Goal: Information Seeking & Learning: Learn about a topic

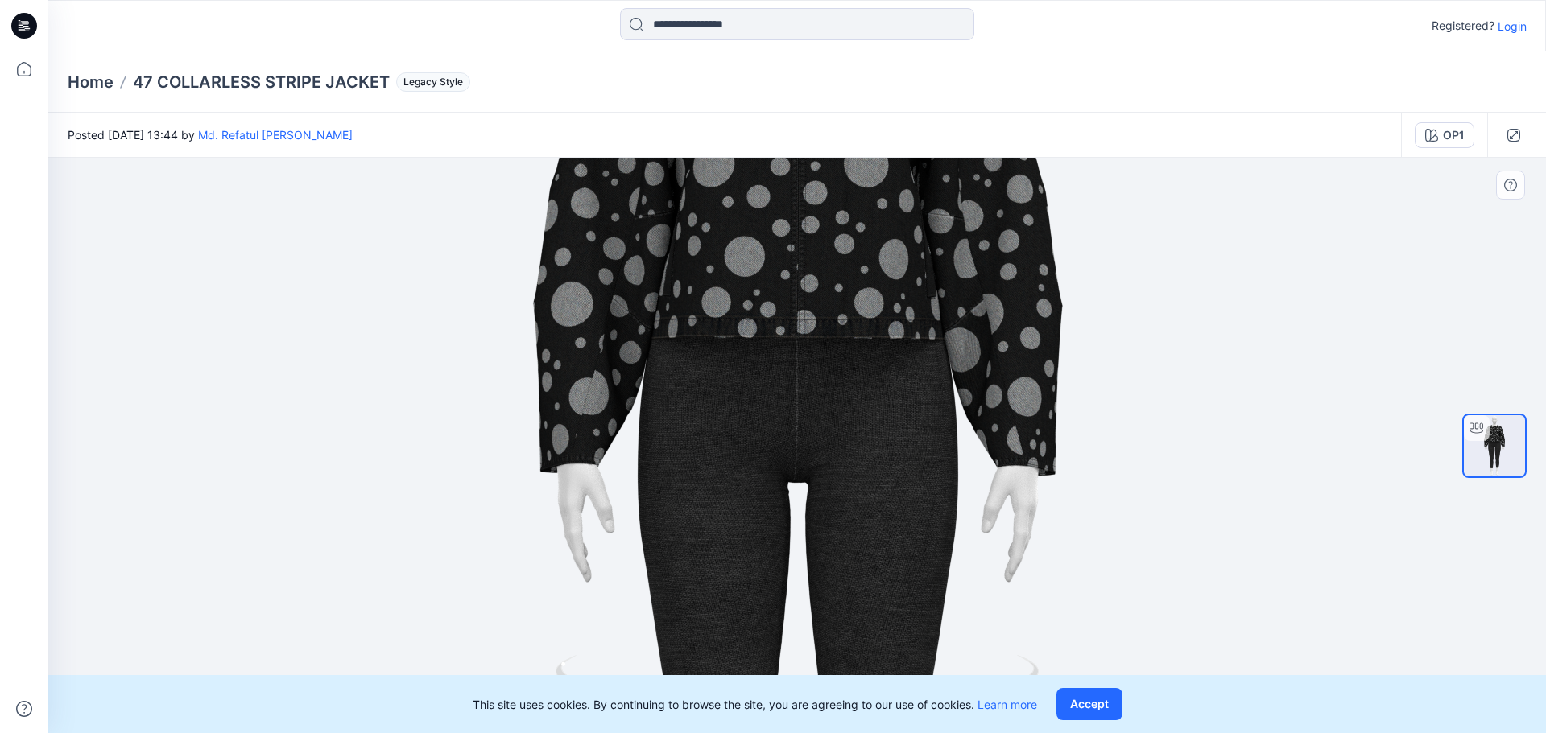
click at [753, 254] on img at bounding box center [797, 446] width 1570 height 1570
click at [1105, 709] on button "Accept" at bounding box center [1089, 704] width 66 height 32
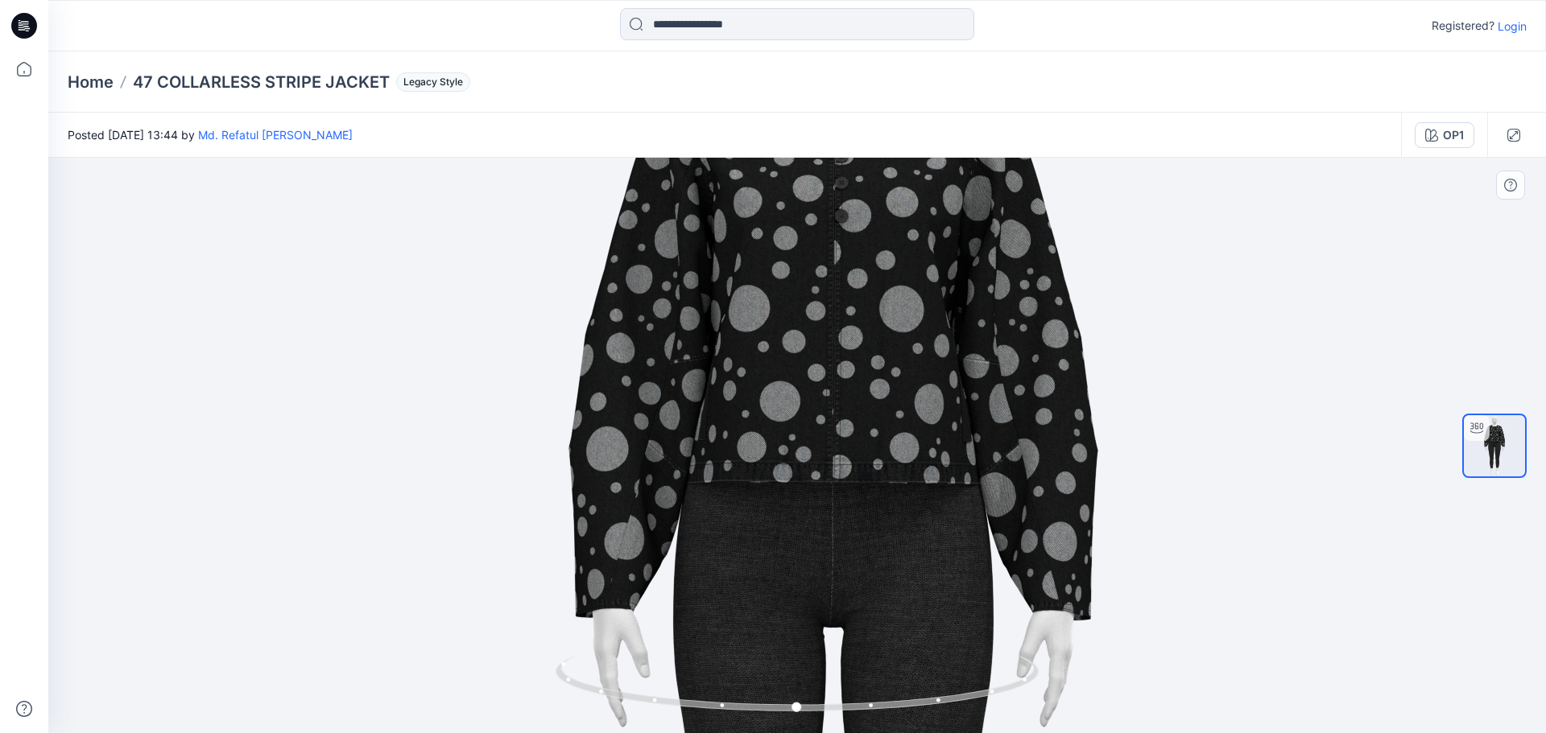
drag, startPoint x: 908, startPoint y: 516, endPoint x: 1081, endPoint y: 630, distance: 207.4
click at [1121, 663] on img at bounding box center [832, 591] width 1570 height 1570
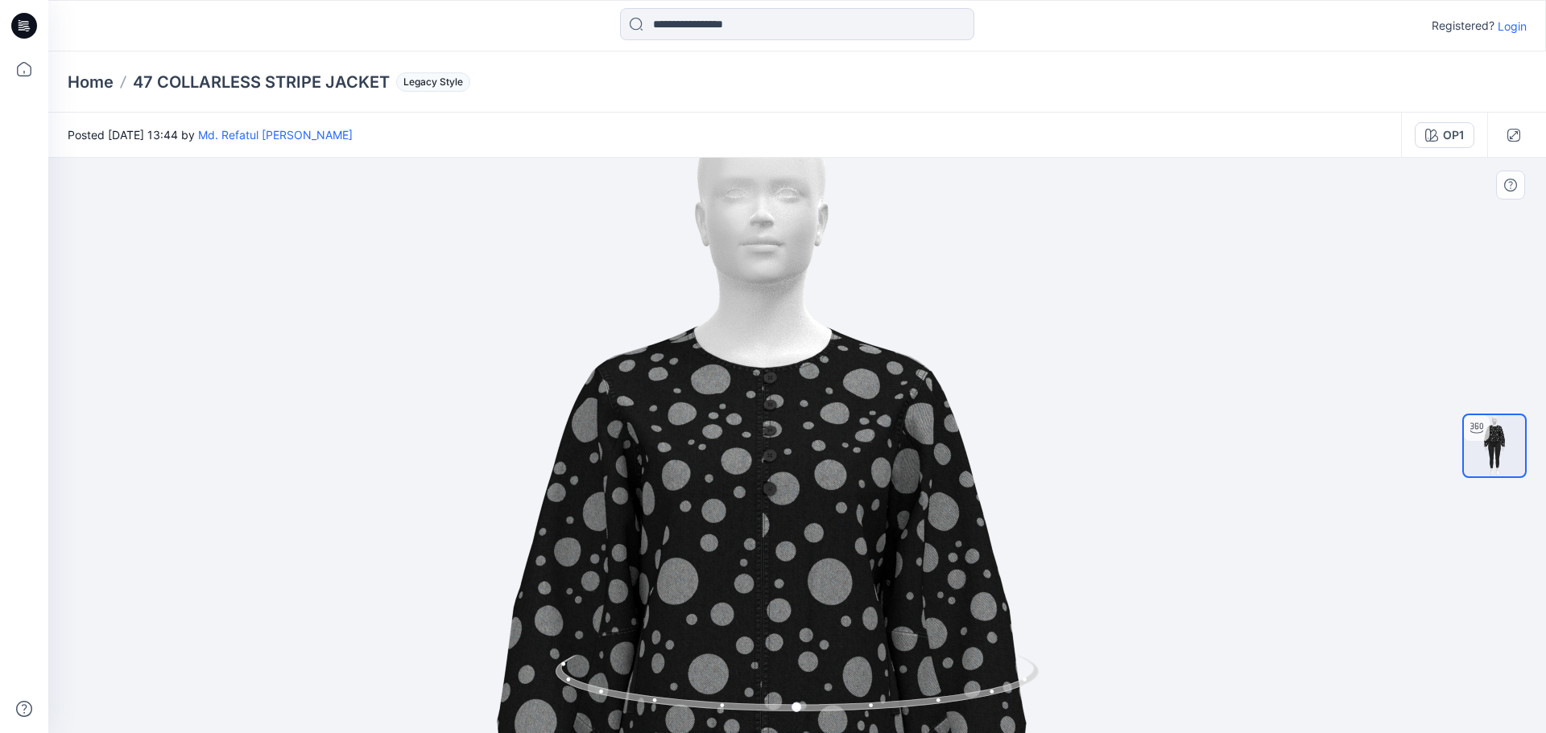
drag, startPoint x: 849, startPoint y: 294, endPoint x: 795, endPoint y: 572, distance: 282.9
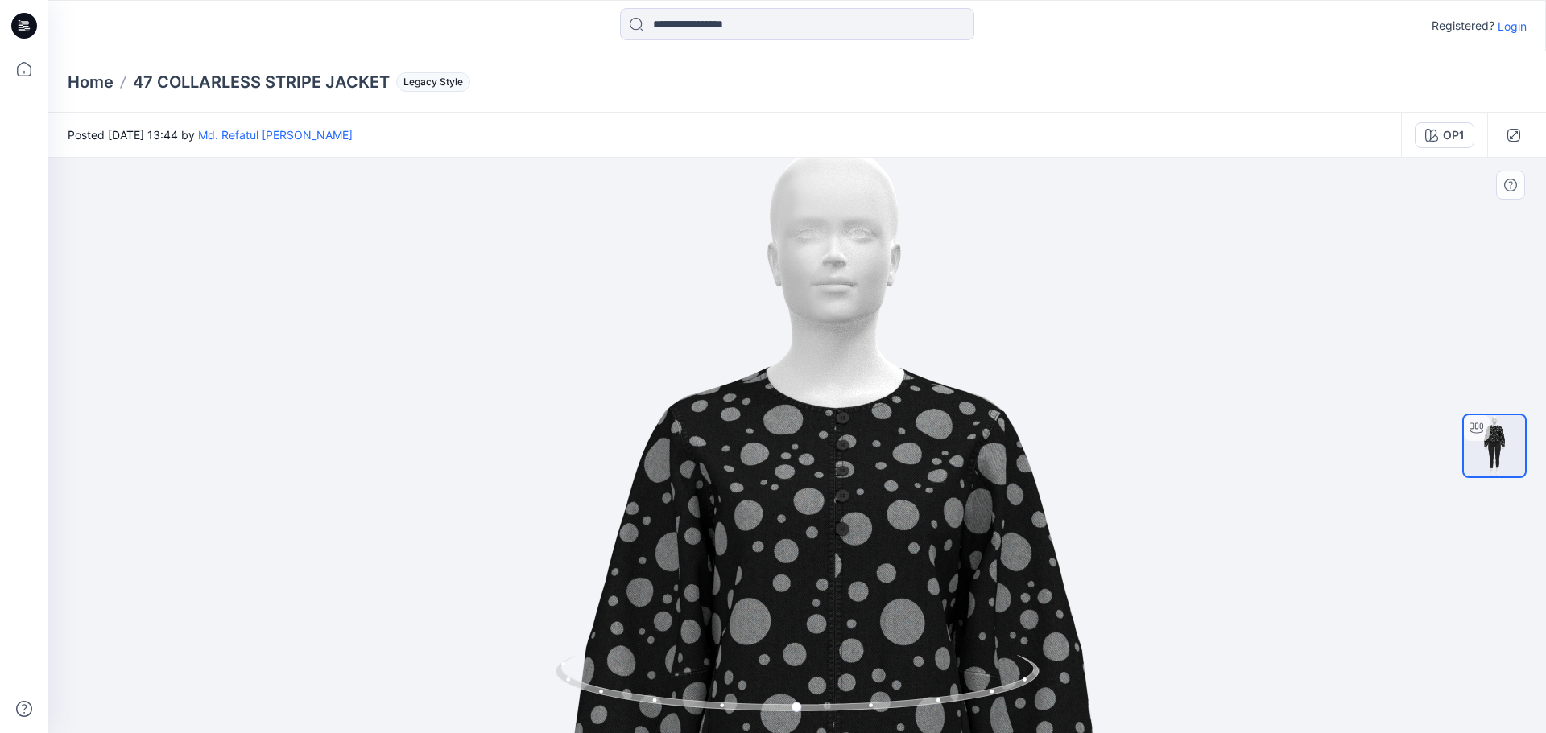
drag, startPoint x: 786, startPoint y: 443, endPoint x: 883, endPoint y: 467, distance: 100.4
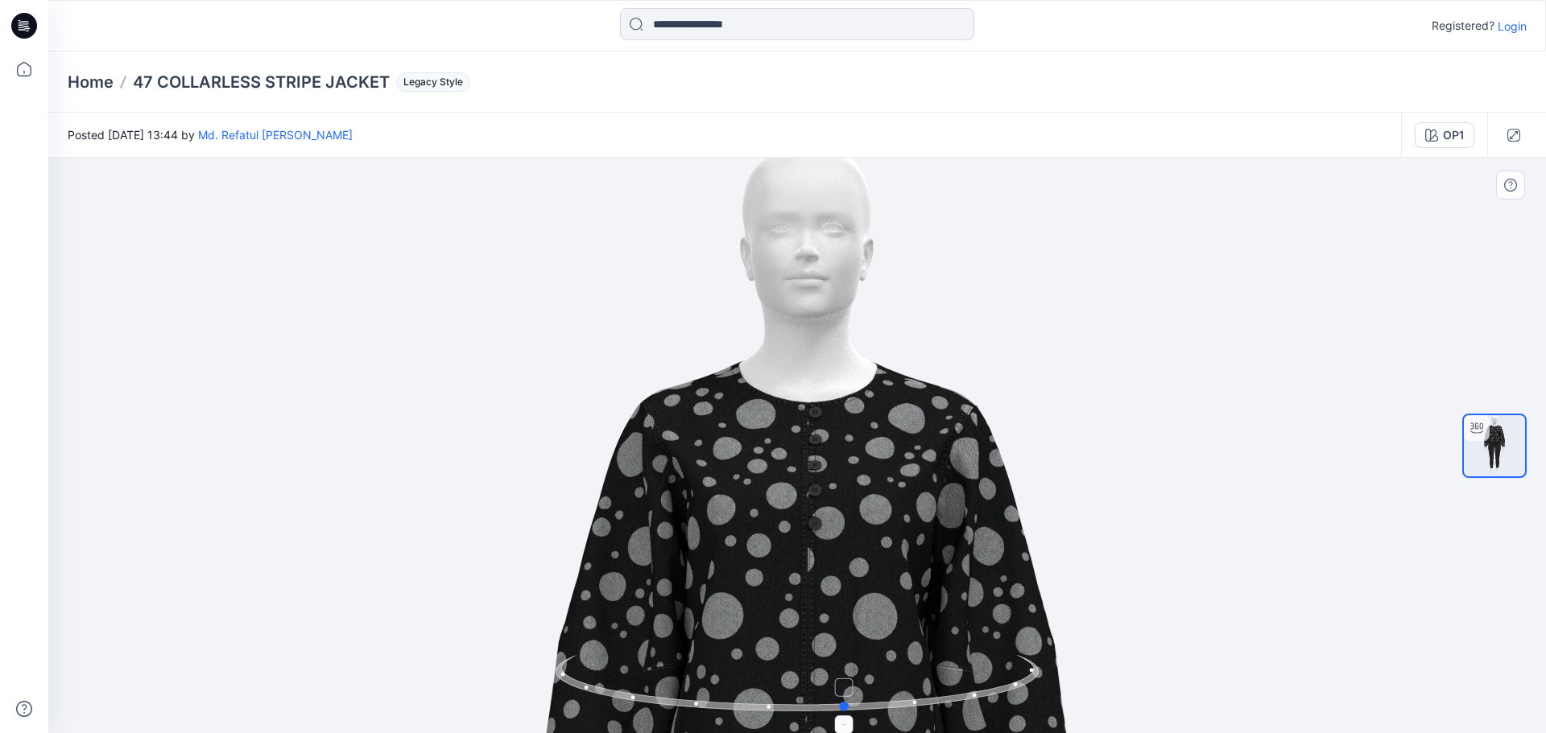
drag, startPoint x: 795, startPoint y: 707, endPoint x: 860, endPoint y: 708, distance: 65.2
click at [850, 708] on circle at bounding box center [845, 707] width 10 height 10
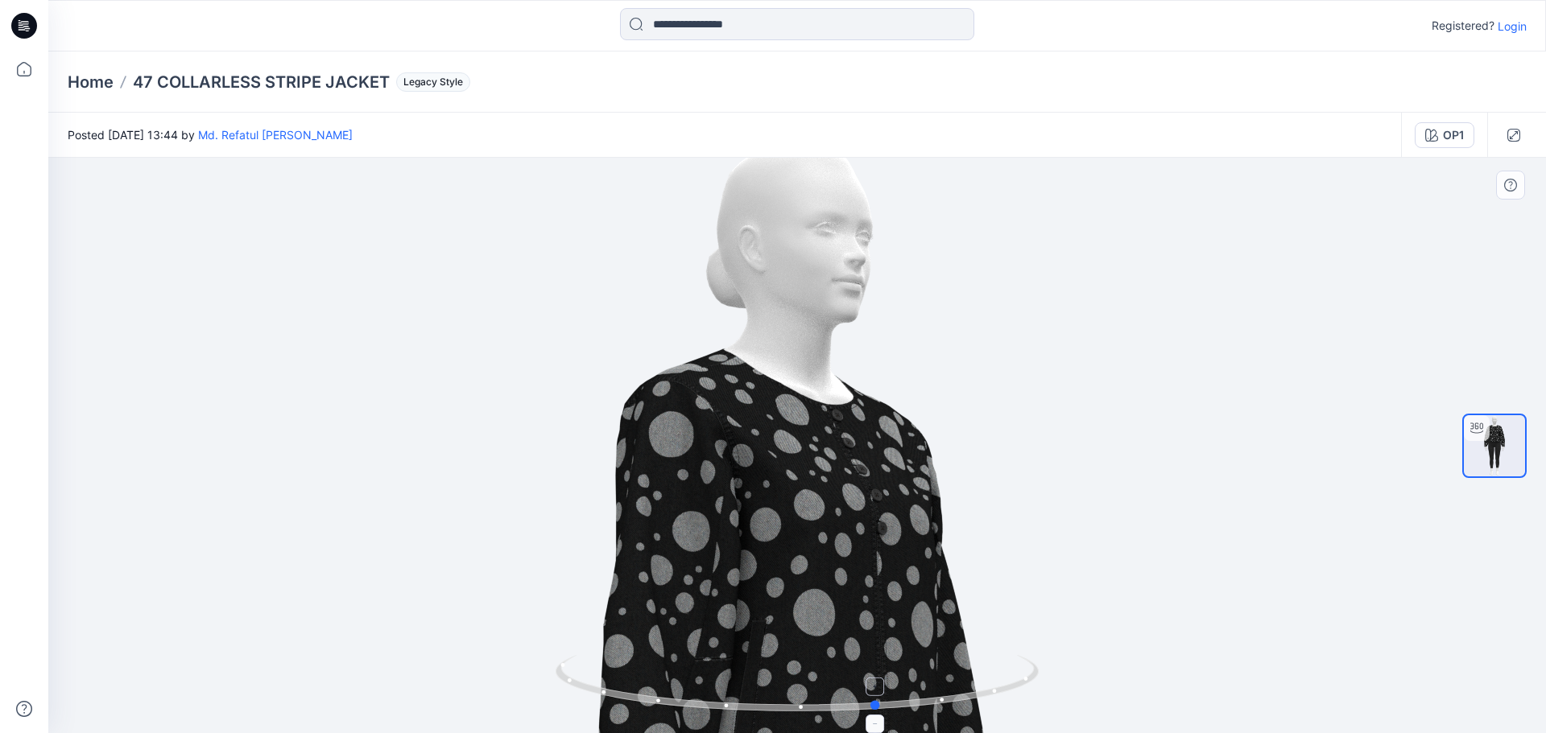
drag, startPoint x: 863, startPoint y: 708, endPoint x: 879, endPoint y: 708, distance: 16.1
click at [879, 708] on circle at bounding box center [877, 705] width 10 height 10
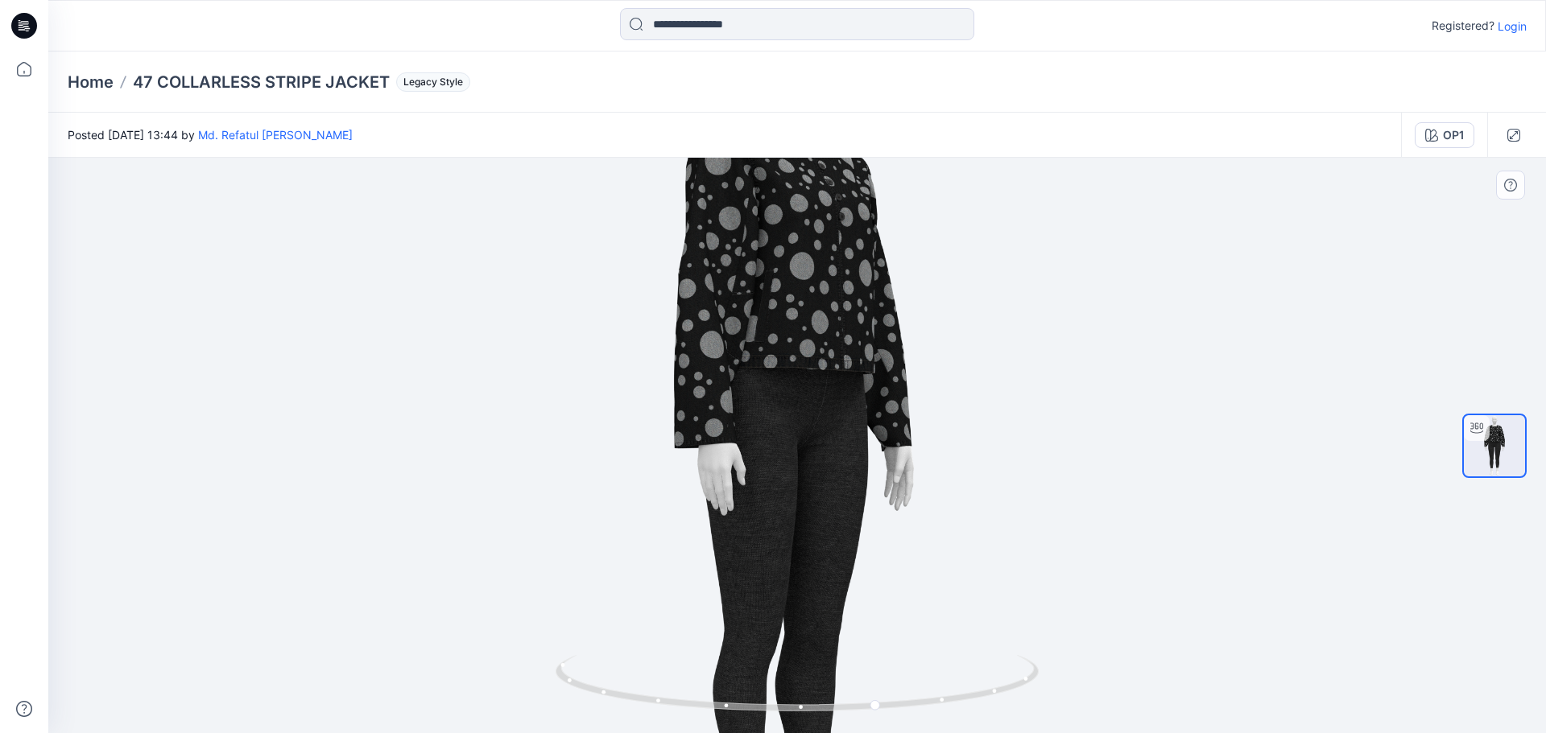
drag, startPoint x: 816, startPoint y: 489, endPoint x: 807, endPoint y: 274, distance: 215.1
click at [807, 274] on img at bounding box center [796, 433] width 920 height 920
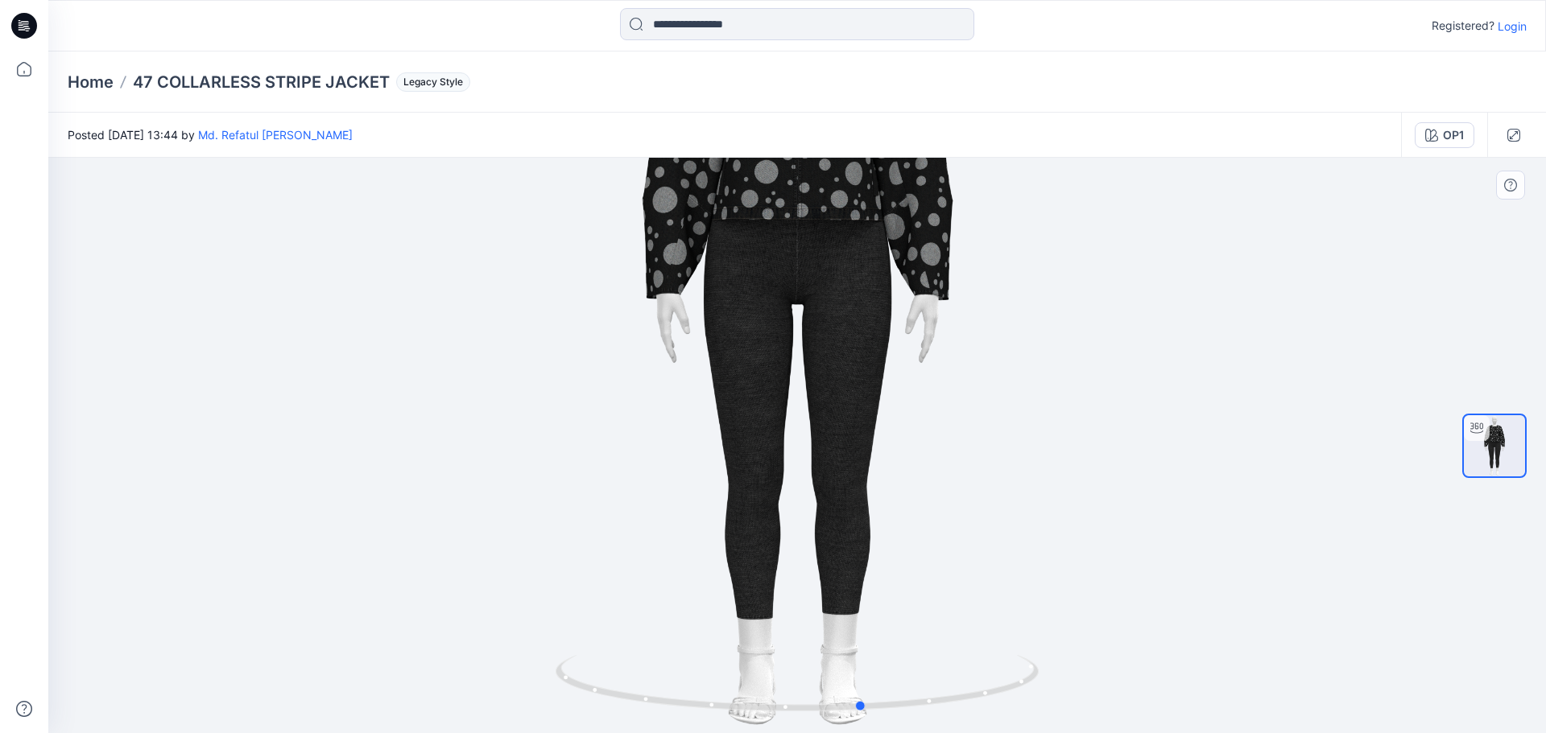
drag, startPoint x: 845, startPoint y: 691, endPoint x: 832, endPoint y: 375, distance: 316.7
click at [832, 375] on div at bounding box center [796, 446] width 1497 height 576
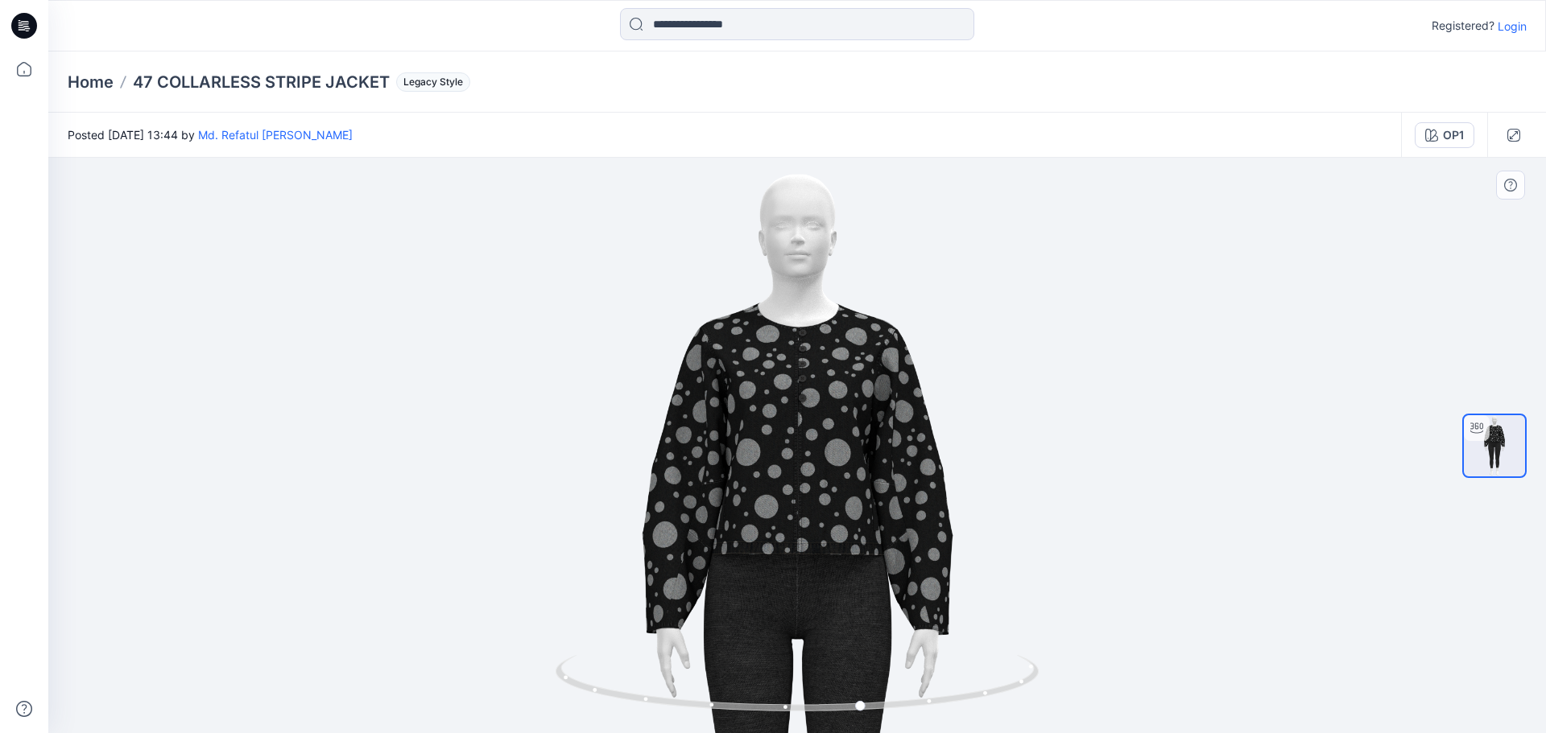
drag, startPoint x: 832, startPoint y: 353, endPoint x: 832, endPoint y: 597, distance: 243.9
click at [826, 706] on div at bounding box center [796, 446] width 1497 height 576
drag, startPoint x: 840, startPoint y: 449, endPoint x: 824, endPoint y: 507, distance: 59.9
click at [824, 507] on img at bounding box center [796, 618] width 920 height 920
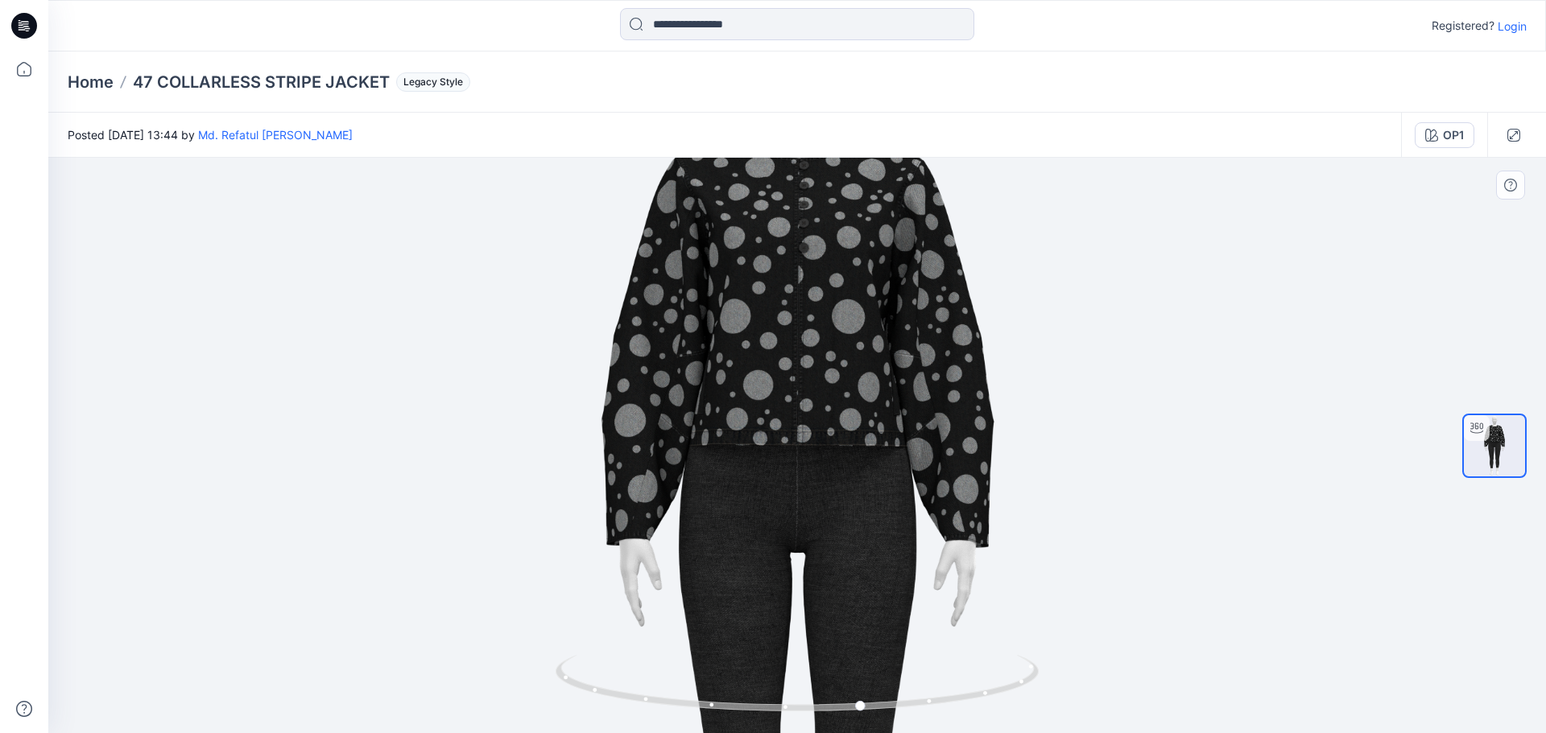
drag, startPoint x: 823, startPoint y: 502, endPoint x: 826, endPoint y: 284, distance: 218.2
click at [826, 284] on img at bounding box center [797, 526] width 1164 height 1164
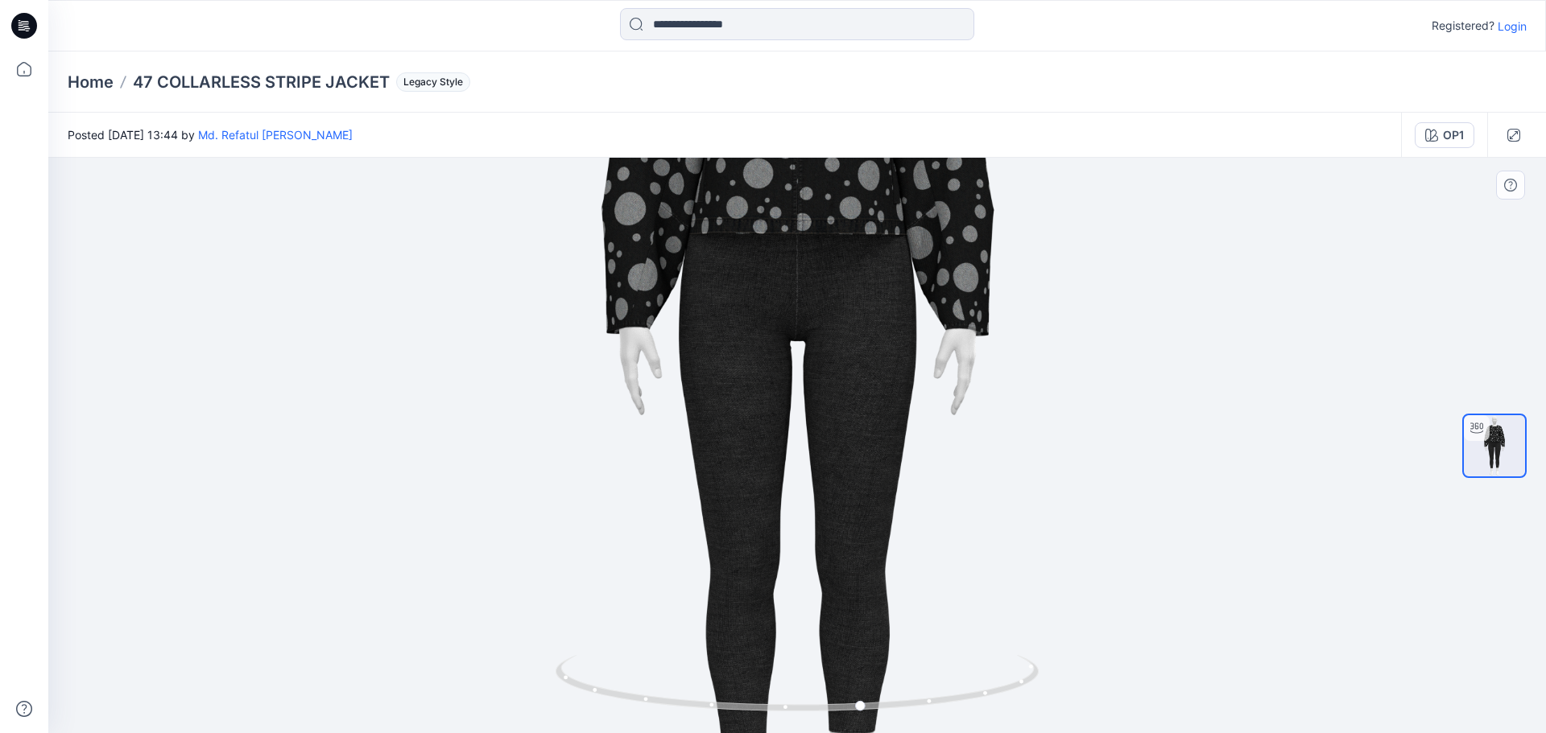
drag, startPoint x: 894, startPoint y: 378, endPoint x: 890, endPoint y: 285, distance: 93.5
click at [890, 285] on img at bounding box center [797, 314] width 1164 height 1164
drag, startPoint x: 919, startPoint y: 494, endPoint x: 910, endPoint y: 266, distance: 228.0
click at [910, 262] on img at bounding box center [797, 314] width 1164 height 1164
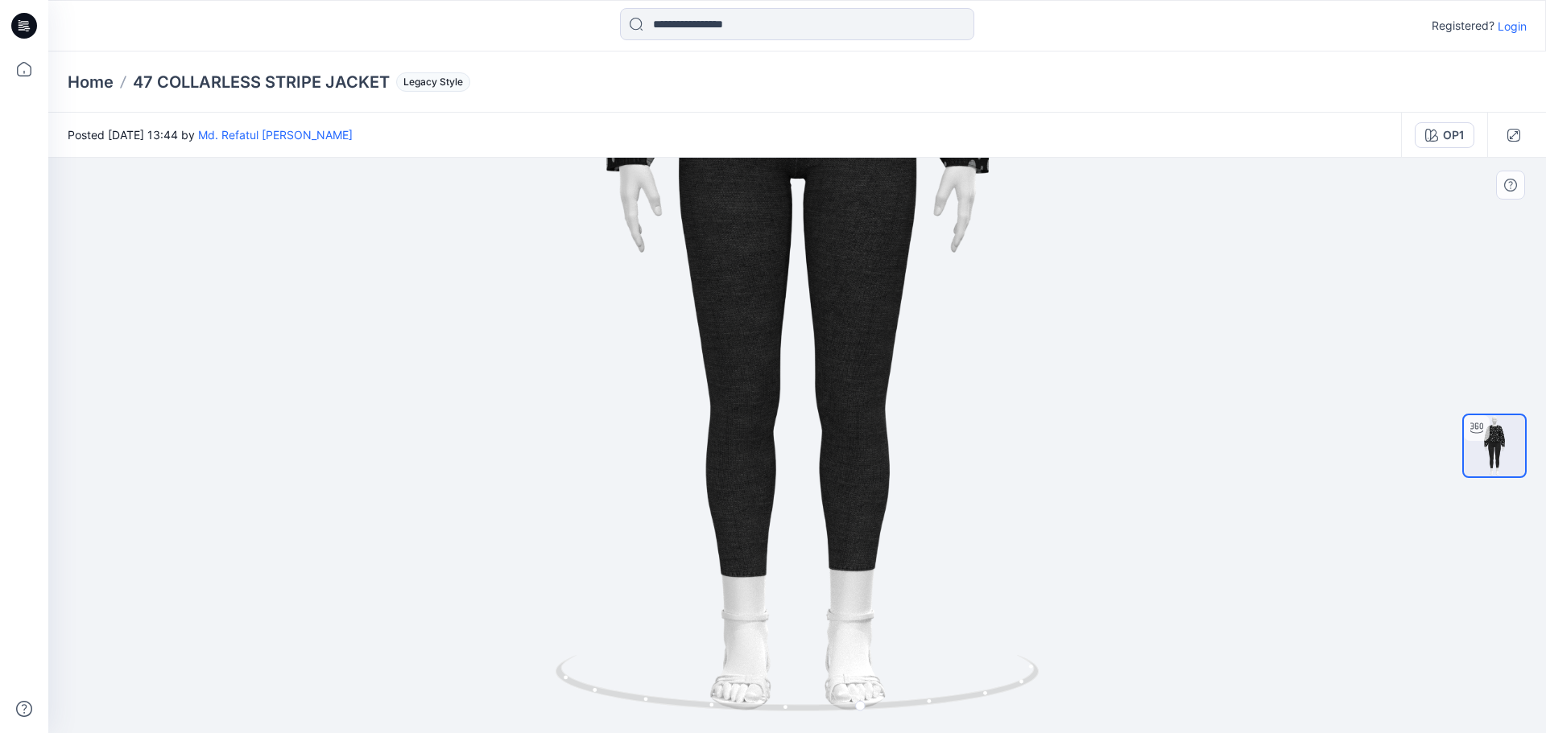
drag, startPoint x: 939, startPoint y: 525, endPoint x: 923, endPoint y: 327, distance: 198.7
click at [923, 327] on img at bounding box center [797, 151] width 1164 height 1164
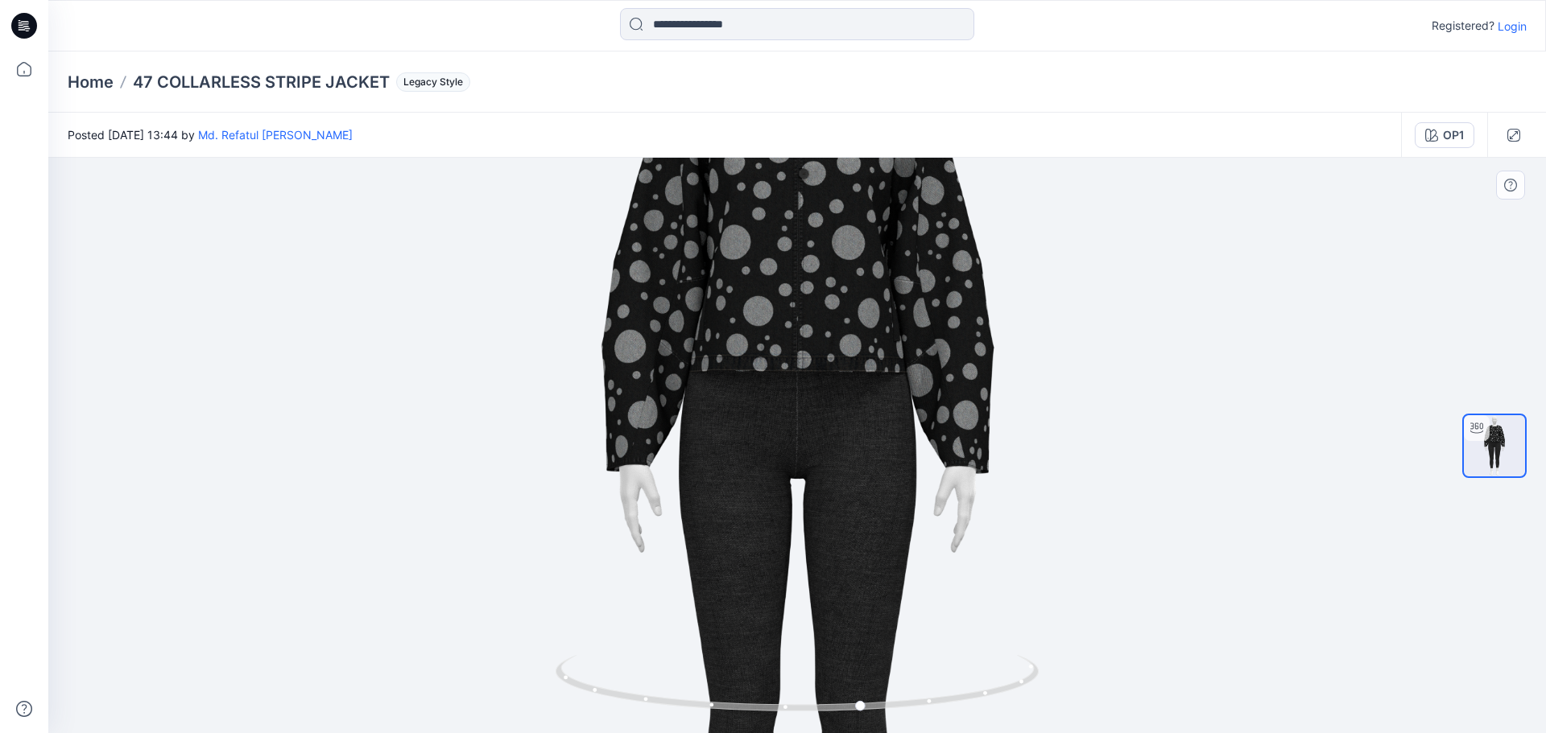
drag, startPoint x: 906, startPoint y: 368, endPoint x: 959, endPoint y: 416, distance: 71.2
click at [957, 651] on img at bounding box center [797, 452] width 1164 height 1164
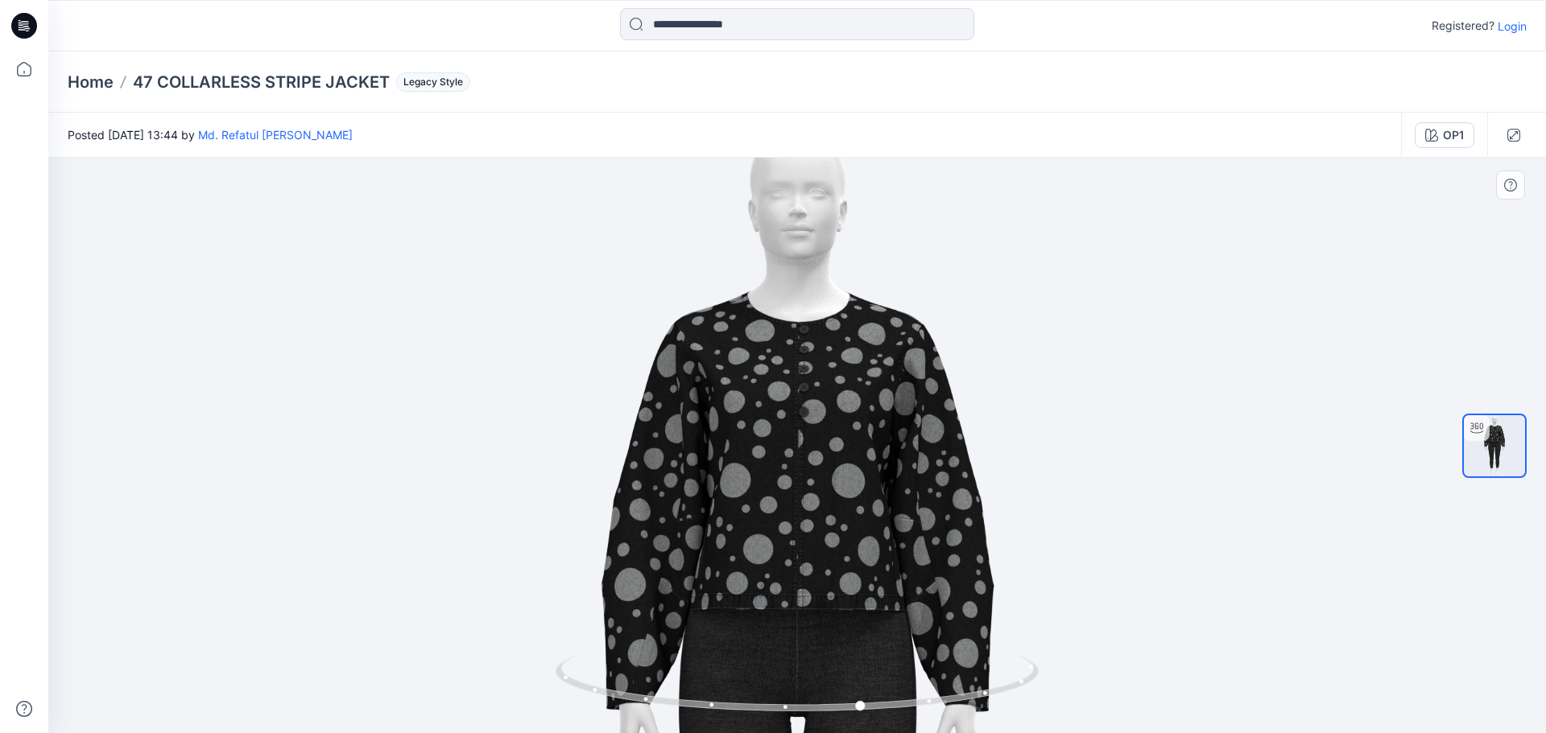
drag, startPoint x: 966, startPoint y: 439, endPoint x: 1004, endPoint y: 621, distance: 186.6
click at [1004, 621] on img at bounding box center [797, 690] width 1164 height 1164
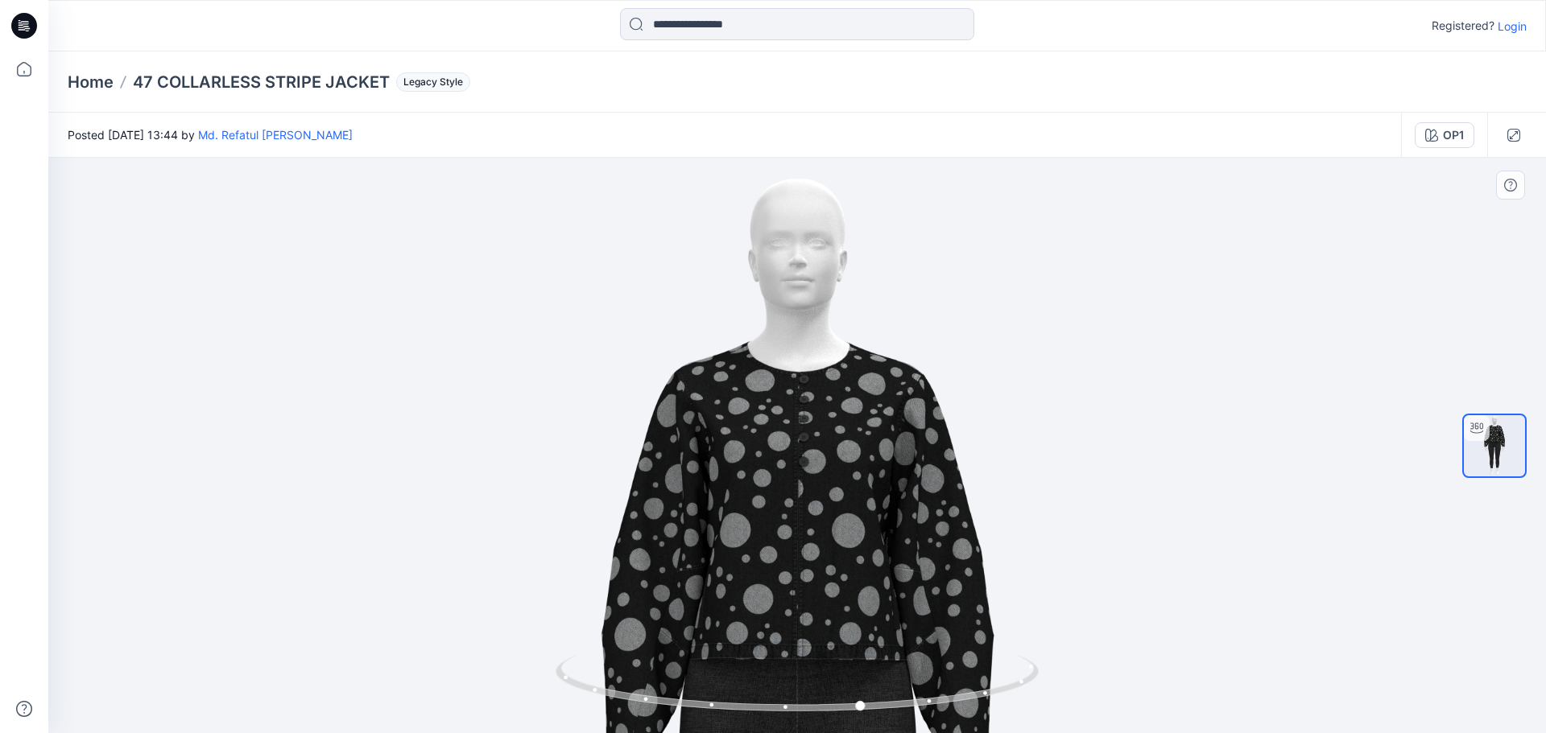
drag, startPoint x: 956, startPoint y: 407, endPoint x: 971, endPoint y: 531, distance: 125.7
click at [971, 531] on img at bounding box center [797, 740] width 1164 height 1164
drag, startPoint x: 830, startPoint y: 469, endPoint x: 997, endPoint y: 470, distance: 166.6
click at [997, 470] on img at bounding box center [797, 740] width 1164 height 1164
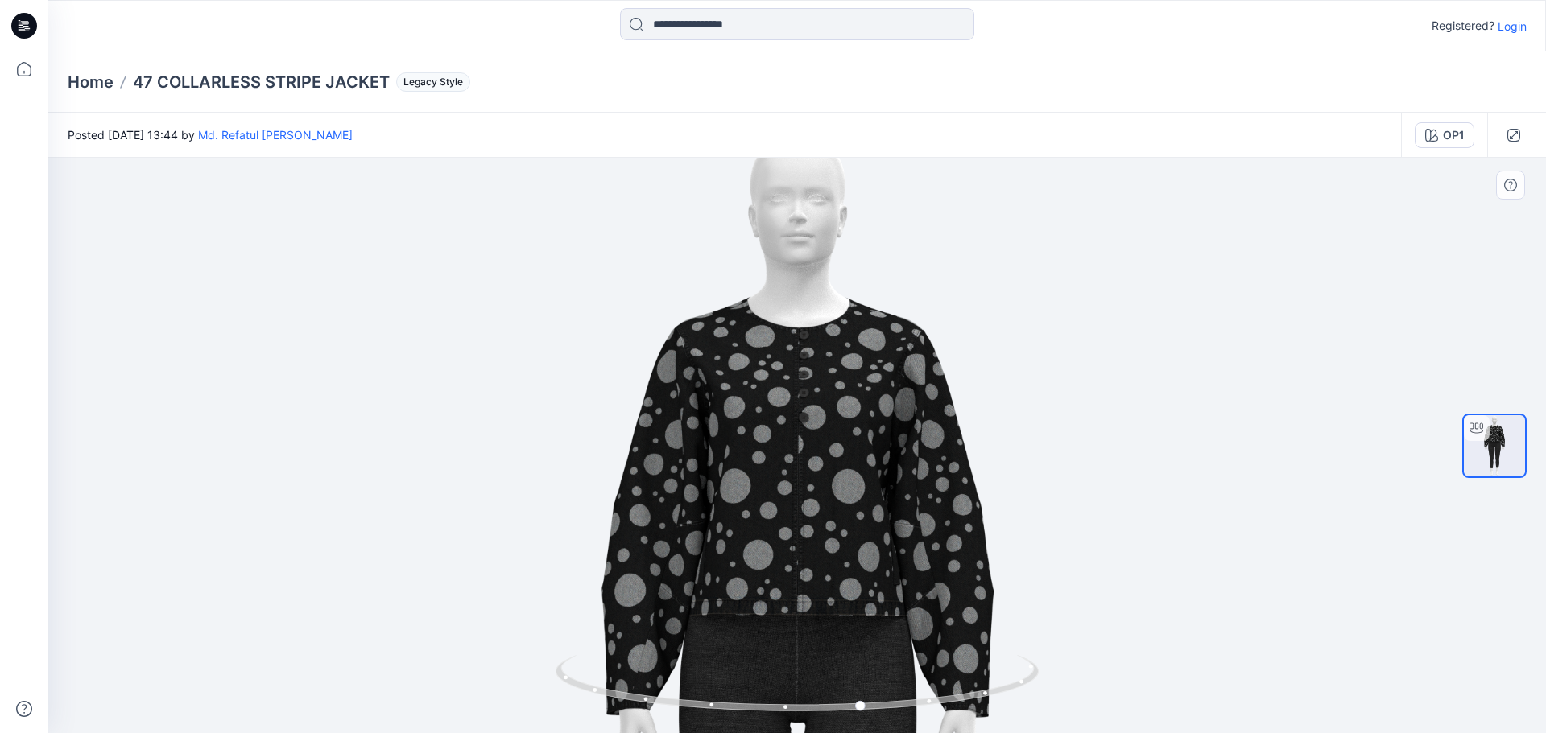
drag, startPoint x: 888, startPoint y: 581, endPoint x: 978, endPoint y: 533, distance: 102.3
click at [935, 532] on img at bounding box center [797, 696] width 1164 height 1164
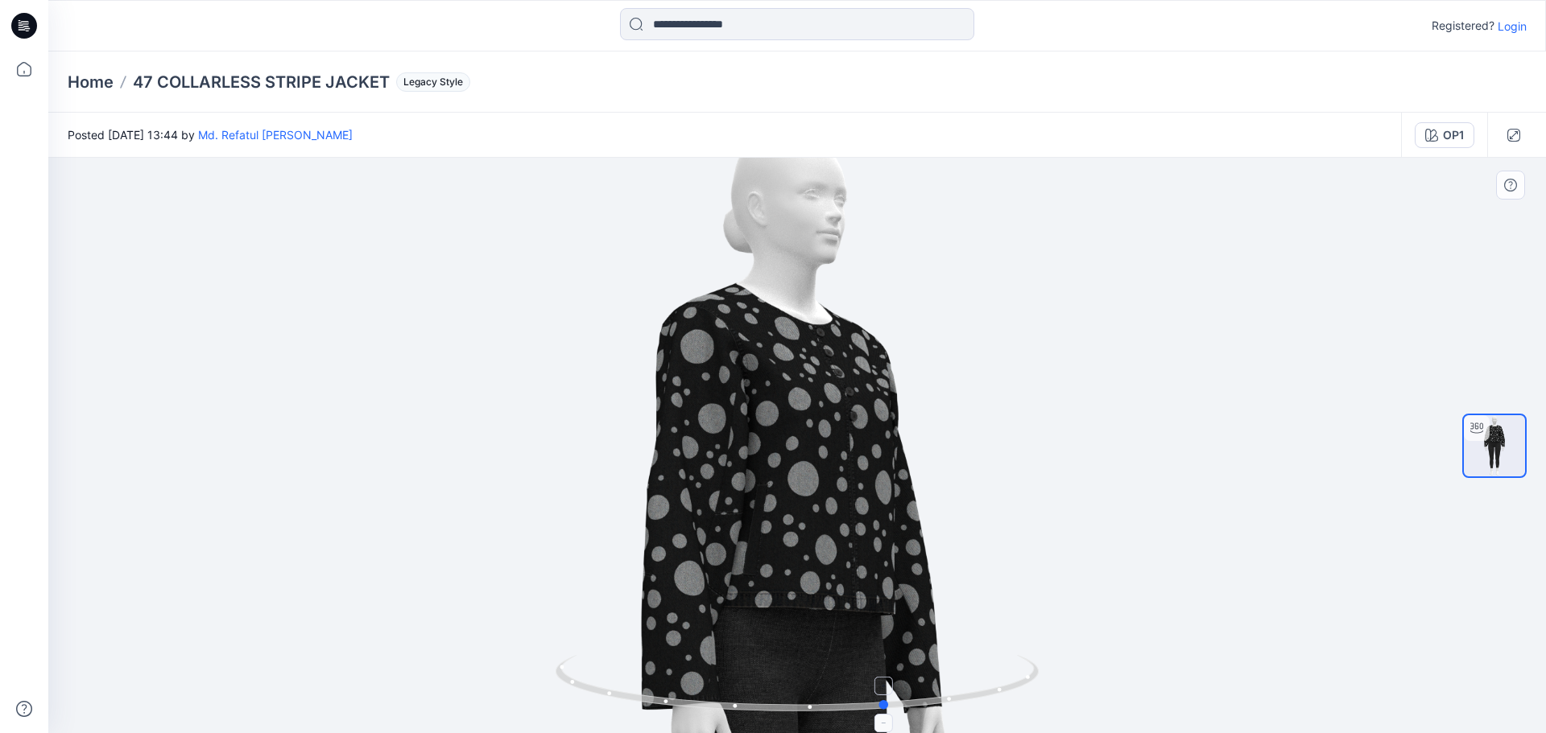
drag, startPoint x: 860, startPoint y: 707, endPoint x: 906, endPoint y: 705, distance: 46.7
click at [890, 705] on circle at bounding box center [885, 705] width 10 height 10
click at [1508, 131] on icon "button" at bounding box center [1513, 135] width 13 height 13
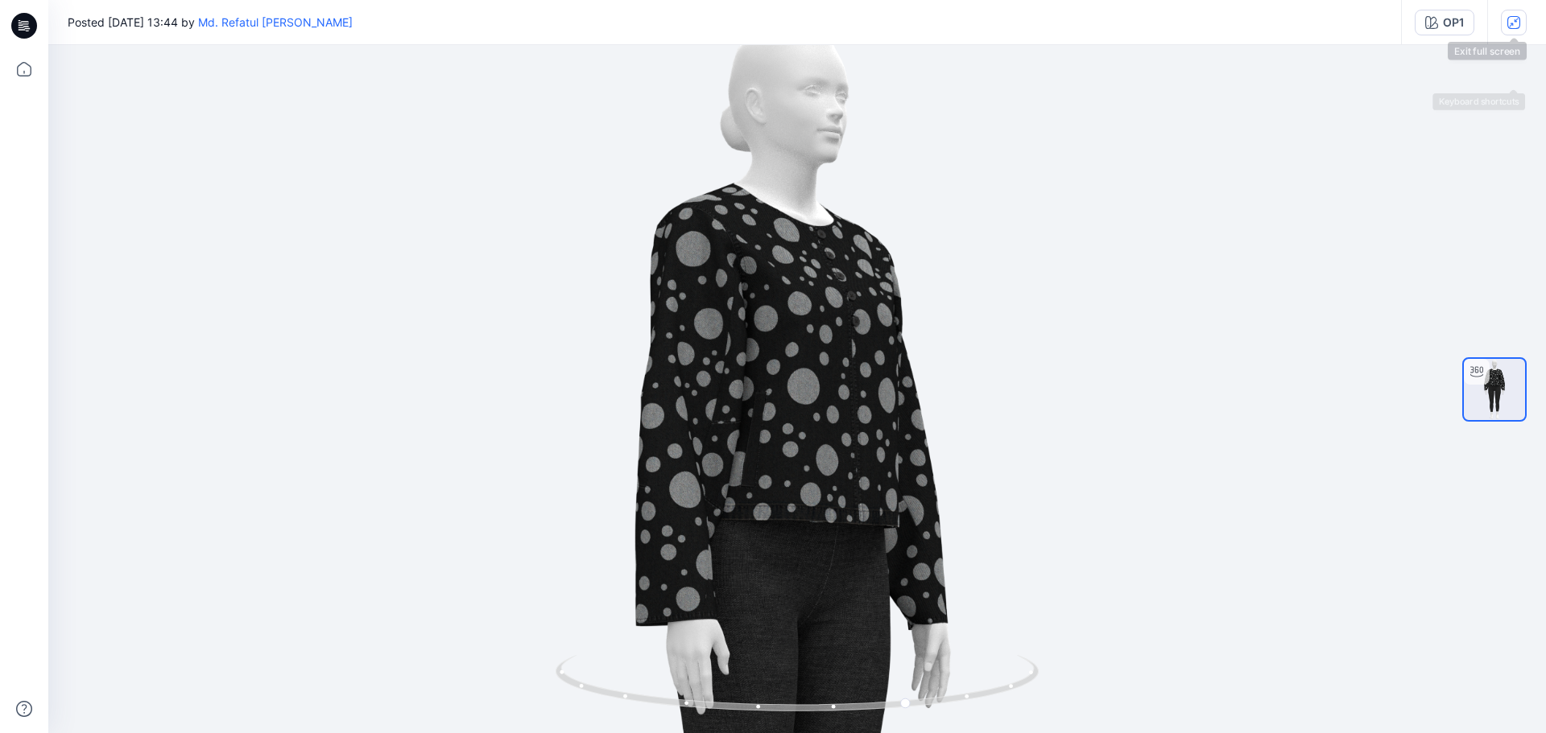
click at [1521, 14] on button "button" at bounding box center [1514, 23] width 26 height 26
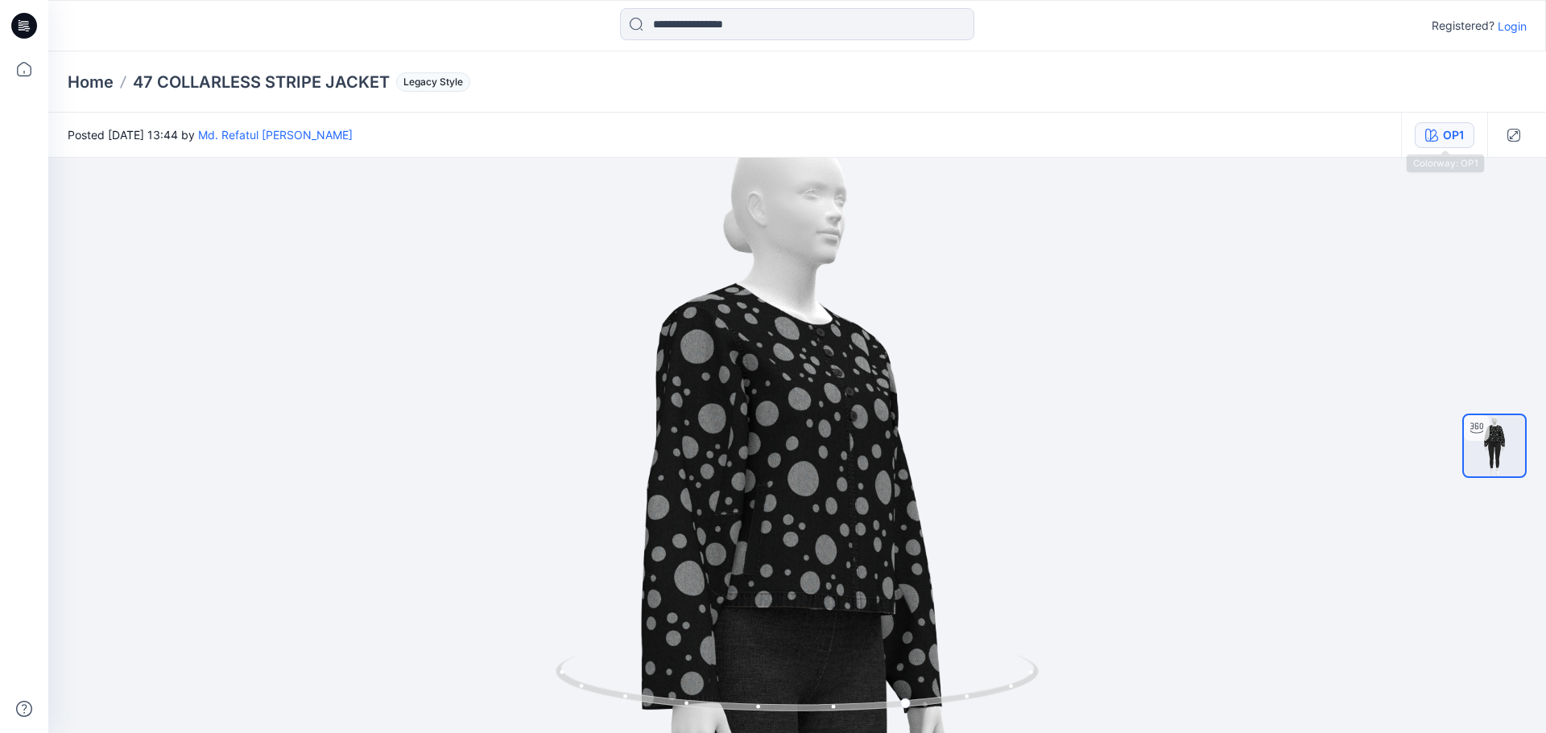
click at [1450, 131] on div "OP1" at bounding box center [1453, 135] width 21 height 18
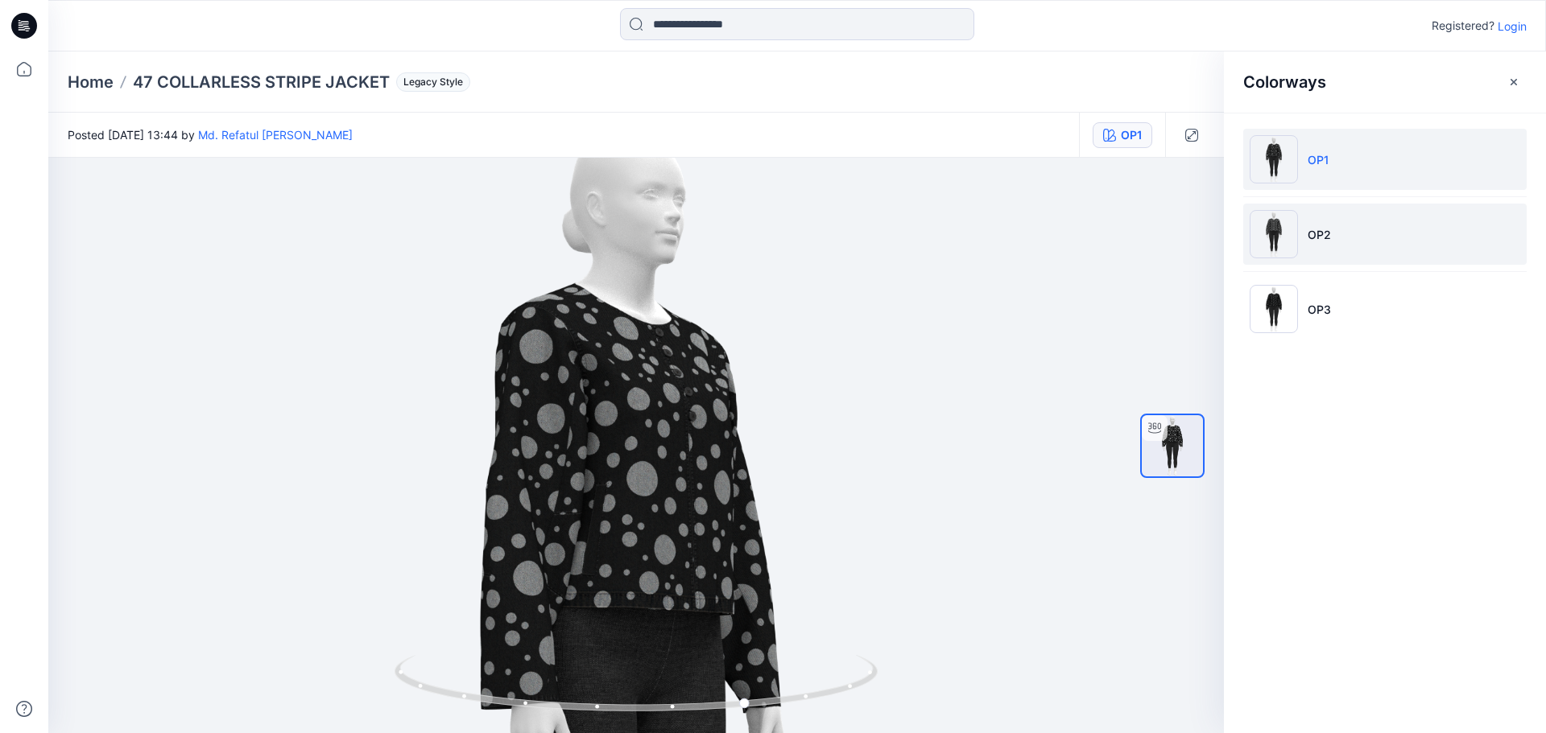
click at [1315, 224] on li "OP2" at bounding box center [1384, 234] width 283 height 61
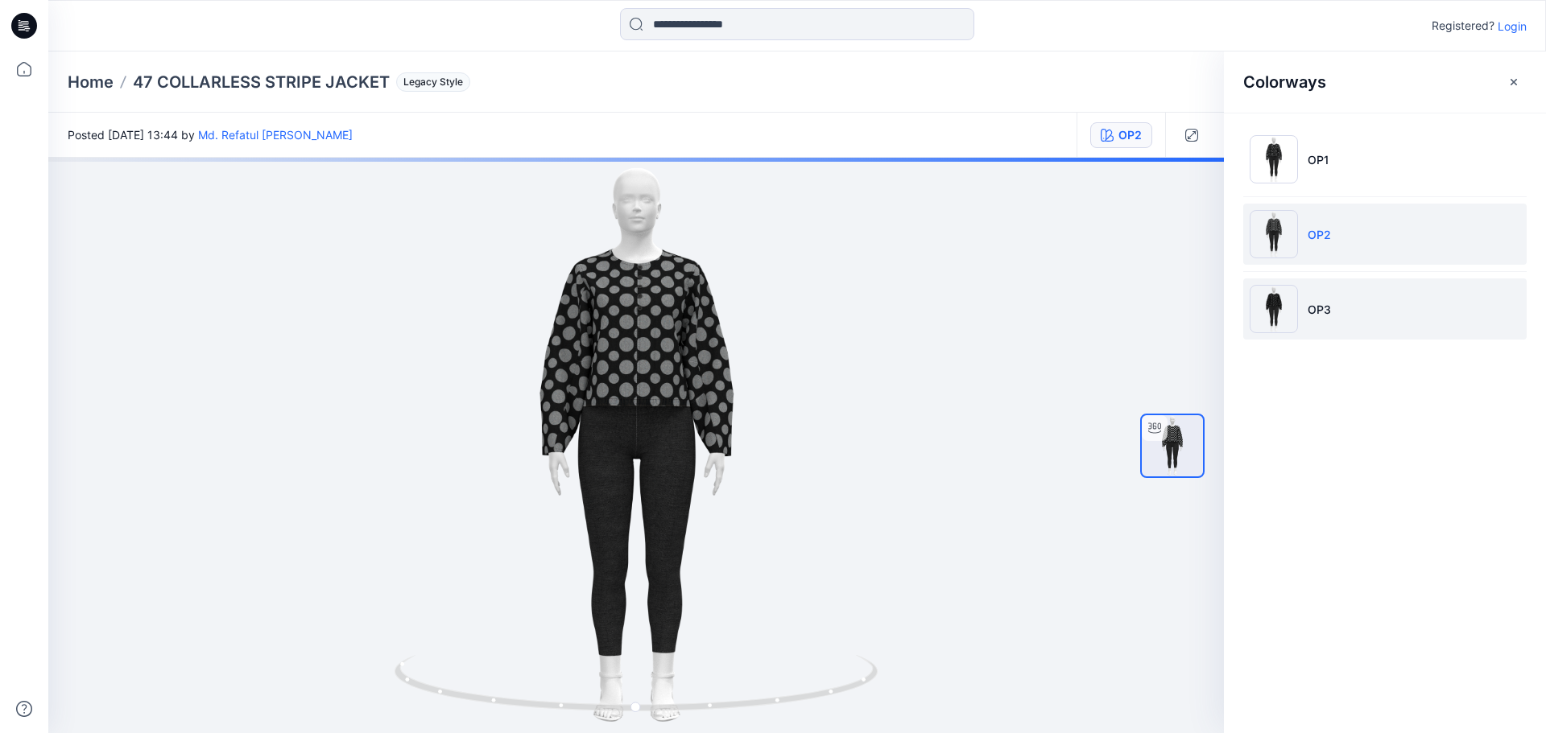
click at [1344, 315] on li "OP3" at bounding box center [1384, 309] width 283 height 61
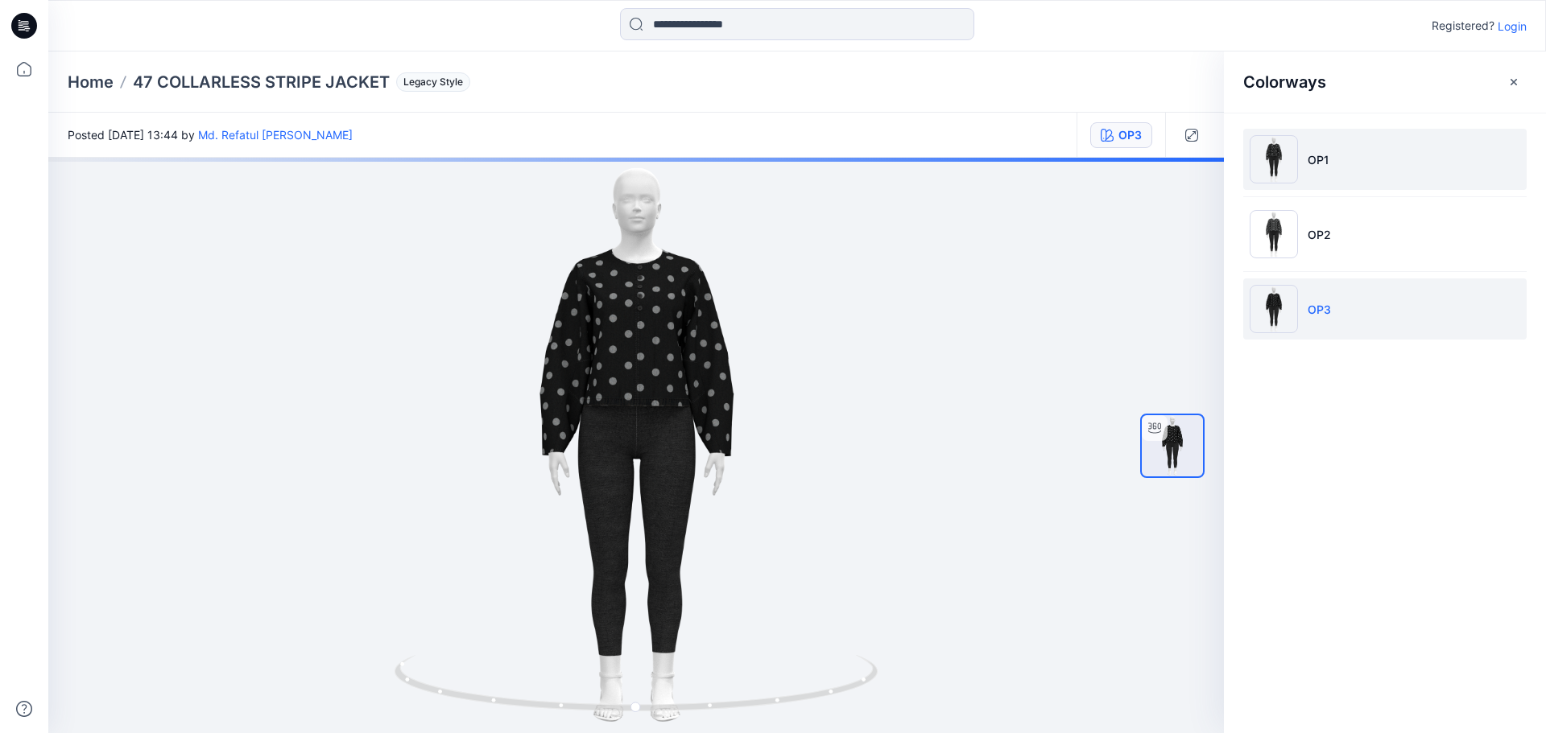
click at [1280, 164] on img at bounding box center [1273, 159] width 48 height 48
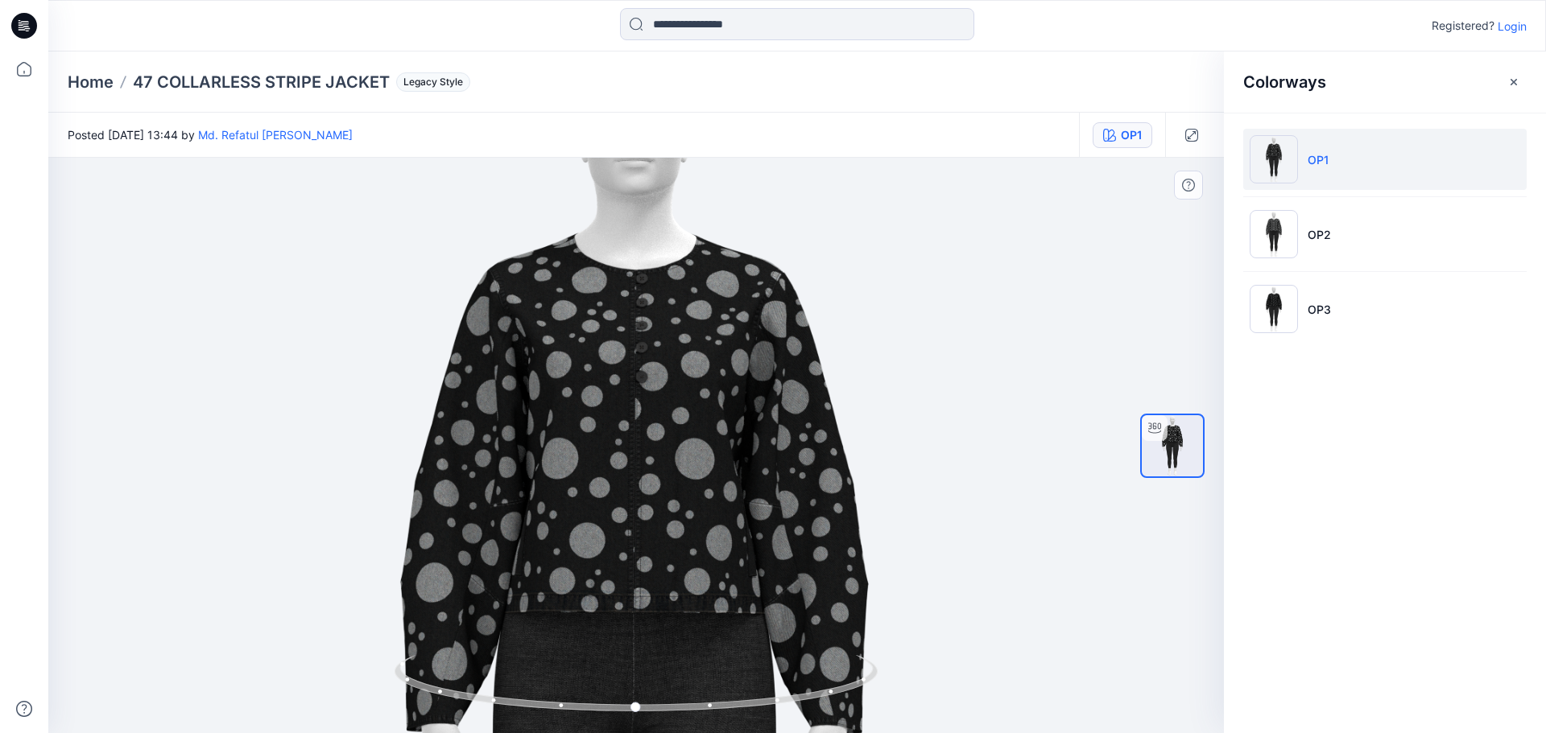
drag, startPoint x: 605, startPoint y: 276, endPoint x: 613, endPoint y: 611, distance: 335.0
click at [612, 617] on img at bounding box center [633, 707] width 1387 height 1387
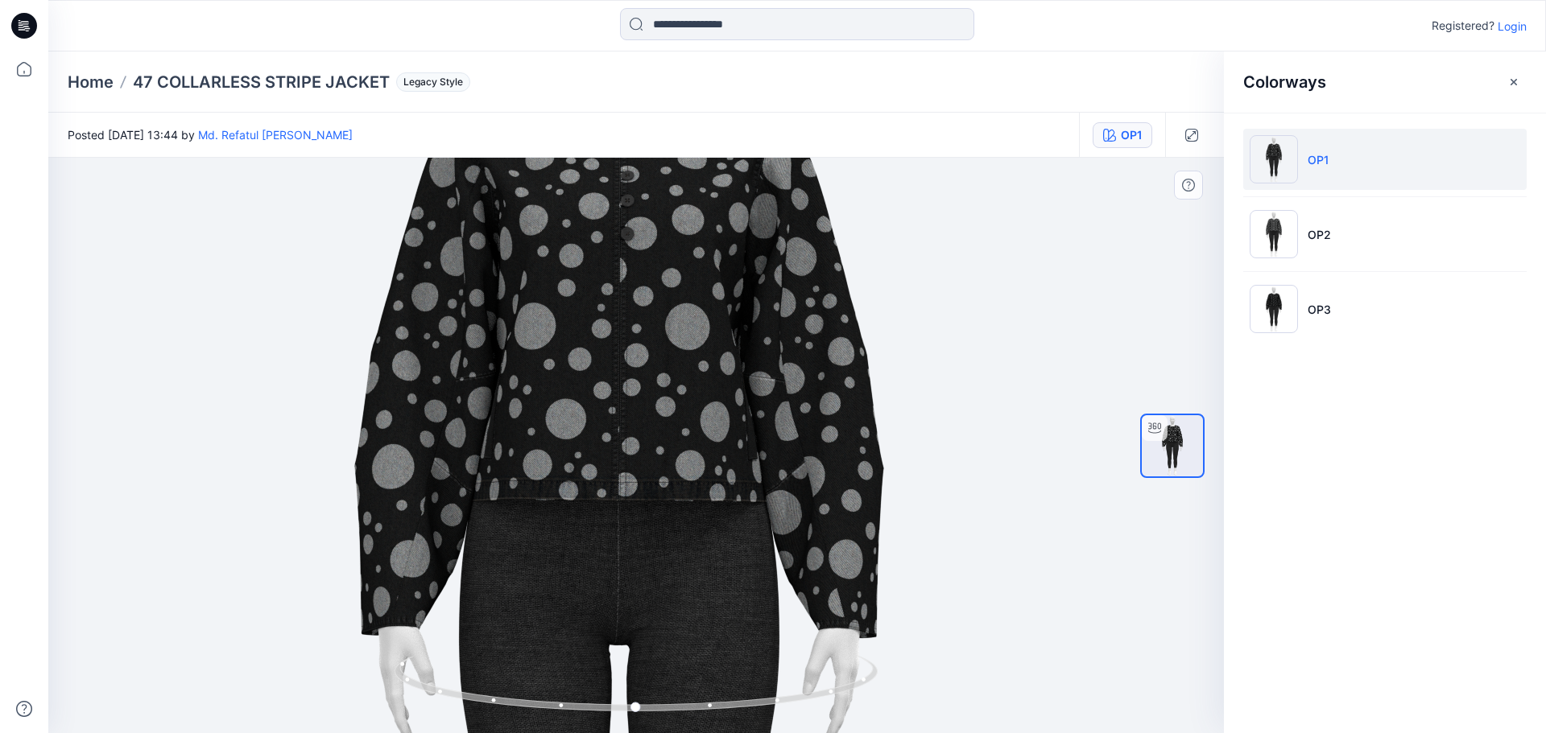
drag, startPoint x: 659, startPoint y: 572, endPoint x: 630, endPoint y: 325, distance: 248.1
click at [630, 325] on img at bounding box center [618, 609] width 1570 height 1570
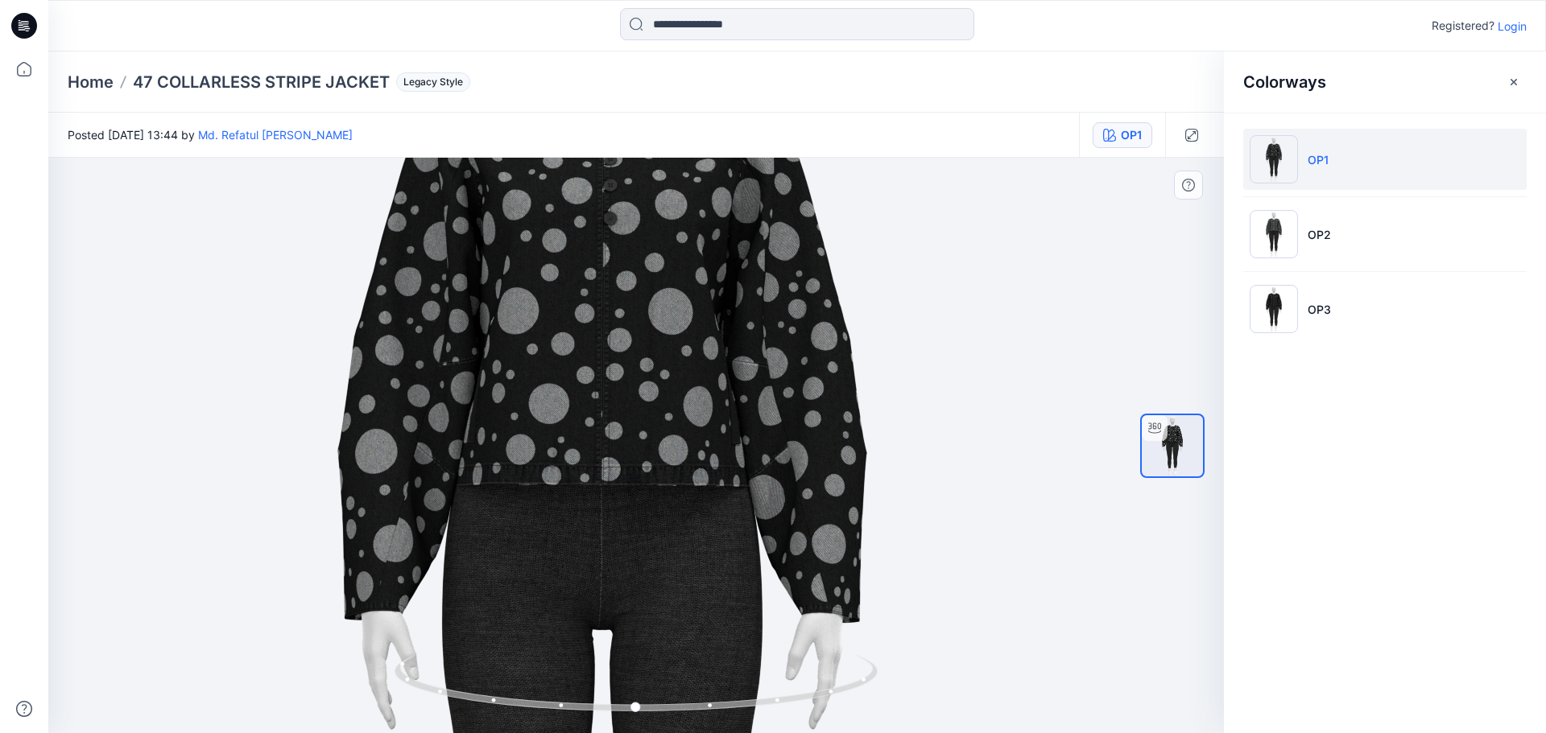
drag, startPoint x: 603, startPoint y: 445, endPoint x: 586, endPoint y: 434, distance: 20.3
click at [586, 434] on img at bounding box center [601, 593] width 1570 height 1570
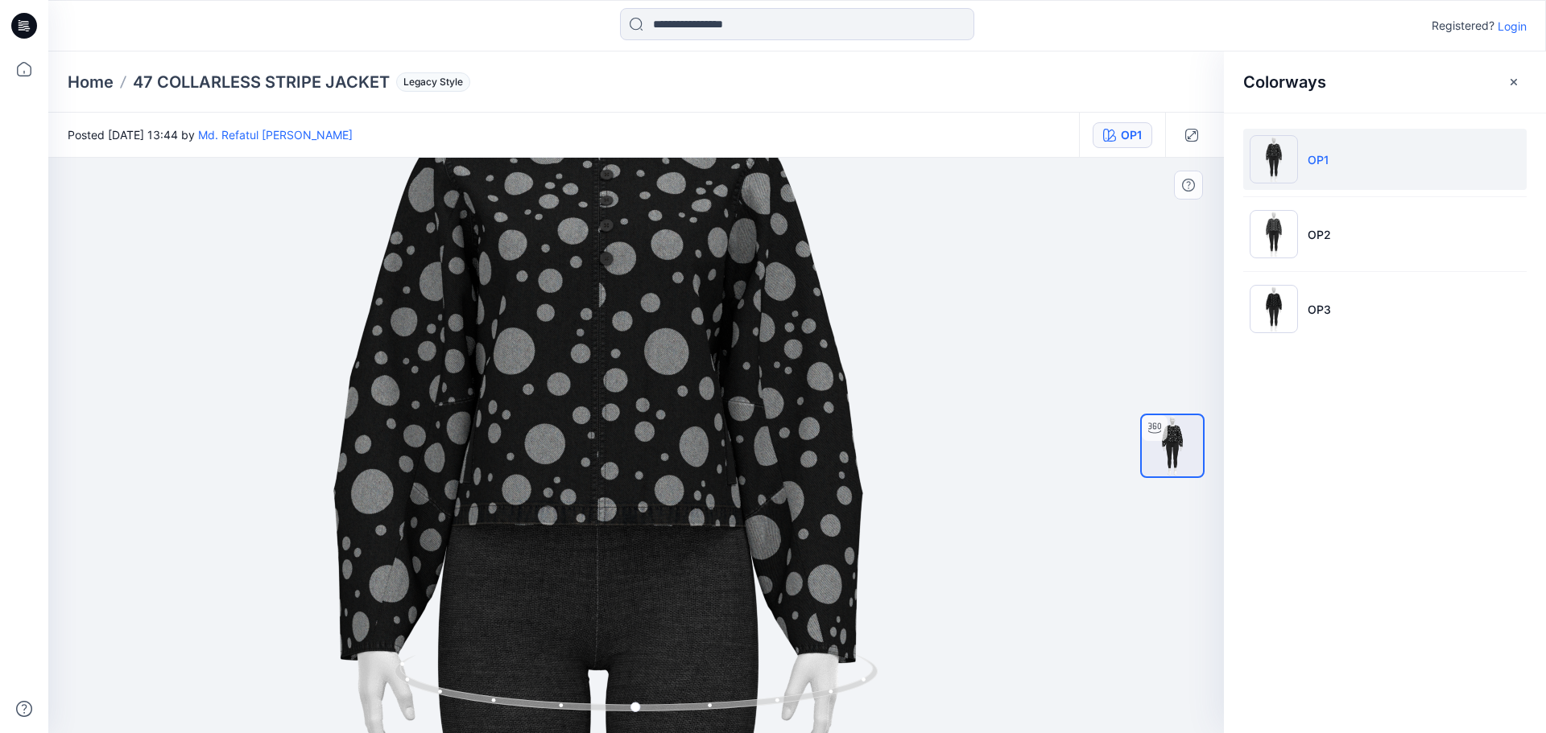
drag, startPoint x: 744, startPoint y: 427, endPoint x: 740, endPoint y: 468, distance: 40.5
click at [740, 468] on img at bounding box center [597, 634] width 1570 height 1570
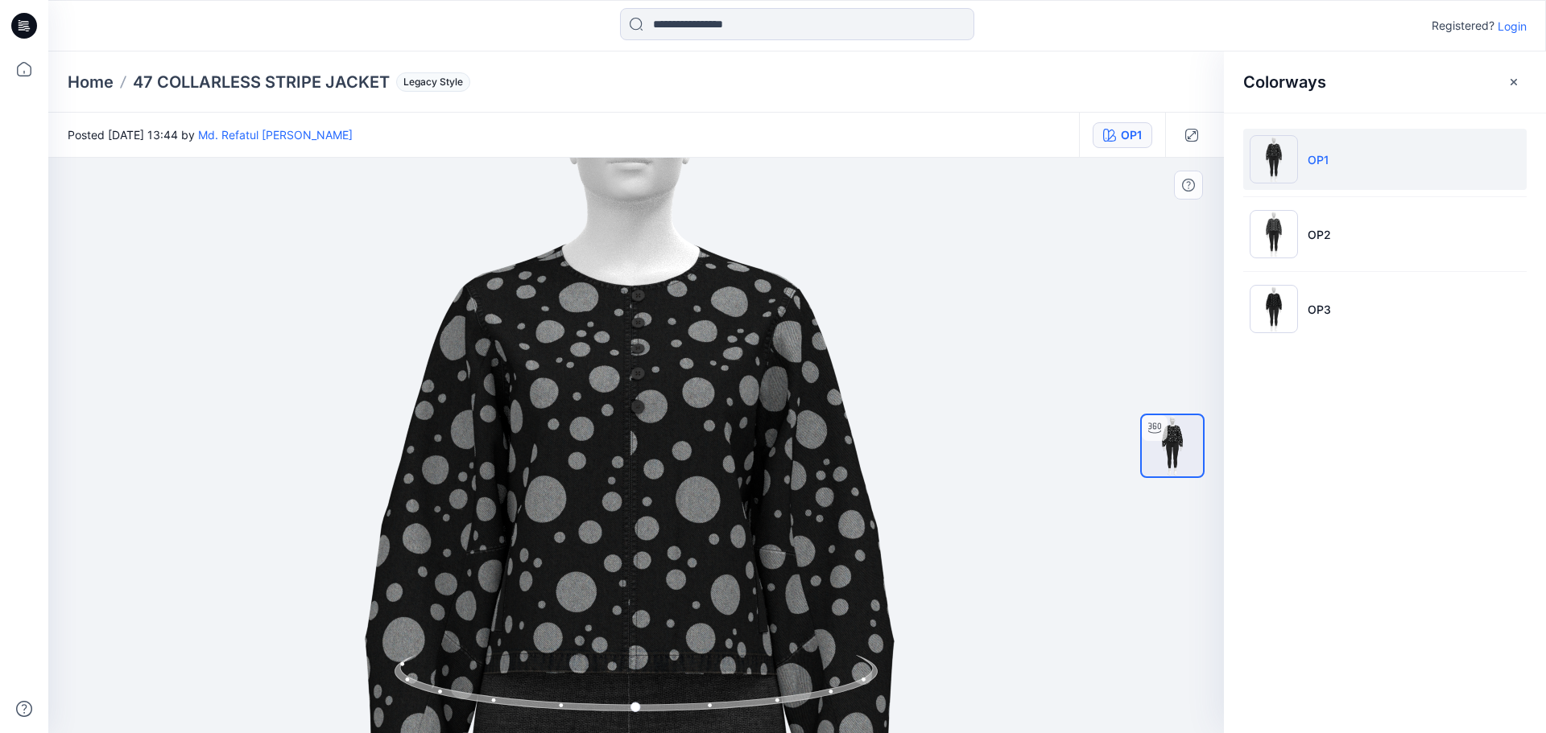
drag, startPoint x: 574, startPoint y: 375, endPoint x: 595, endPoint y: 378, distance: 21.2
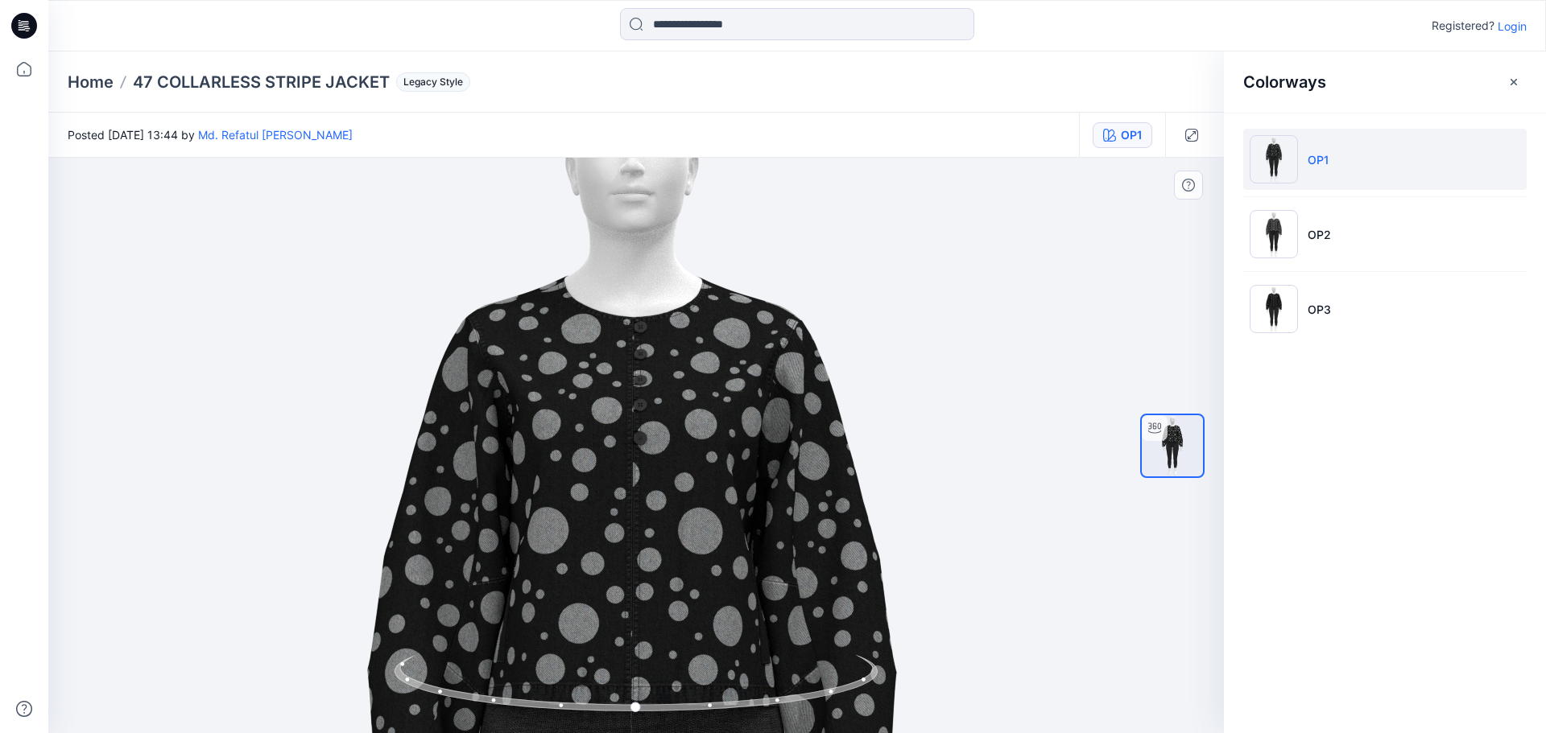
drag, startPoint x: 595, startPoint y: 378, endPoint x: 598, endPoint y: 411, distance: 32.4
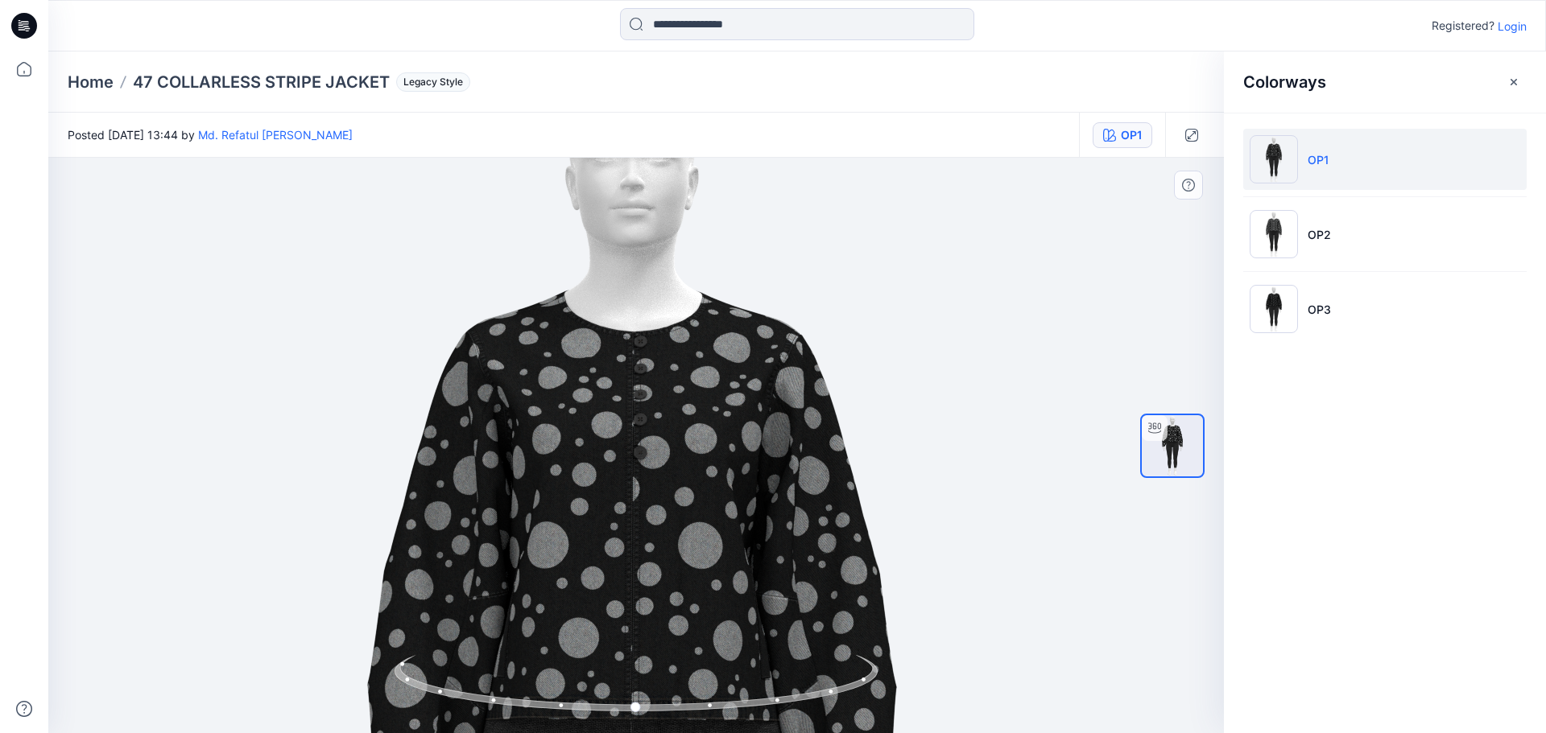
drag, startPoint x: 564, startPoint y: 363, endPoint x: 564, endPoint y: 378, distance: 14.5
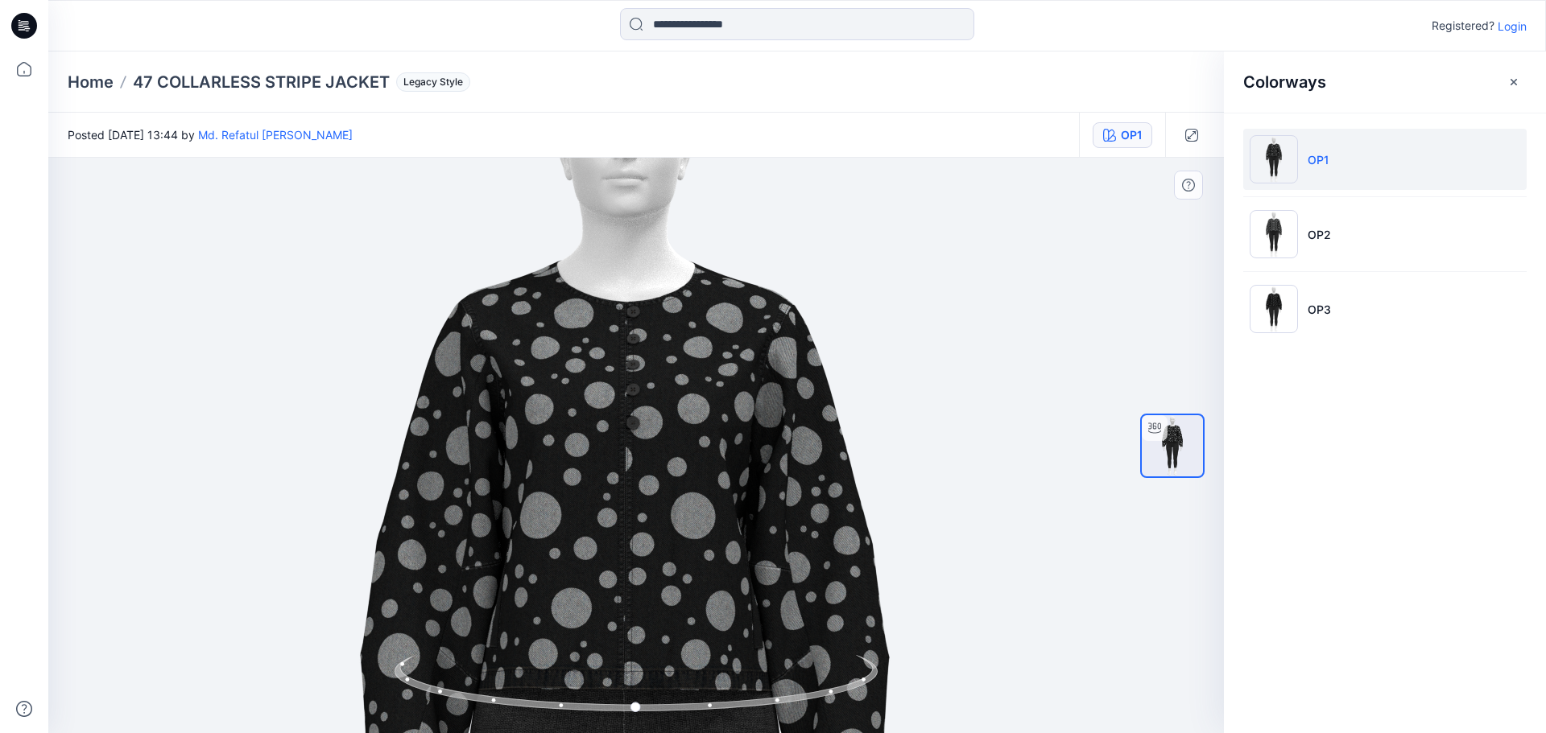
drag, startPoint x: 638, startPoint y: 392, endPoint x: 630, endPoint y: 360, distance: 33.4
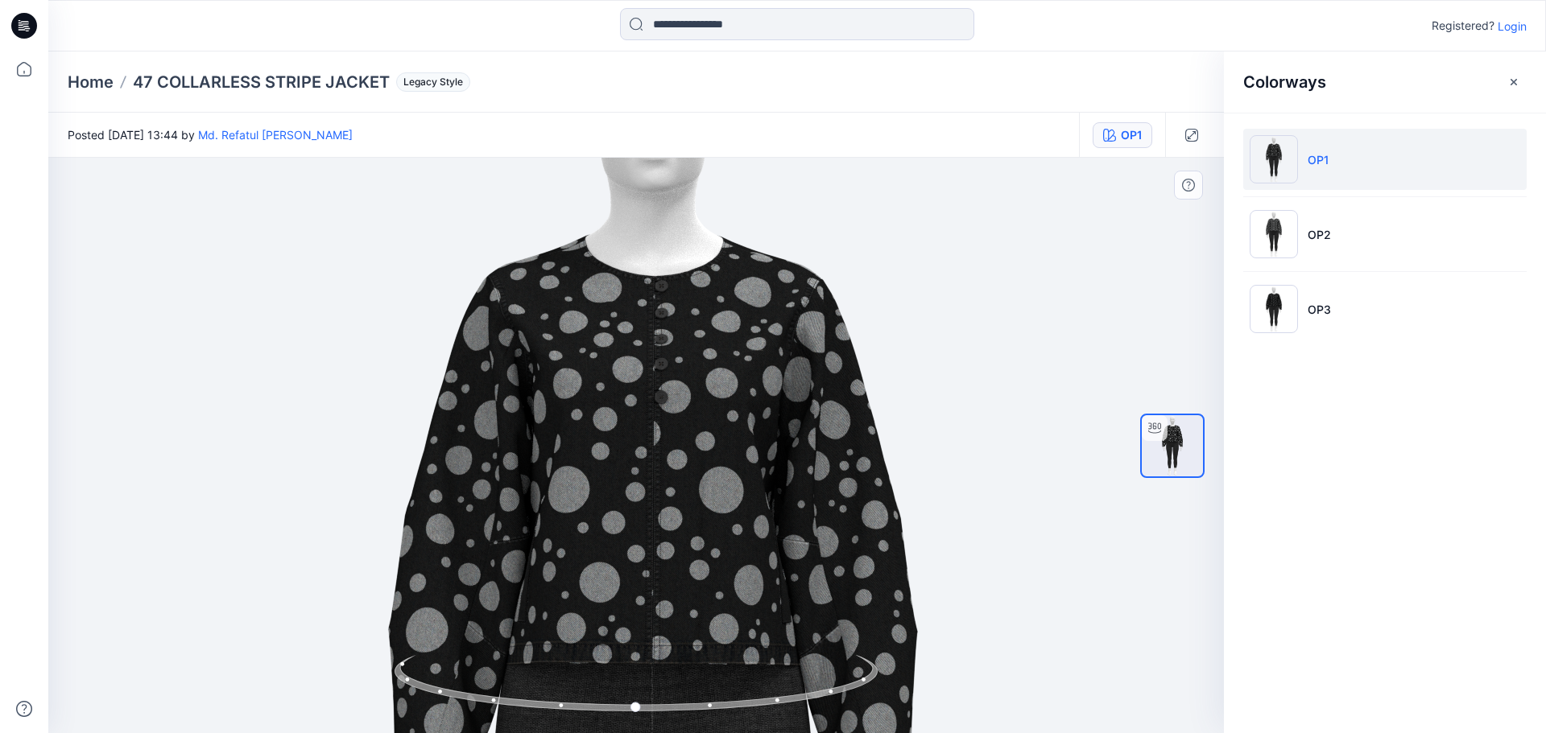
drag, startPoint x: 575, startPoint y: 388, endPoint x: 604, endPoint y: 365, distance: 37.2
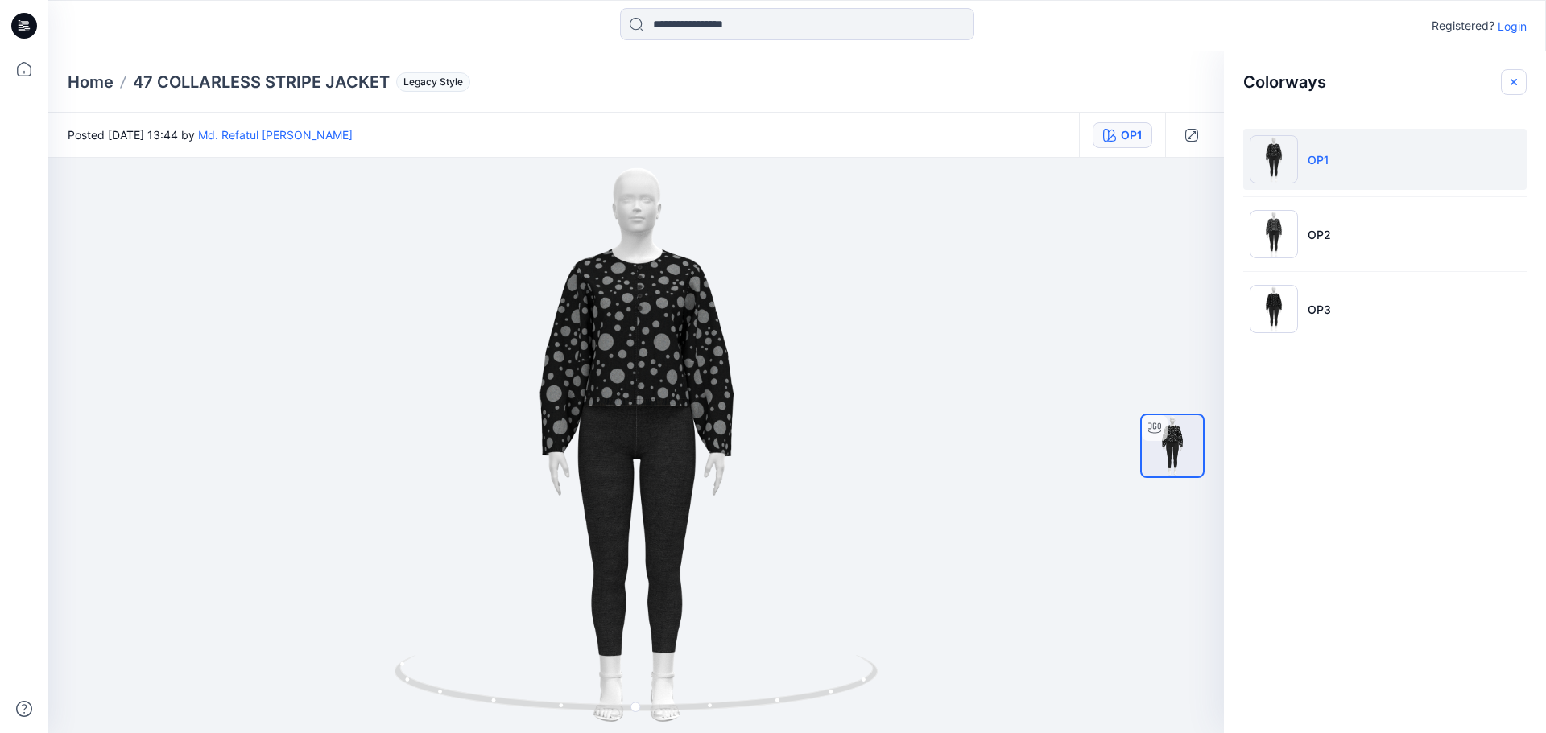
click at [1509, 80] on icon "button" at bounding box center [1513, 82] width 13 height 13
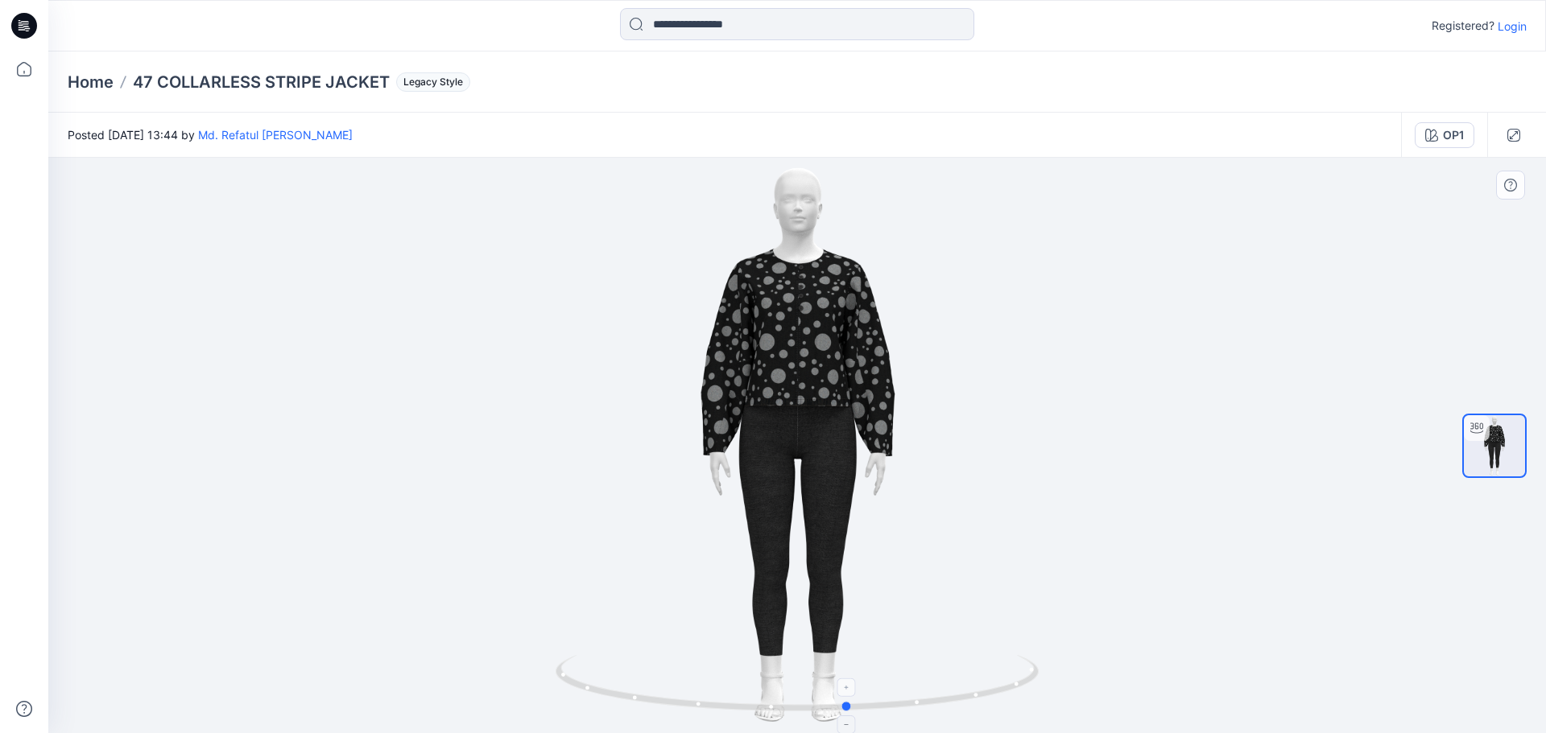
drag, startPoint x: 799, startPoint y: 715, endPoint x: 861, endPoint y: 709, distance: 61.4
click at [861, 709] on icon at bounding box center [798, 685] width 487 height 60
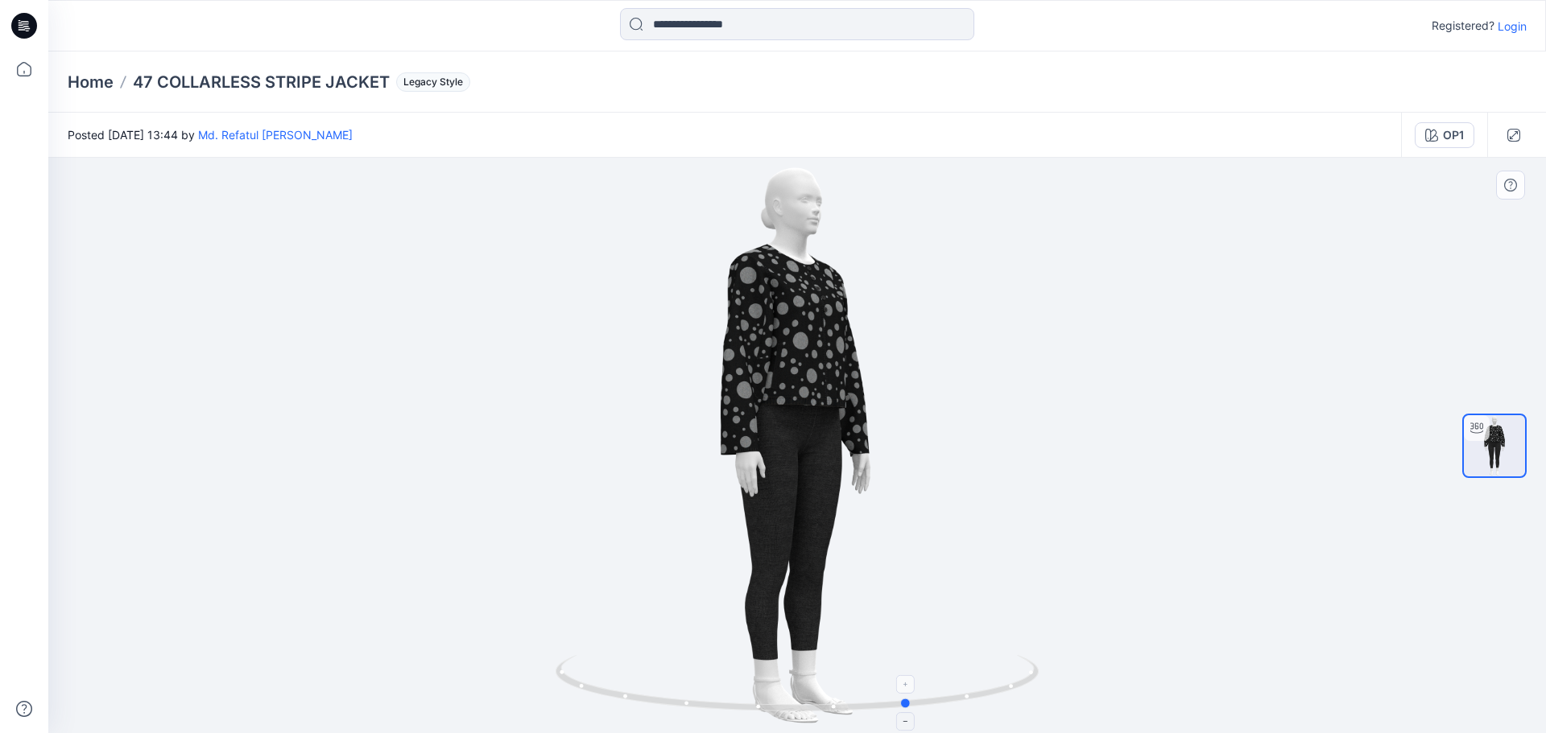
drag, startPoint x: 861, startPoint y: 709, endPoint x: 912, endPoint y: 708, distance: 51.5
click at [912, 708] on icon at bounding box center [798, 685] width 487 height 60
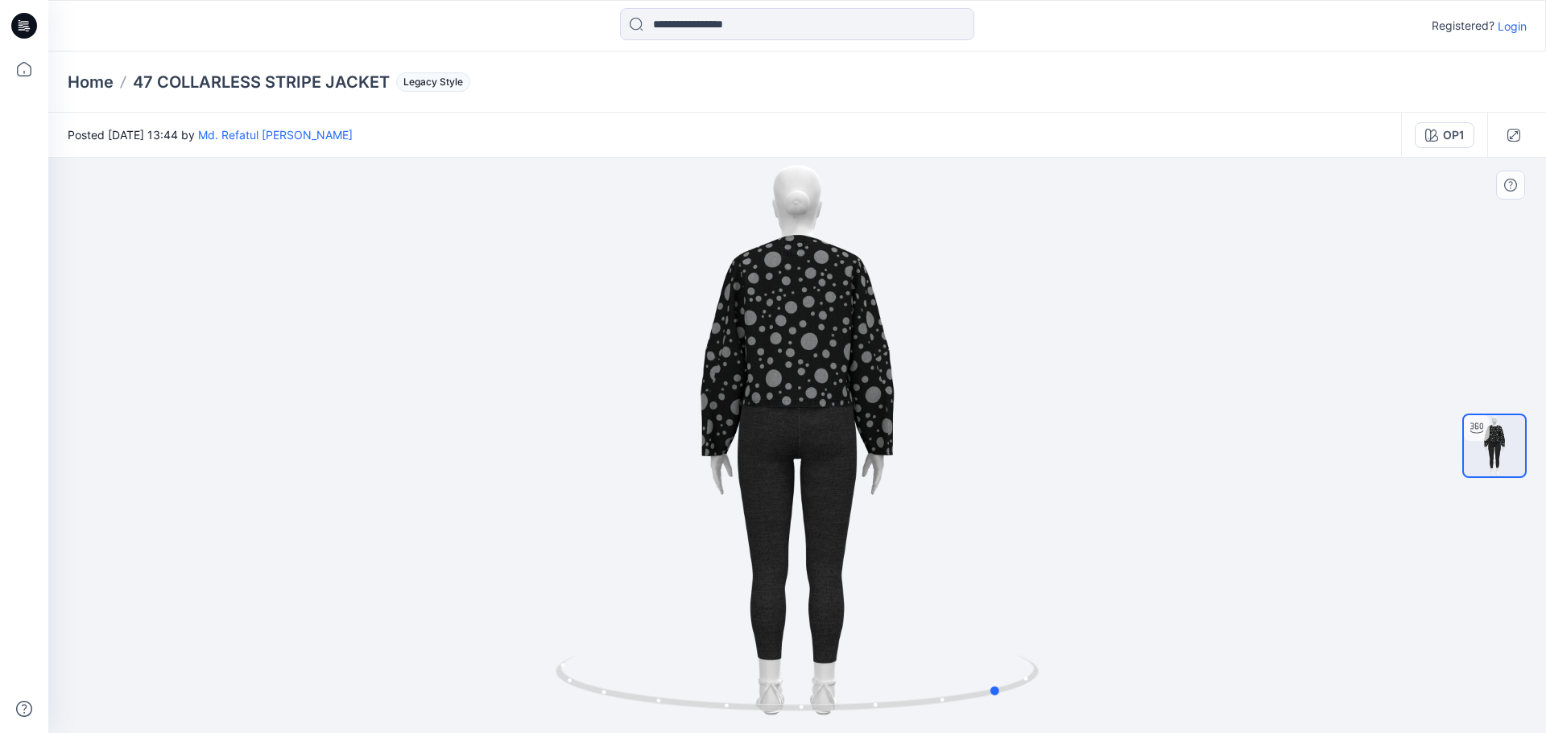
drag, startPoint x: 914, startPoint y: 708, endPoint x: 1140, endPoint y: 686, distance: 227.3
click at [1140, 686] on div at bounding box center [796, 446] width 1497 height 576
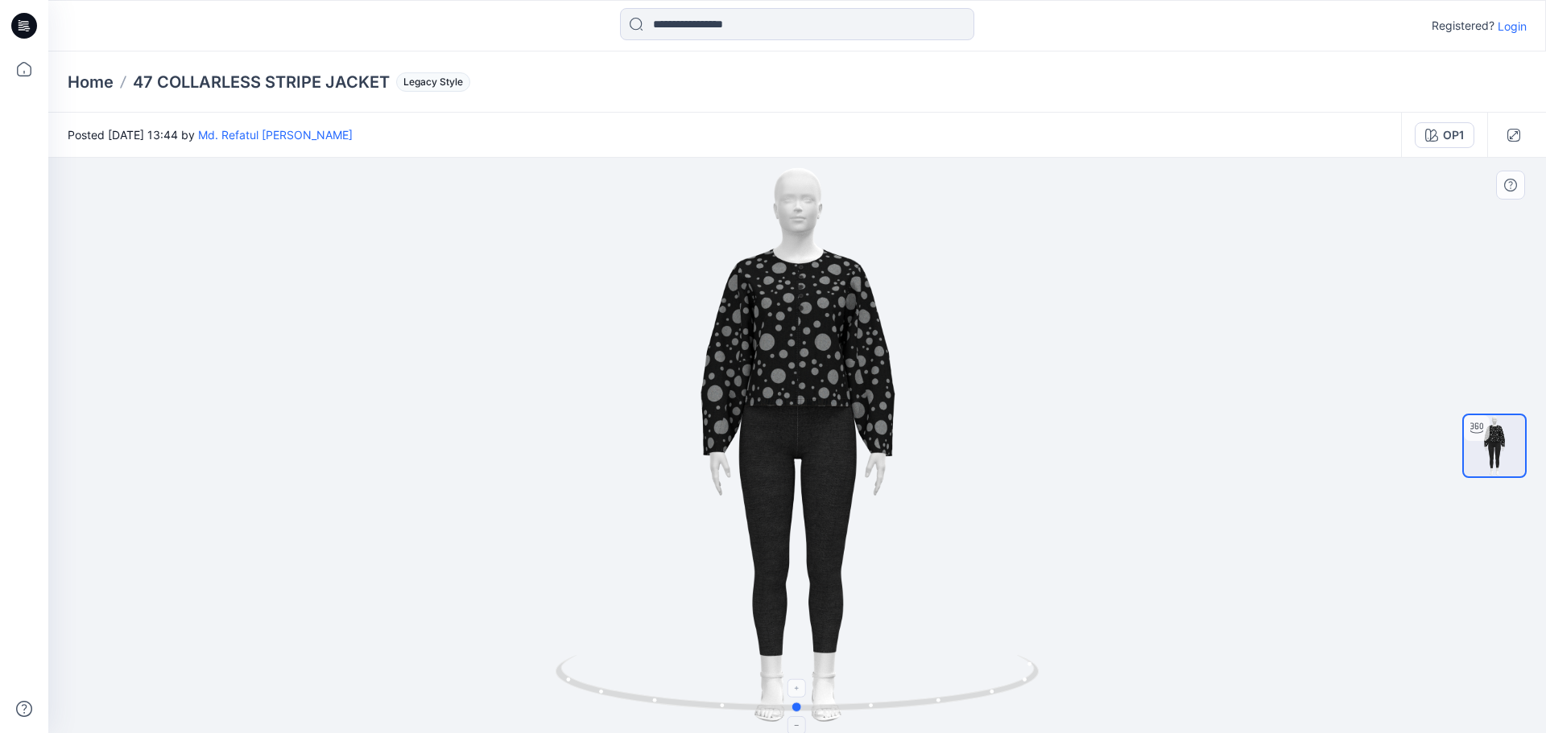
drag, startPoint x: 1029, startPoint y: 679, endPoint x: 690, endPoint y: 684, distance: 338.9
click at [668, 113] on div "Posted [DATE] 13:44 by Md. Refatul [PERSON_NAME]" at bounding box center [724, 135] width 1352 height 44
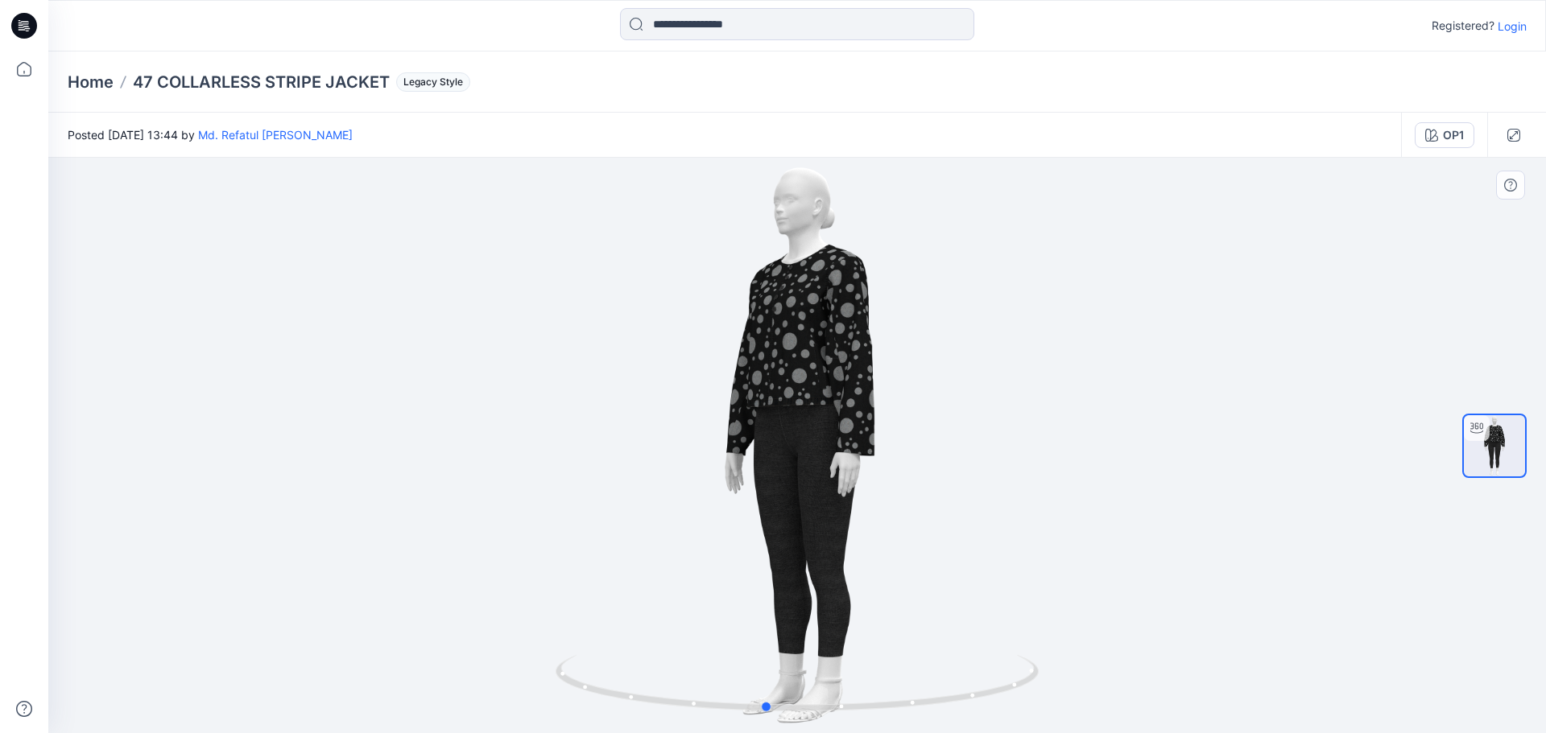
drag, startPoint x: 819, startPoint y: 341, endPoint x: 813, endPoint y: 392, distance: 51.0
click at [811, 387] on div at bounding box center [796, 446] width 1497 height 576
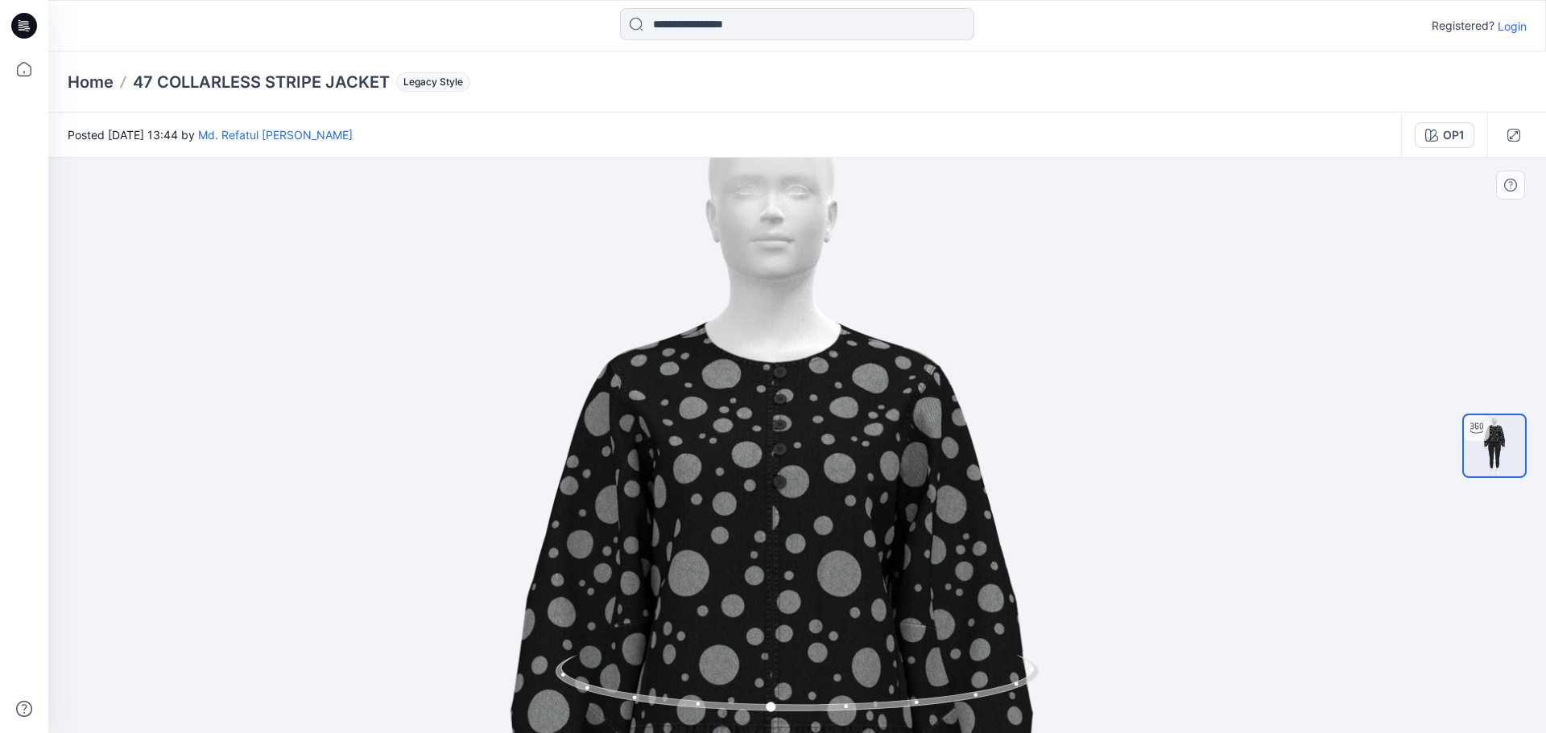
drag, startPoint x: 917, startPoint y: 367, endPoint x: 868, endPoint y: 481, distance: 123.7
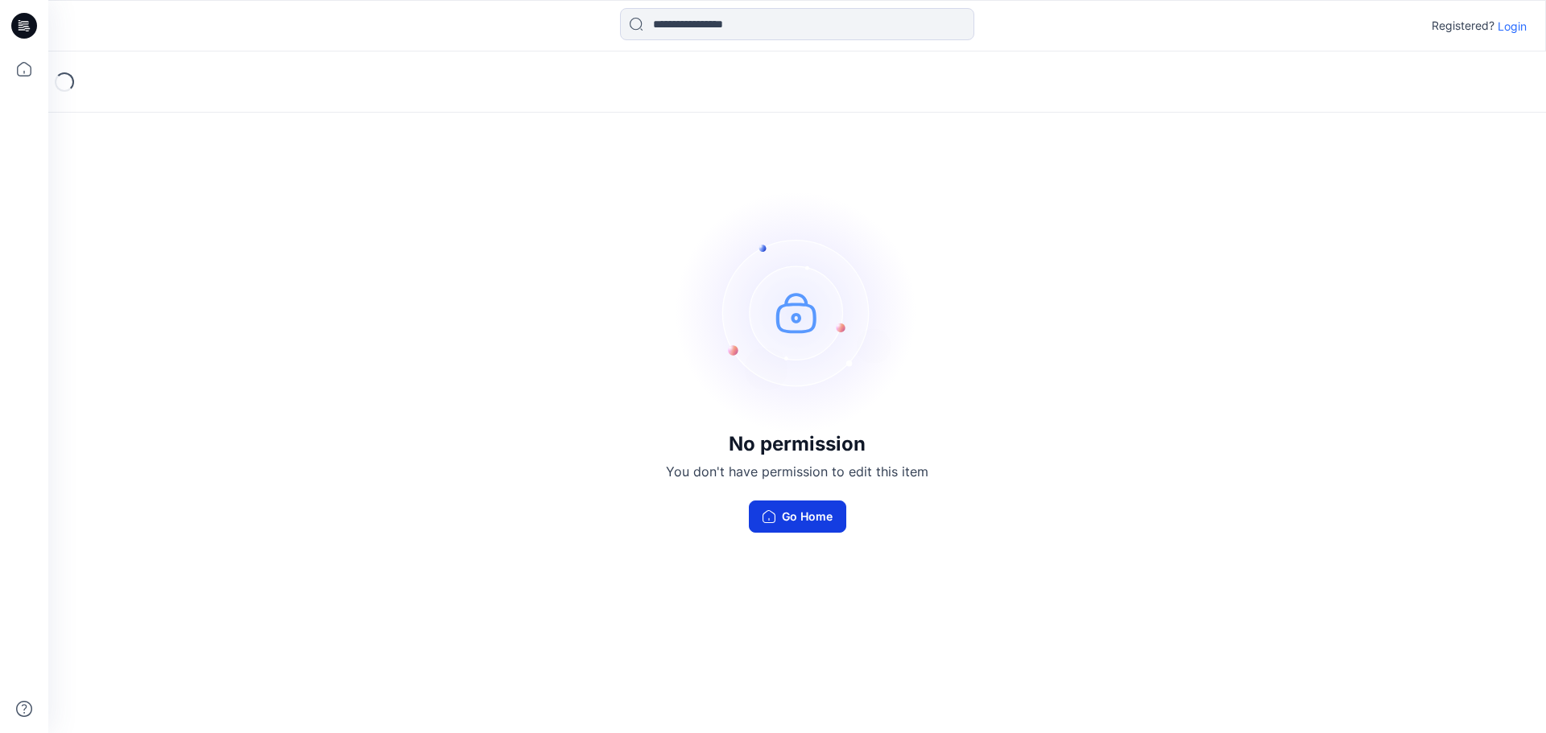
click at [807, 513] on button "Go Home" at bounding box center [797, 517] width 97 height 32
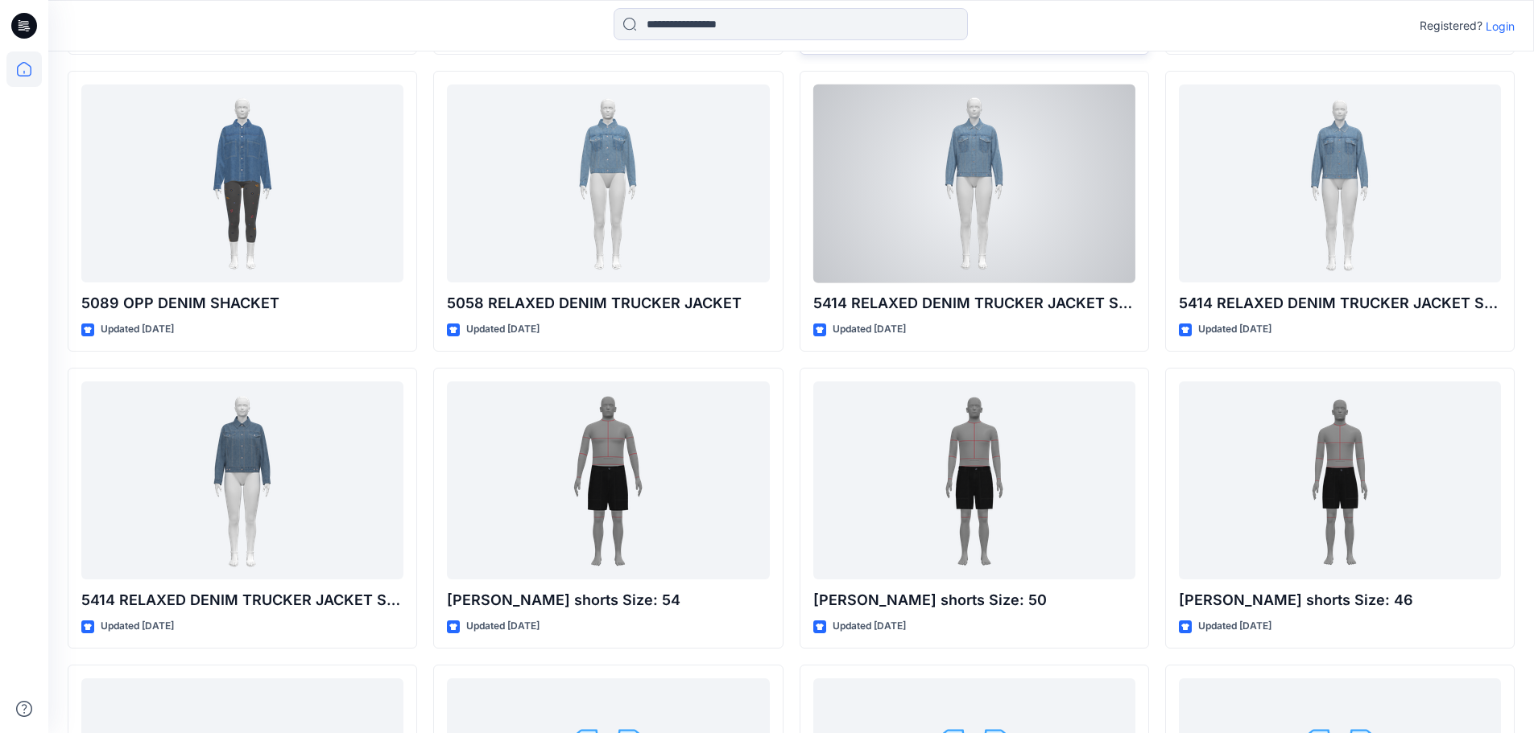
scroll to position [6714, 0]
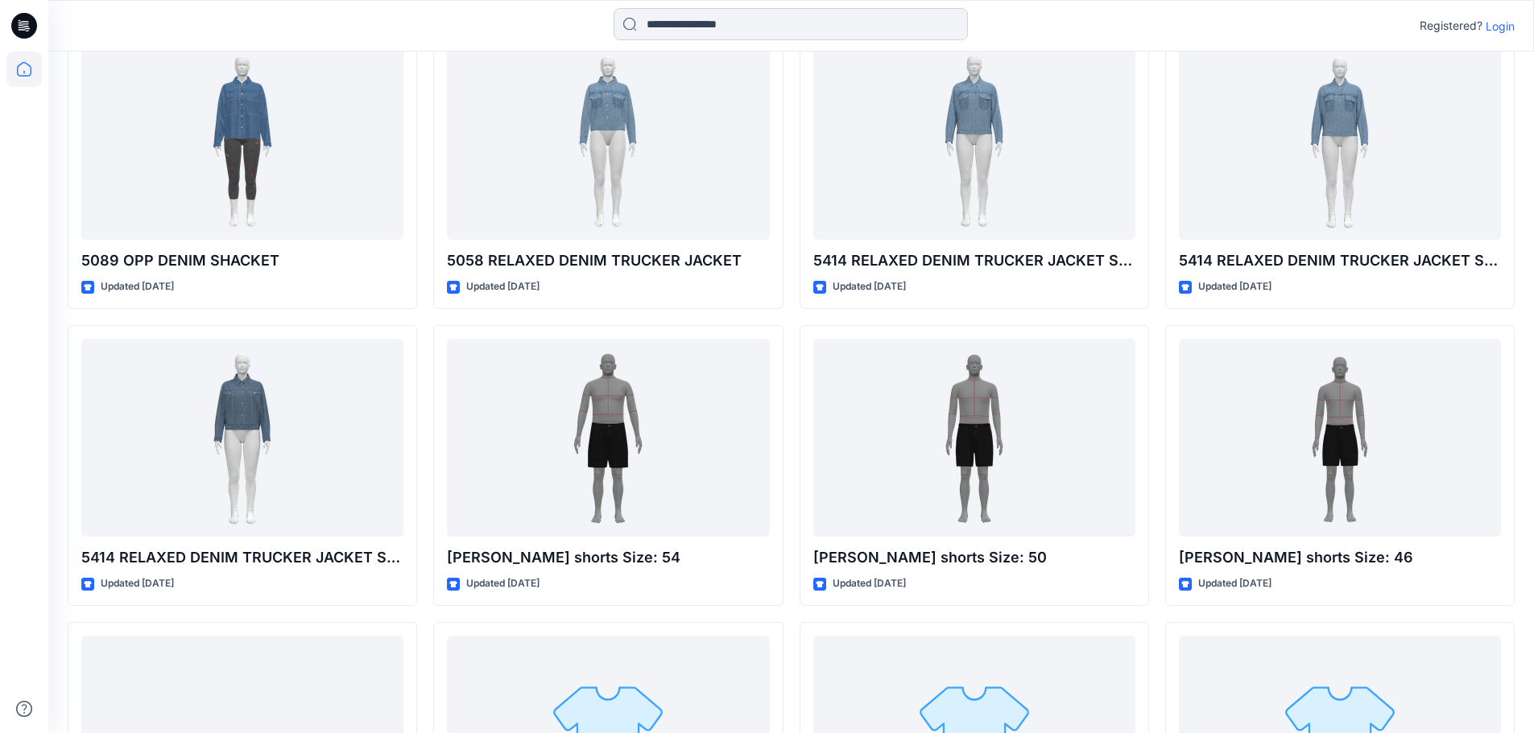
click at [727, 21] on input at bounding box center [790, 24] width 354 height 32
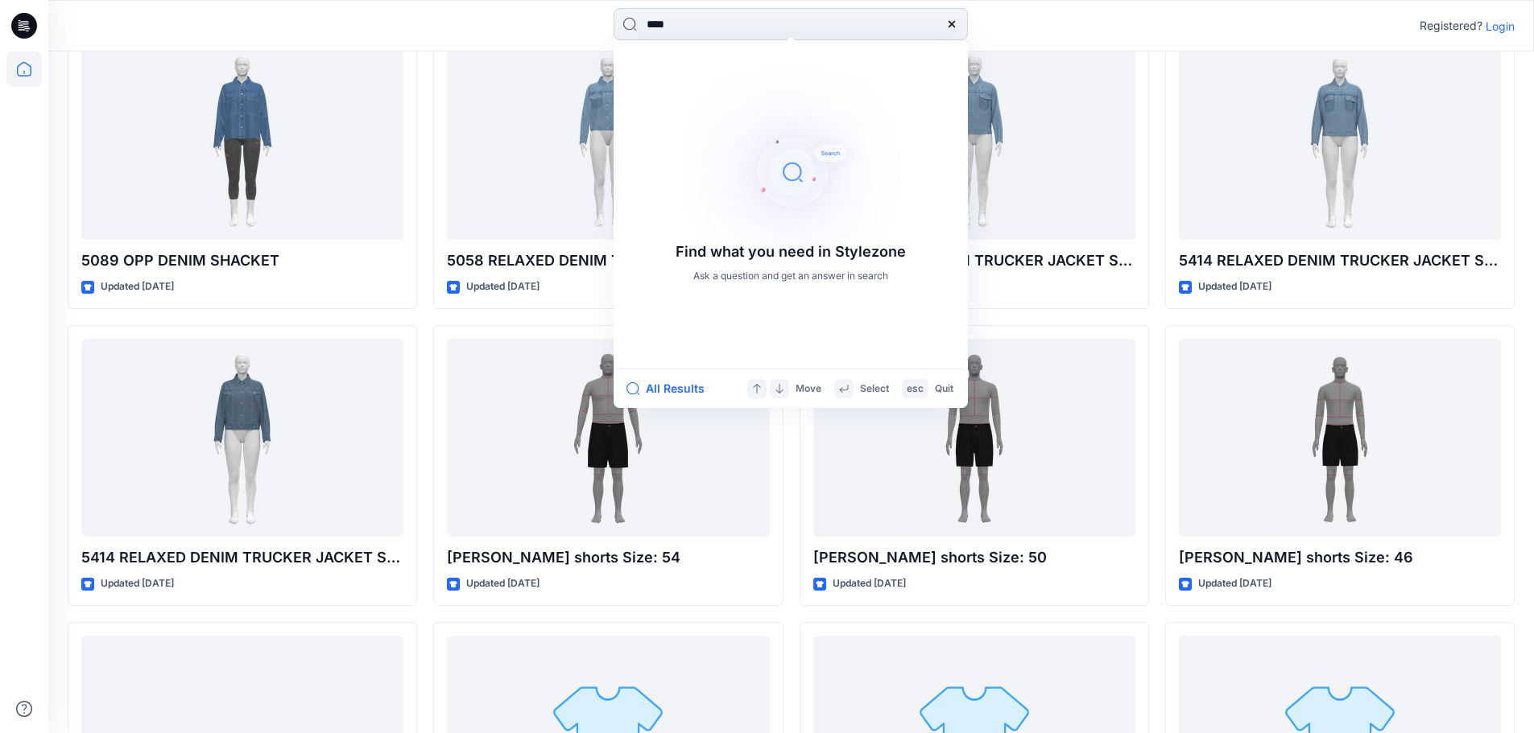
type input "*****"
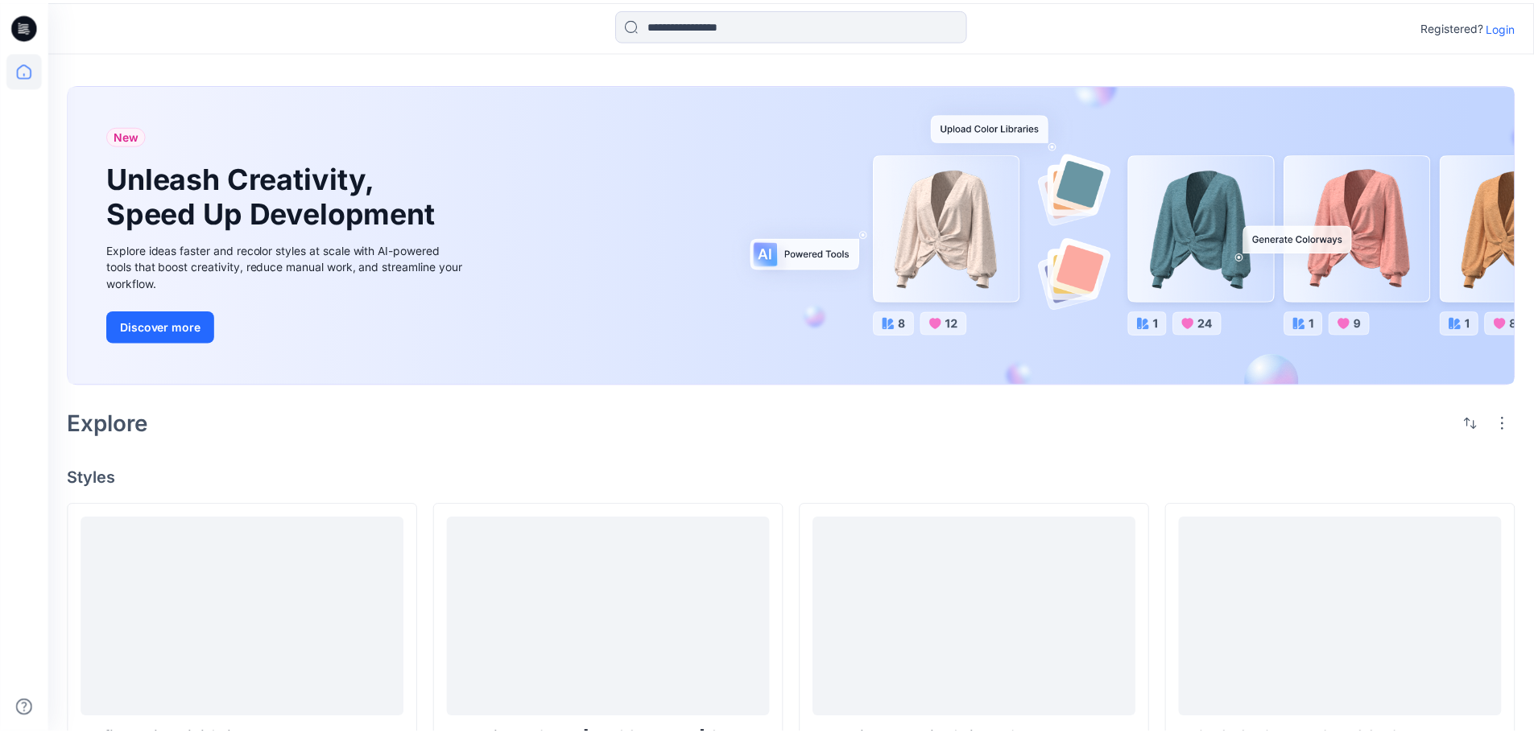
scroll to position [6714, 0]
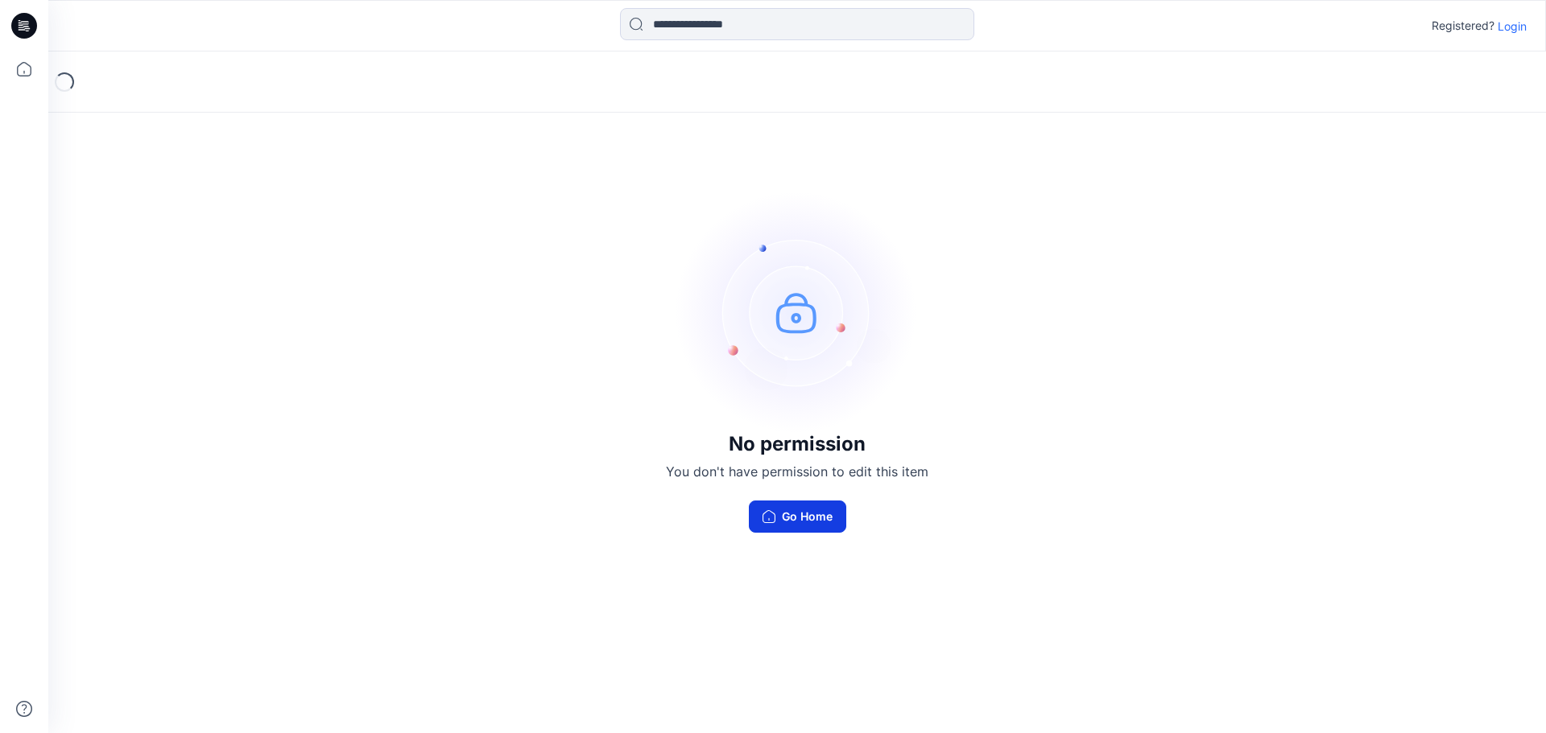
click at [822, 511] on button "Go Home" at bounding box center [797, 517] width 97 height 32
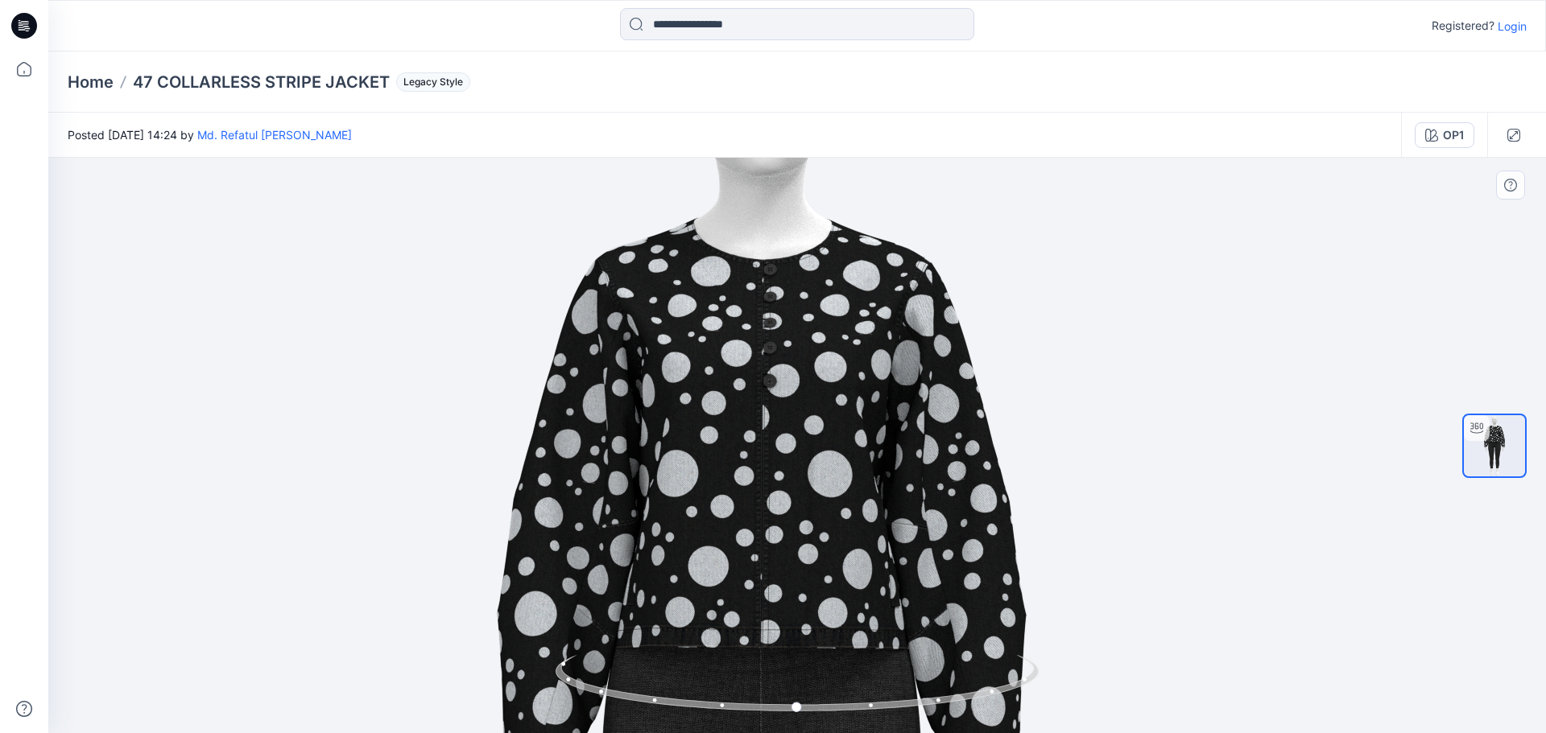
drag, startPoint x: 721, startPoint y: 250, endPoint x: 663, endPoint y: 550, distance: 305.8
click at [663, 550] on img at bounding box center [761, 746] width 1570 height 1570
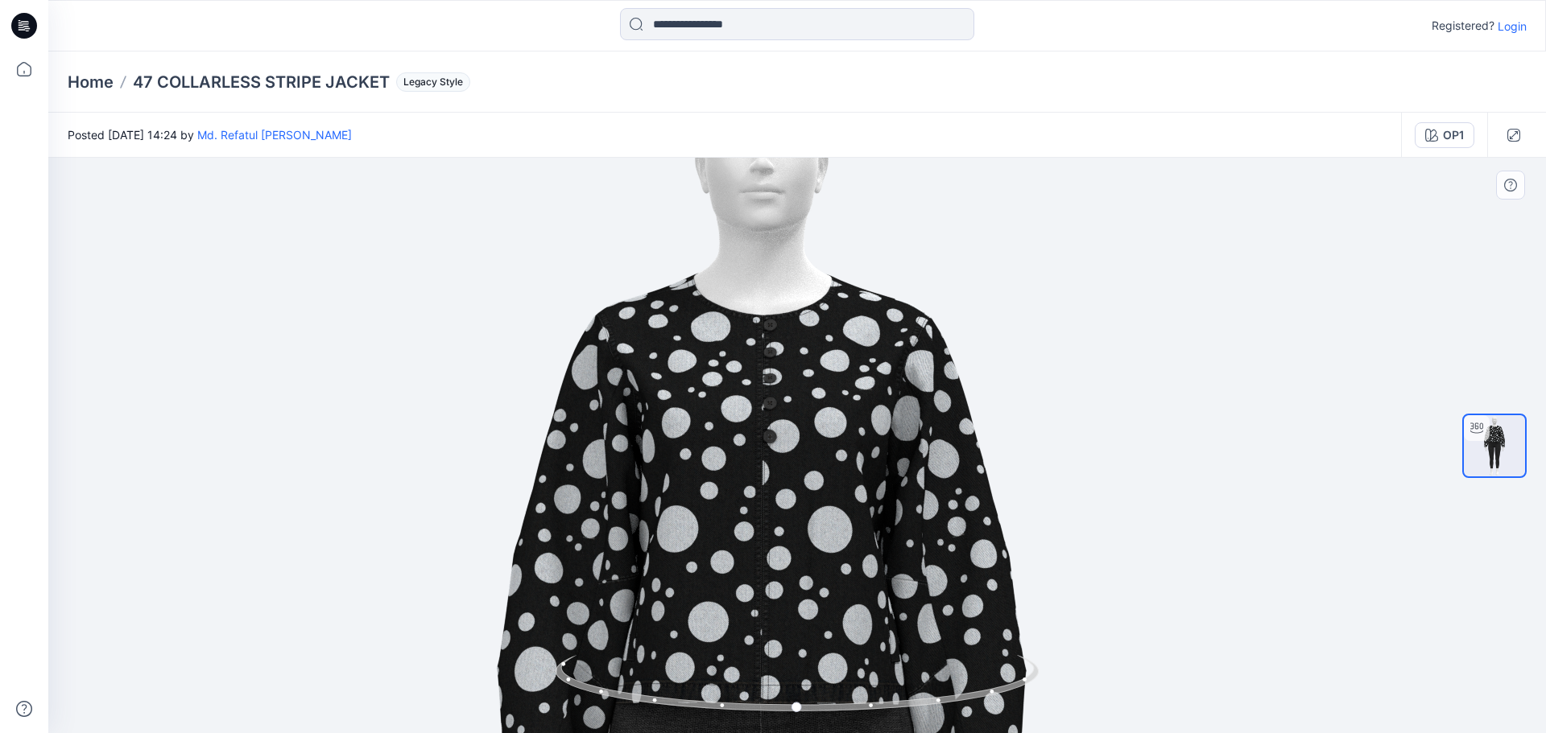
drag, startPoint x: 746, startPoint y: 423, endPoint x: 733, endPoint y: 485, distance: 63.3
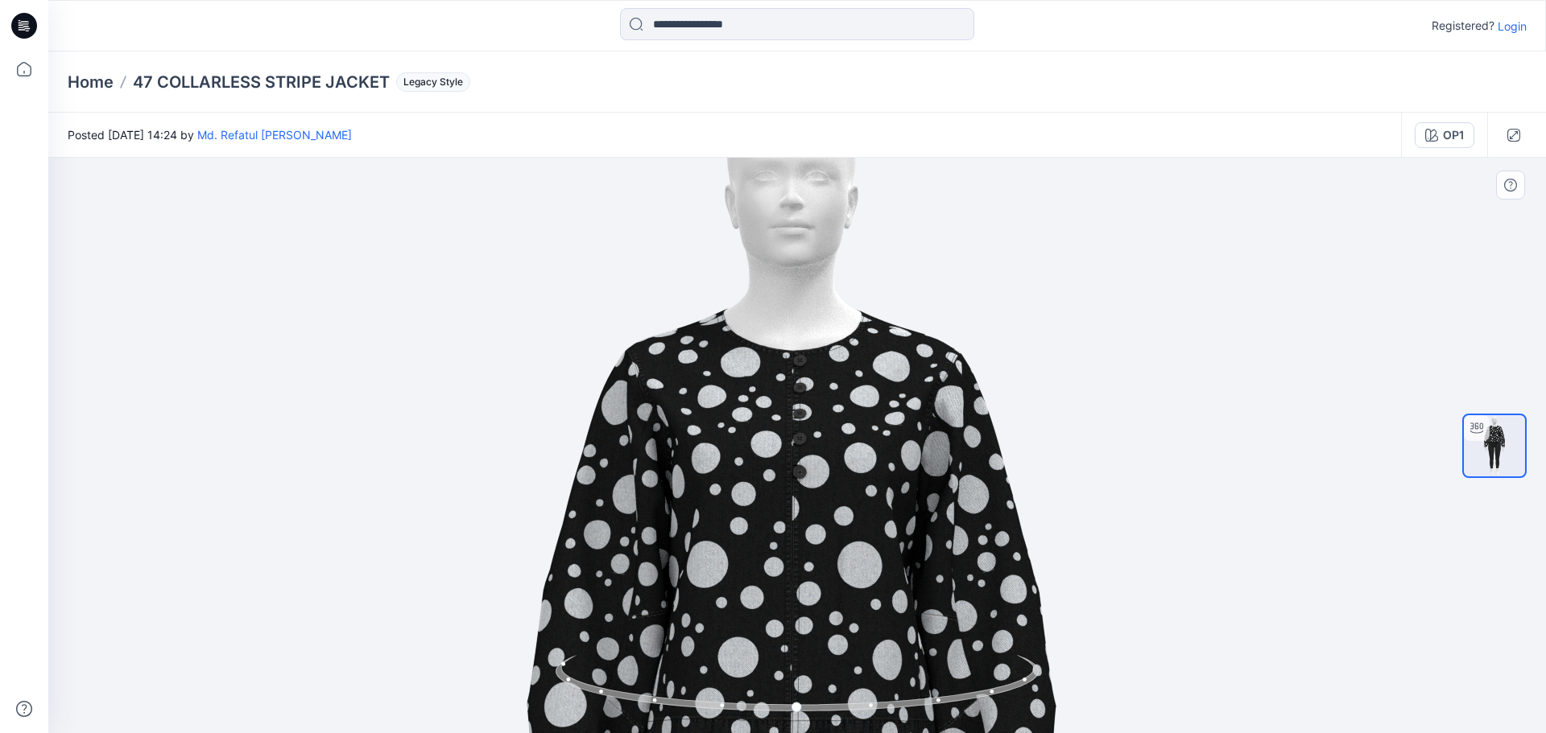
drag, startPoint x: 784, startPoint y: 328, endPoint x: 814, endPoint y: 357, distance: 42.1
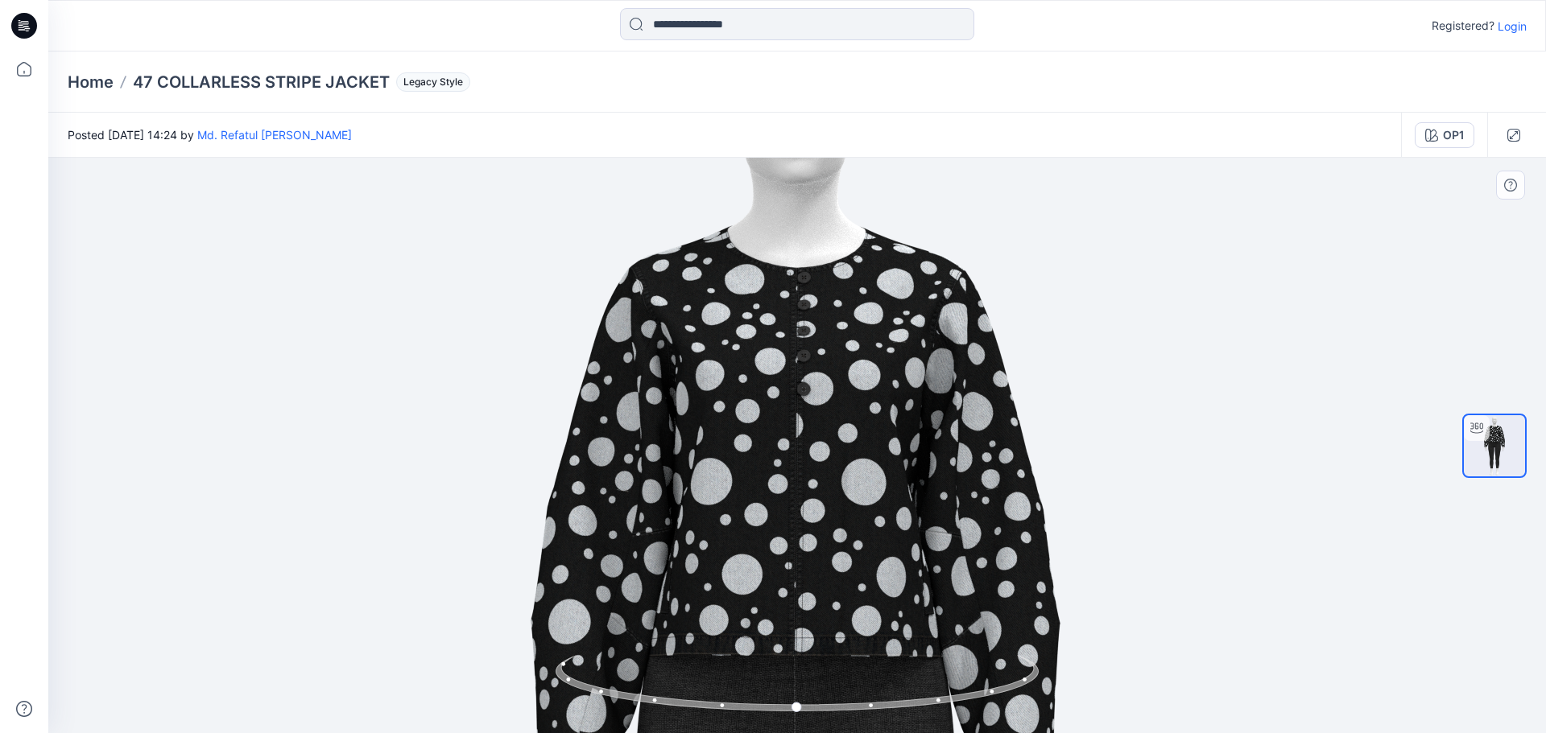
drag, startPoint x: 835, startPoint y: 432, endPoint x: 839, endPoint y: 345, distance: 87.8
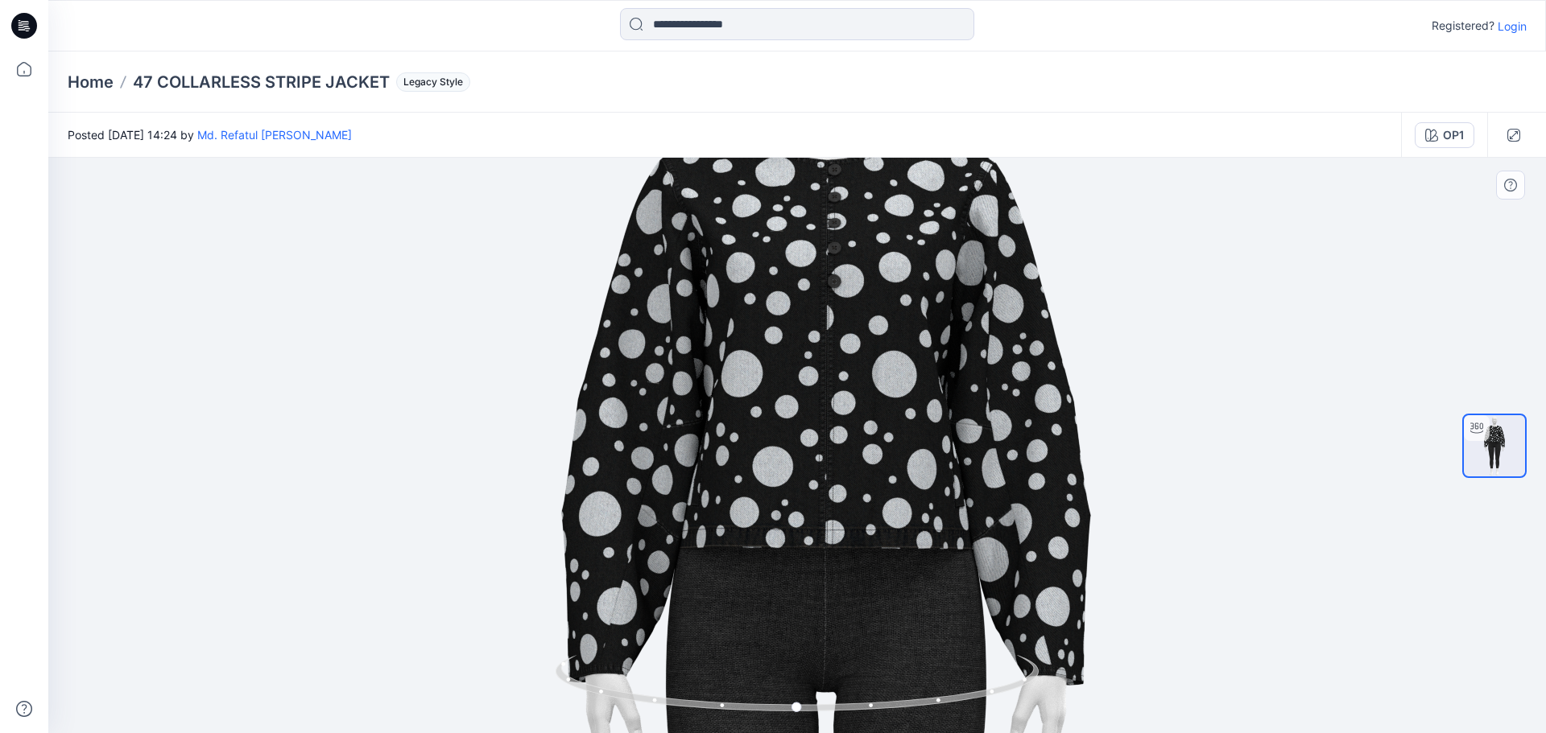
drag, startPoint x: 842, startPoint y: 452, endPoint x: 876, endPoint y: 343, distance: 113.8
click at [876, 342] on img at bounding box center [825, 647] width 1570 height 1570
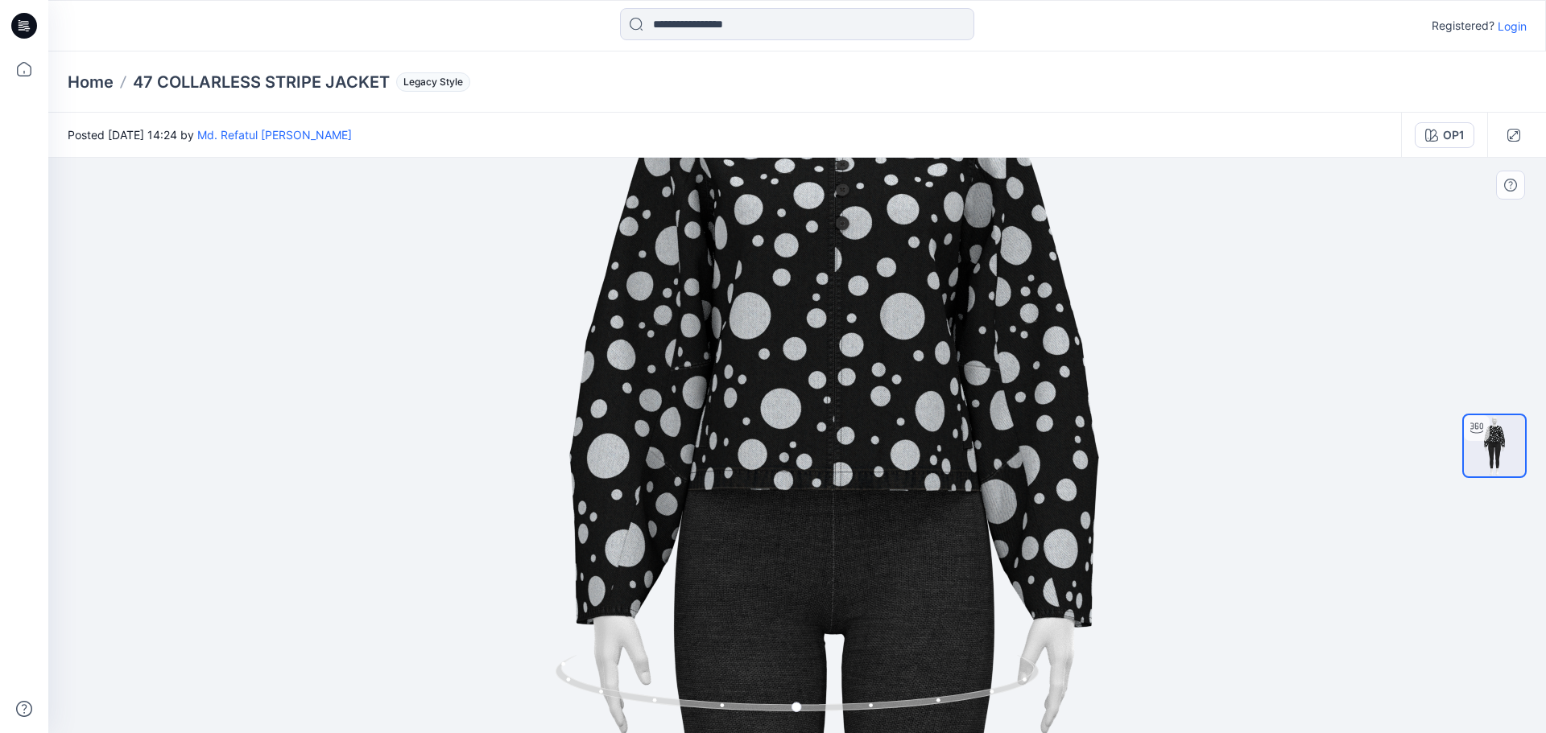
drag, startPoint x: 709, startPoint y: 536, endPoint x: 736, endPoint y: 485, distance: 58.0
click at [736, 485] on img at bounding box center [833, 589] width 1570 height 1570
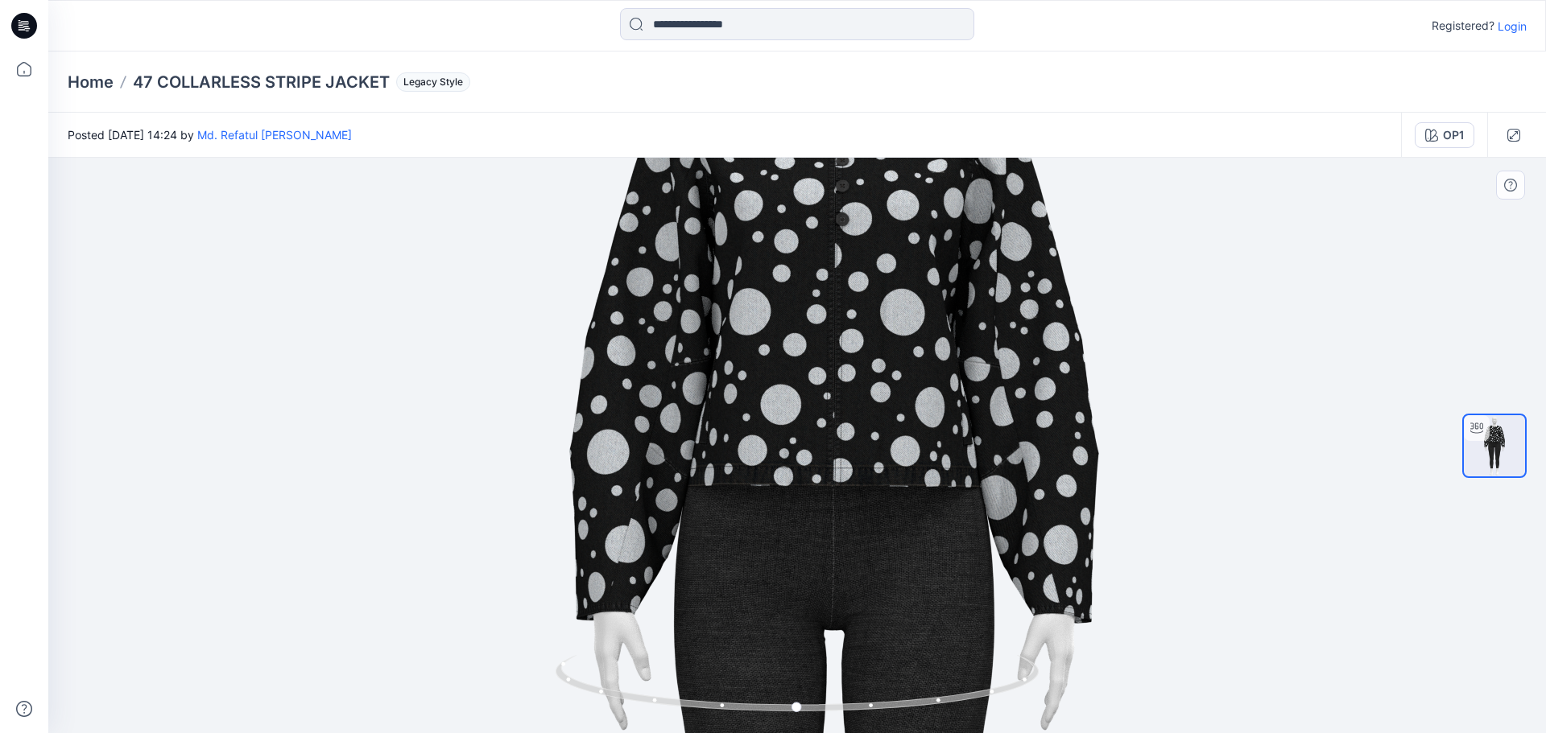
drag, startPoint x: 634, startPoint y: 563, endPoint x: 655, endPoint y: 498, distance: 68.7
click at [655, 498] on img at bounding box center [833, 585] width 1570 height 1570
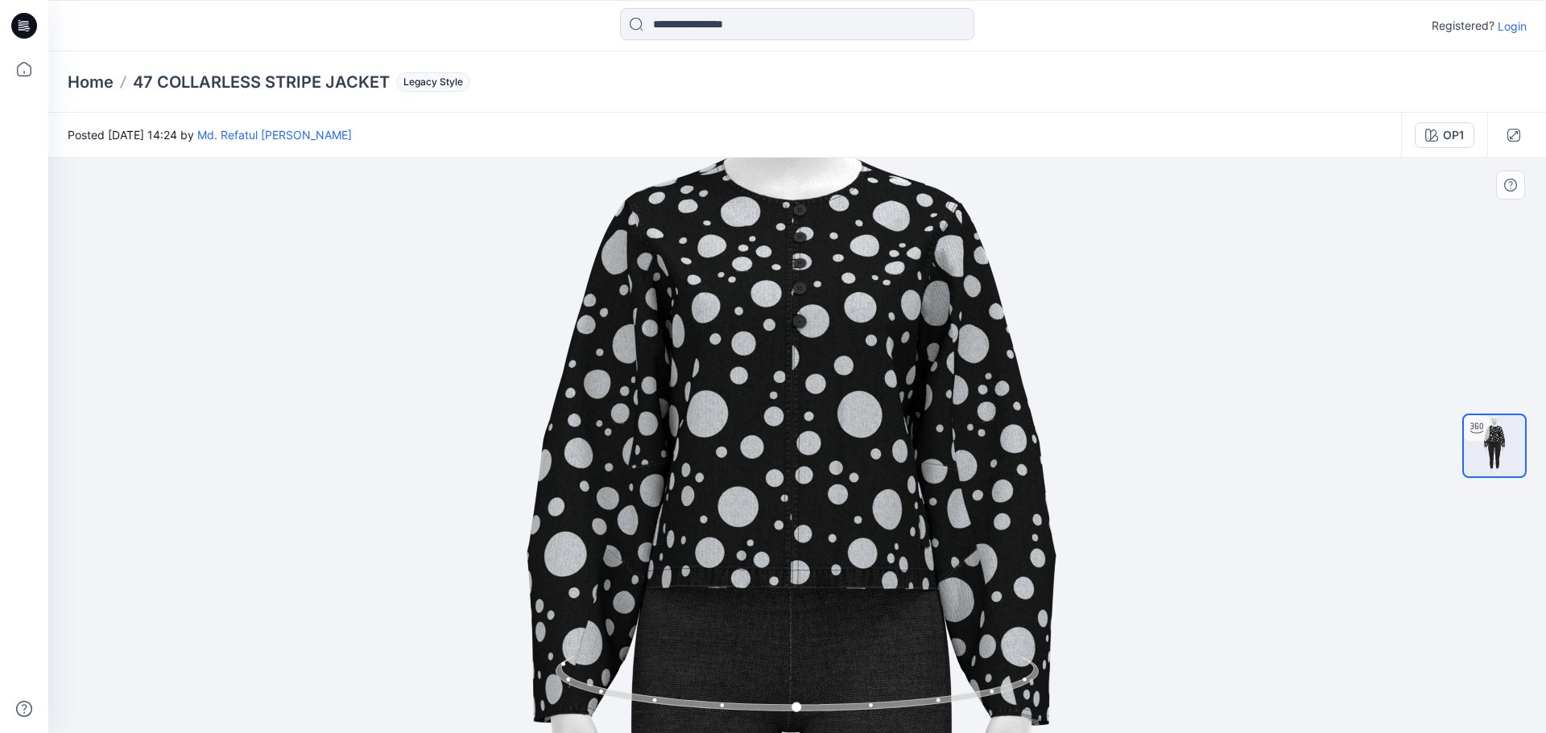
drag, startPoint x: 974, startPoint y: 434, endPoint x: 930, endPoint y: 611, distance: 182.6
click at [930, 611] on img at bounding box center [791, 687] width 1570 height 1570
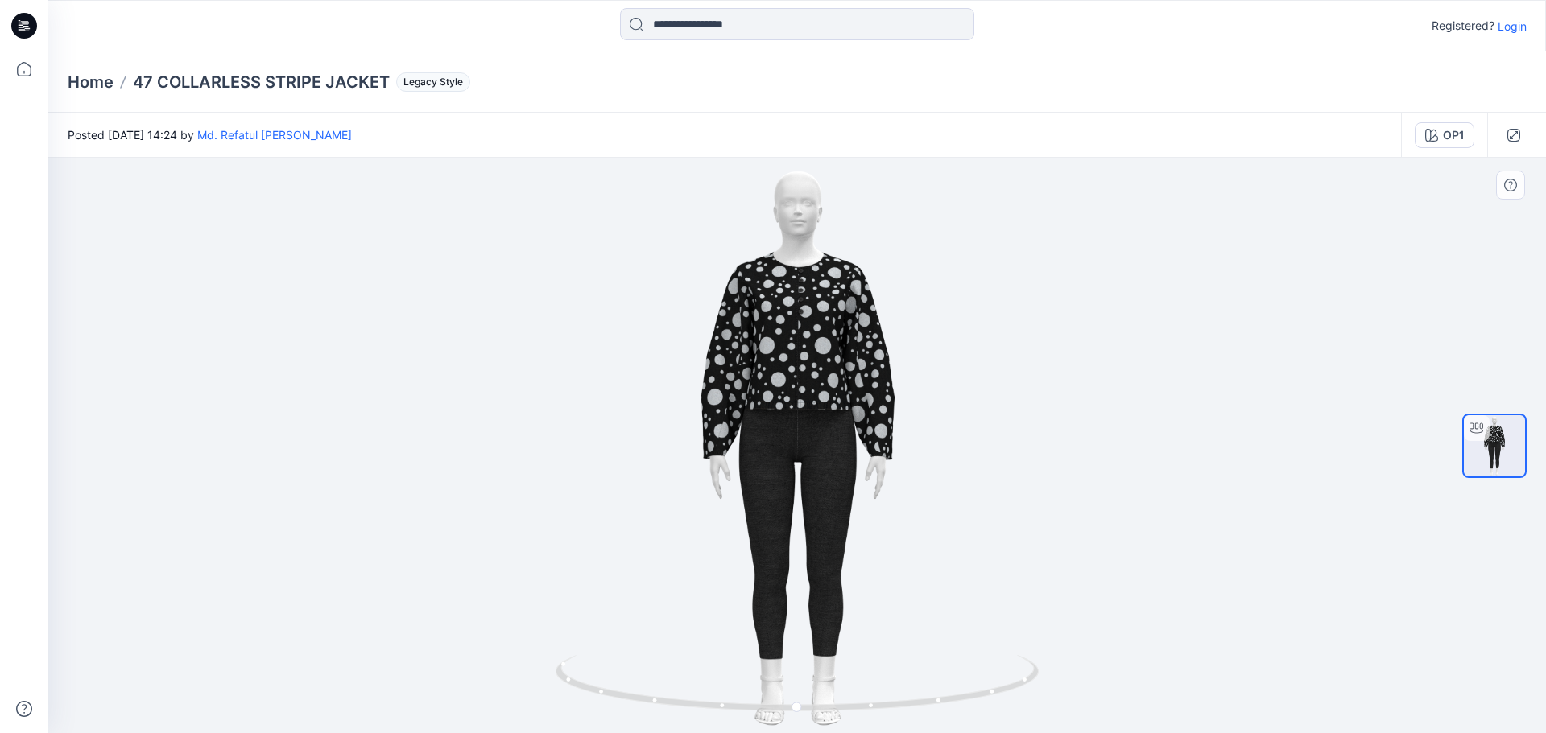
drag, startPoint x: 798, startPoint y: 724, endPoint x: 802, endPoint y: 608, distance: 116.0
click at [969, 733] on html "Registered? Login Home 47 COLLARLESS STRIPE JACKET Legacy Style Posted Wednesda…" at bounding box center [773, 366] width 1546 height 733
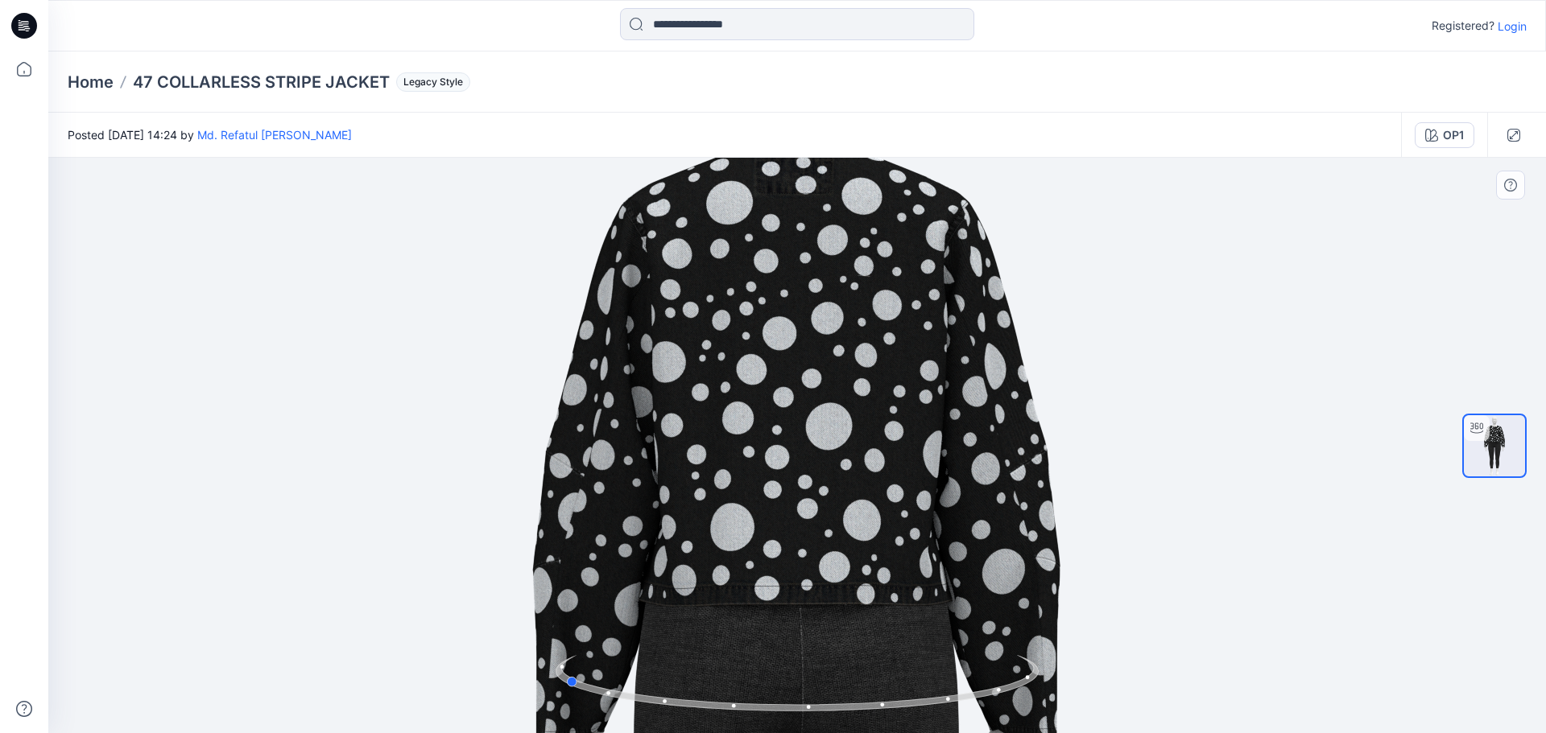
drag, startPoint x: 802, startPoint y: 714, endPoint x: 1052, endPoint y: 678, distance: 253.0
click at [1052, 678] on div at bounding box center [796, 446] width 1497 height 576
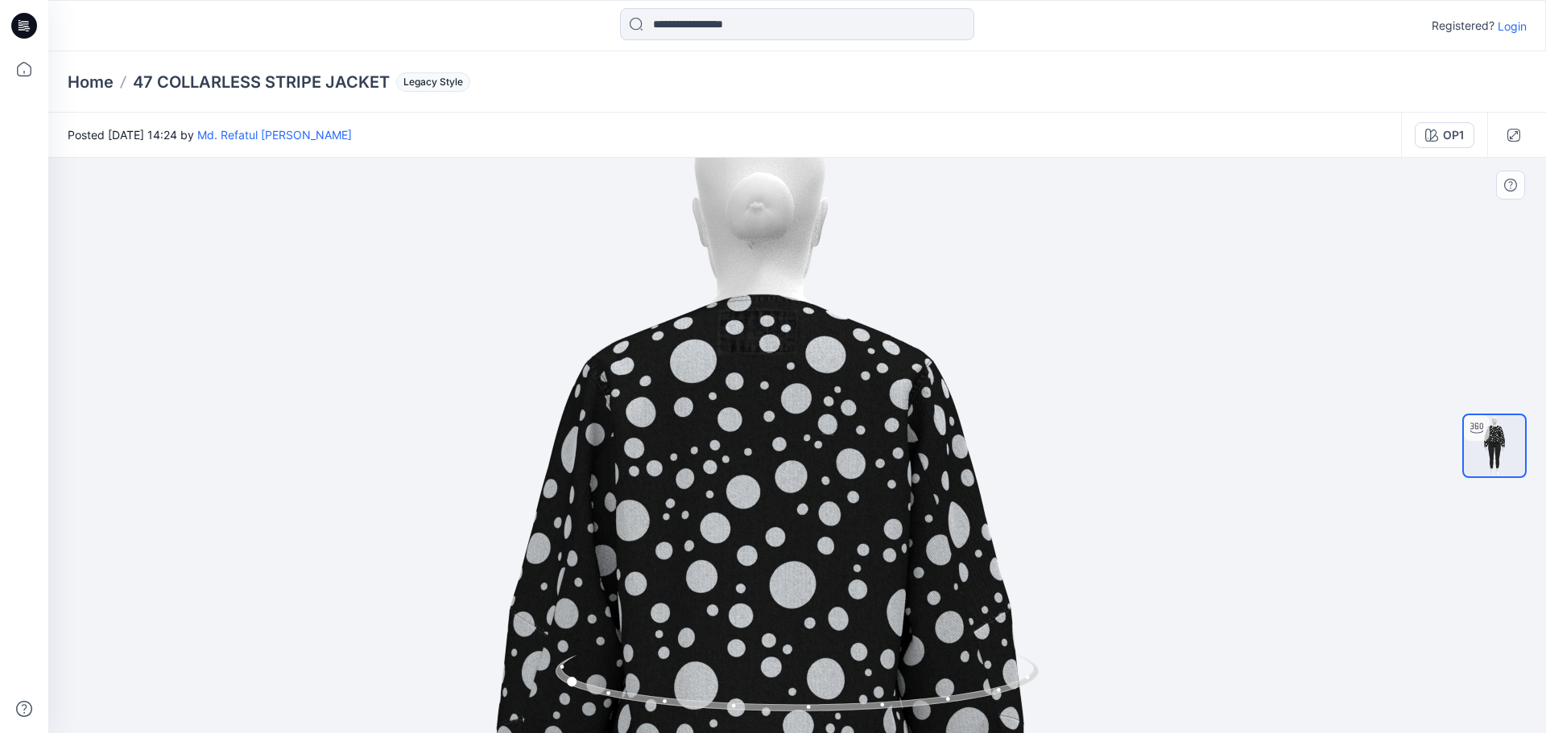
drag, startPoint x: 925, startPoint y: 383, endPoint x: 536, endPoint y: 541, distance: 419.6
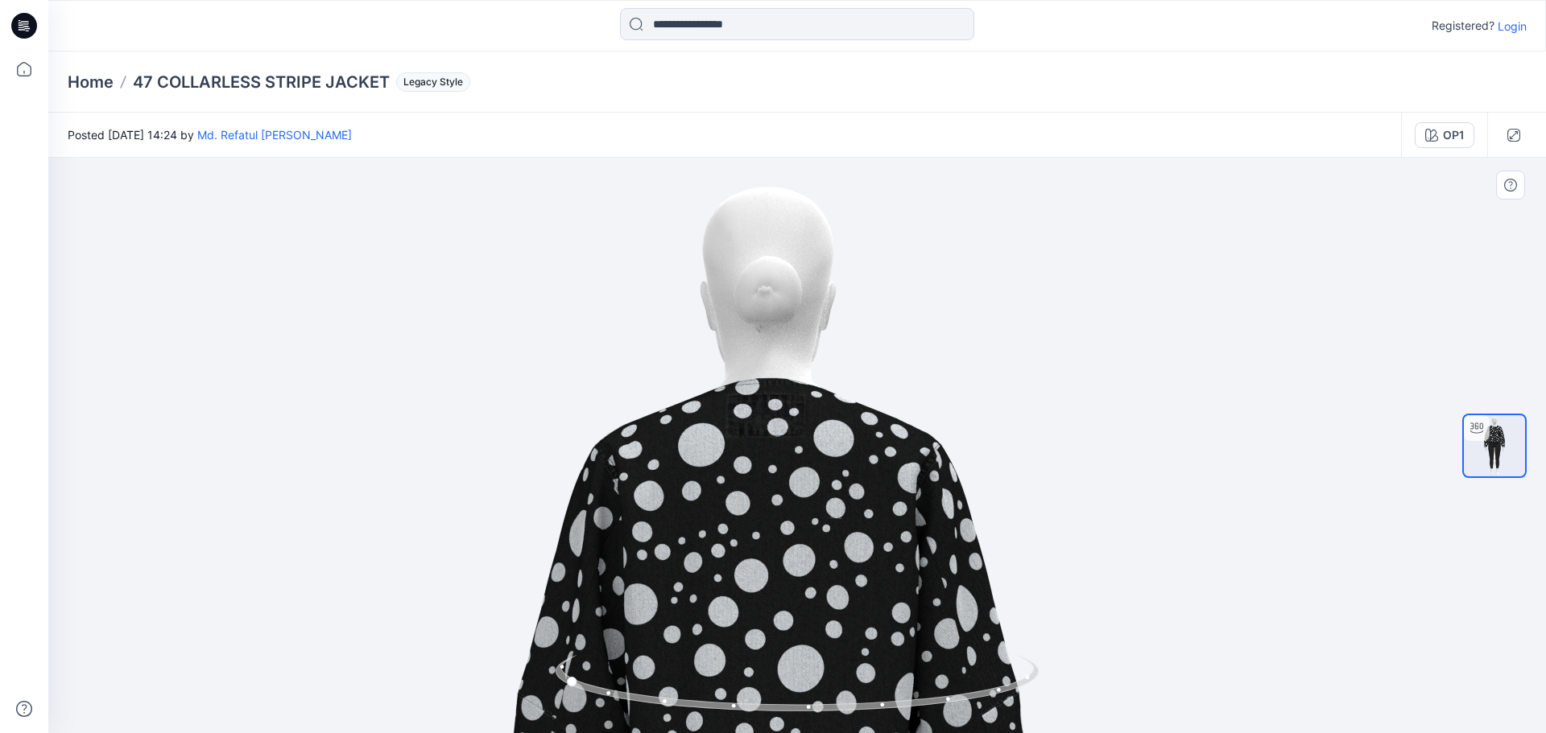
drag, startPoint x: 811, startPoint y: 323, endPoint x: 832, endPoint y: 524, distance: 202.3
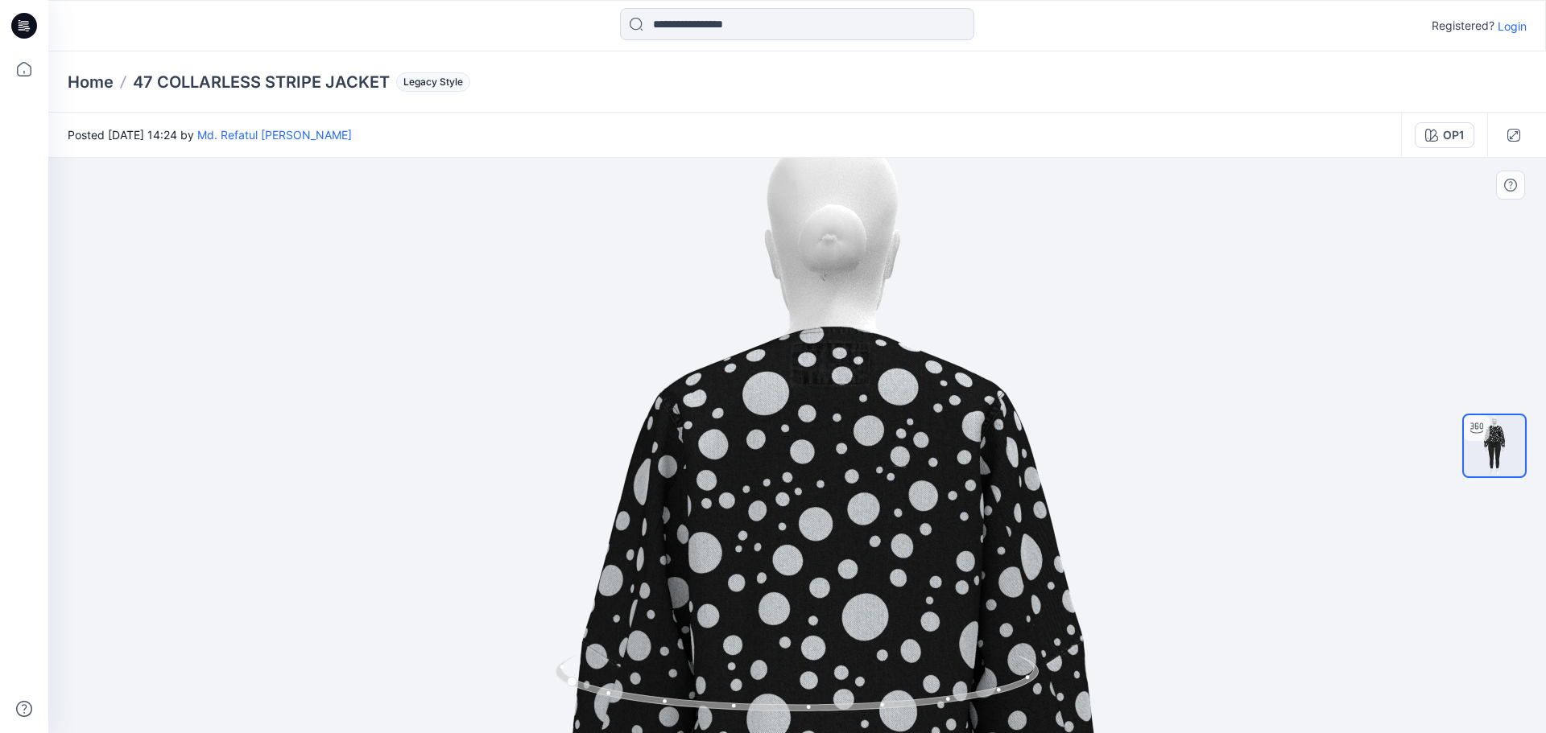
drag, startPoint x: 770, startPoint y: 563, endPoint x: 926, endPoint y: 500, distance: 168.6
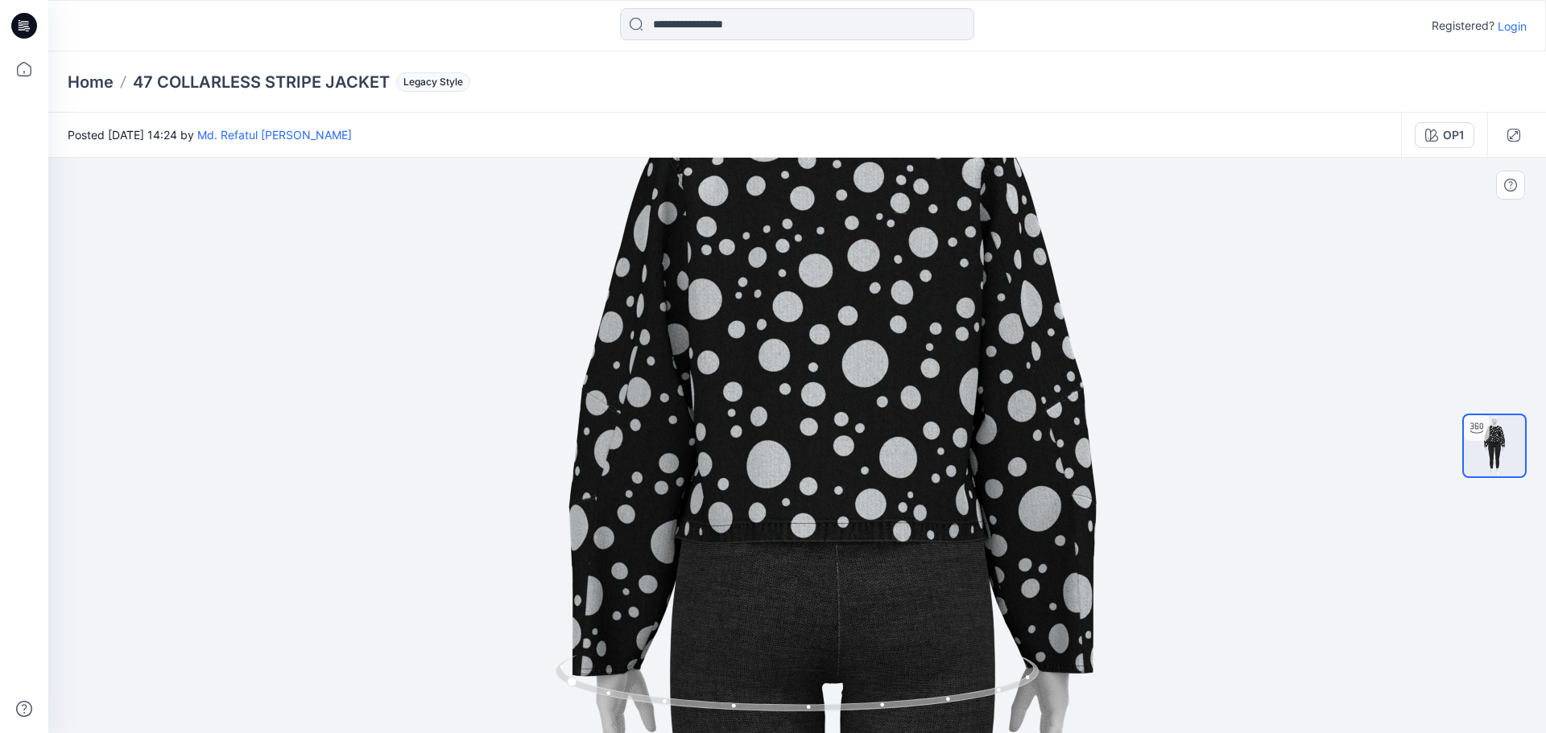
drag, startPoint x: 875, startPoint y: 547, endPoint x: 954, endPoint y: 379, distance: 185.8
click at [960, 373] on img at bounding box center [833, 638] width 1570 height 1570
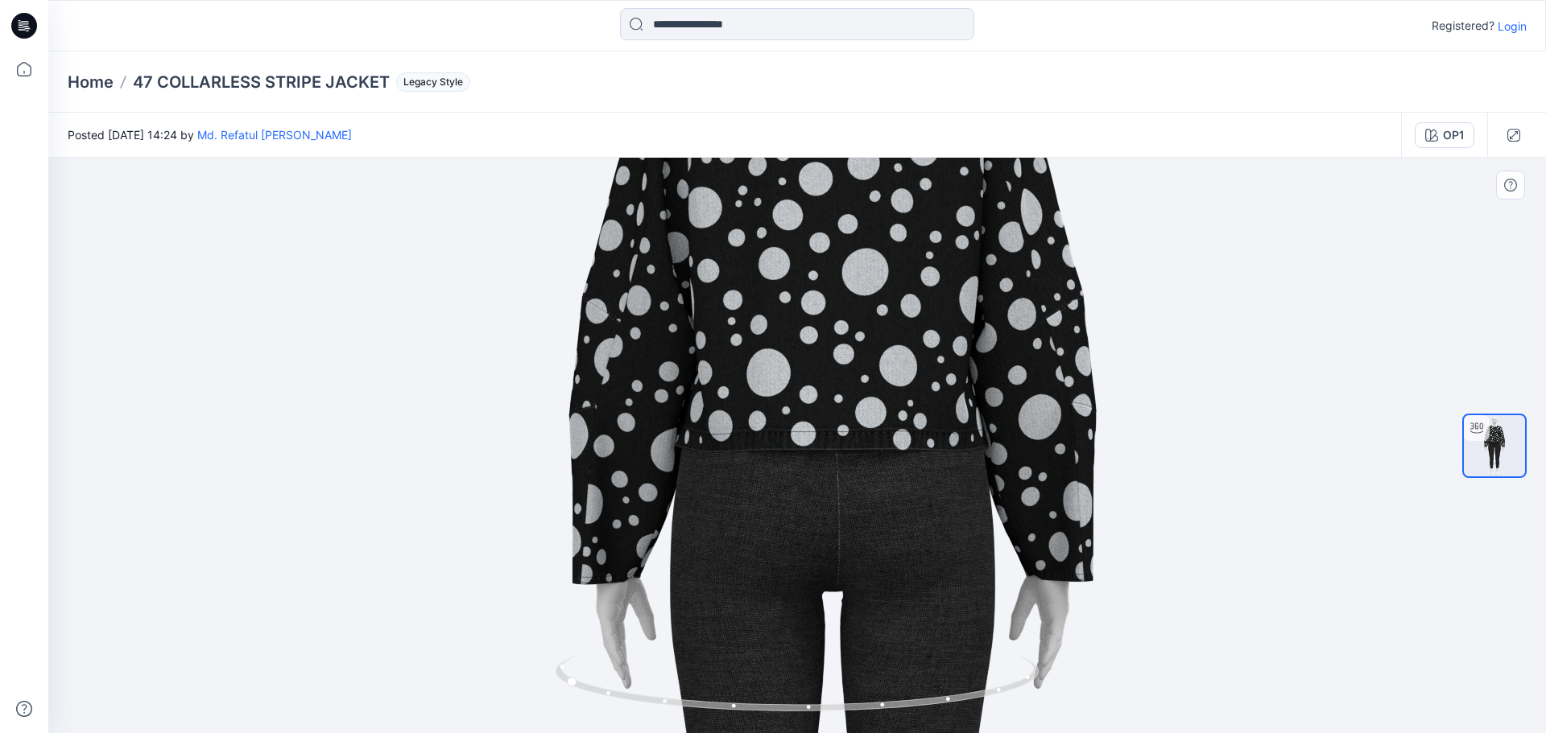
drag, startPoint x: 795, startPoint y: 481, endPoint x: 852, endPoint y: 411, distance: 89.3
click at [852, 408] on img at bounding box center [833, 546] width 1570 height 1570
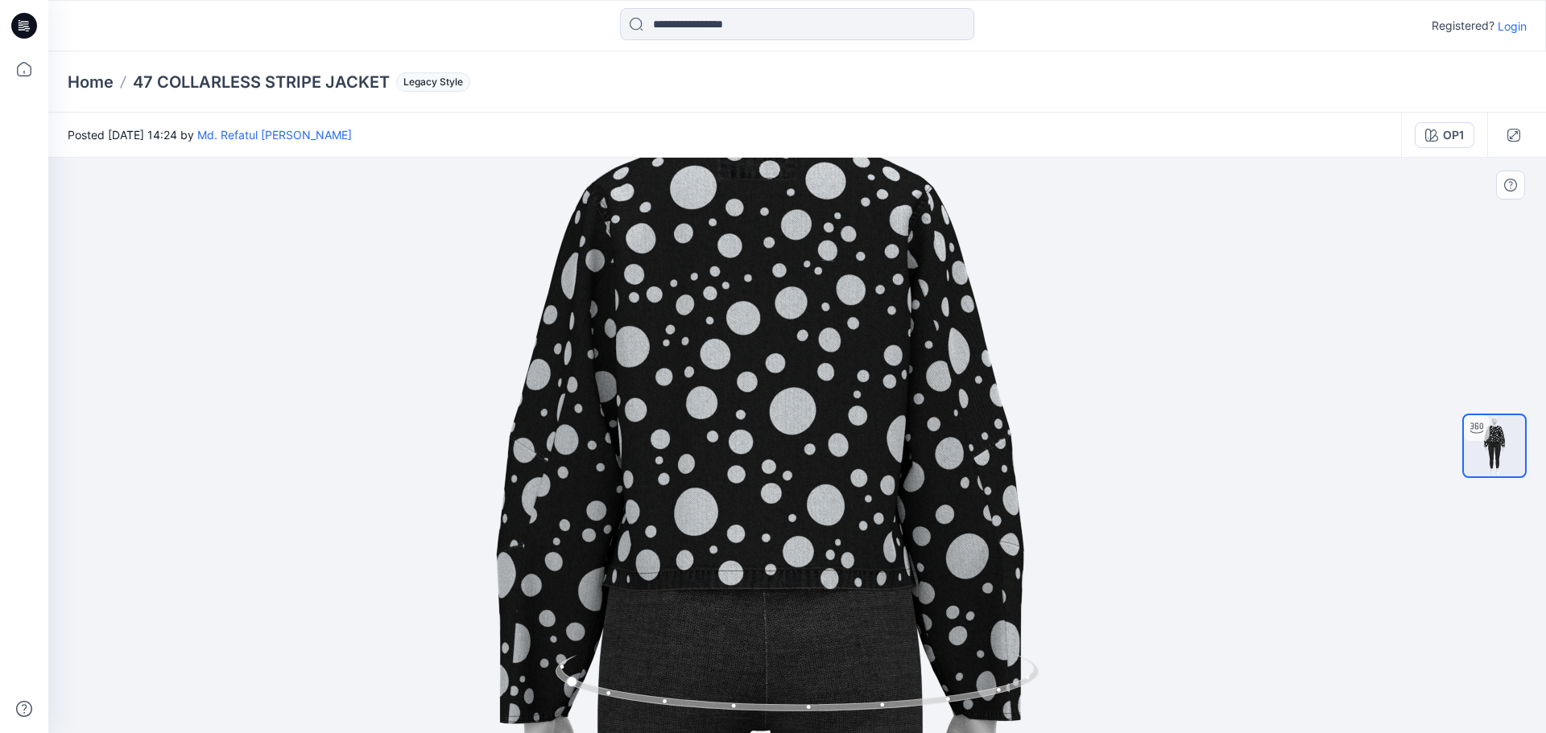
drag, startPoint x: 836, startPoint y: 463, endPoint x: 761, endPoint y: 603, distance: 159.2
click at [761, 603] on img at bounding box center [761, 685] width 1570 height 1570
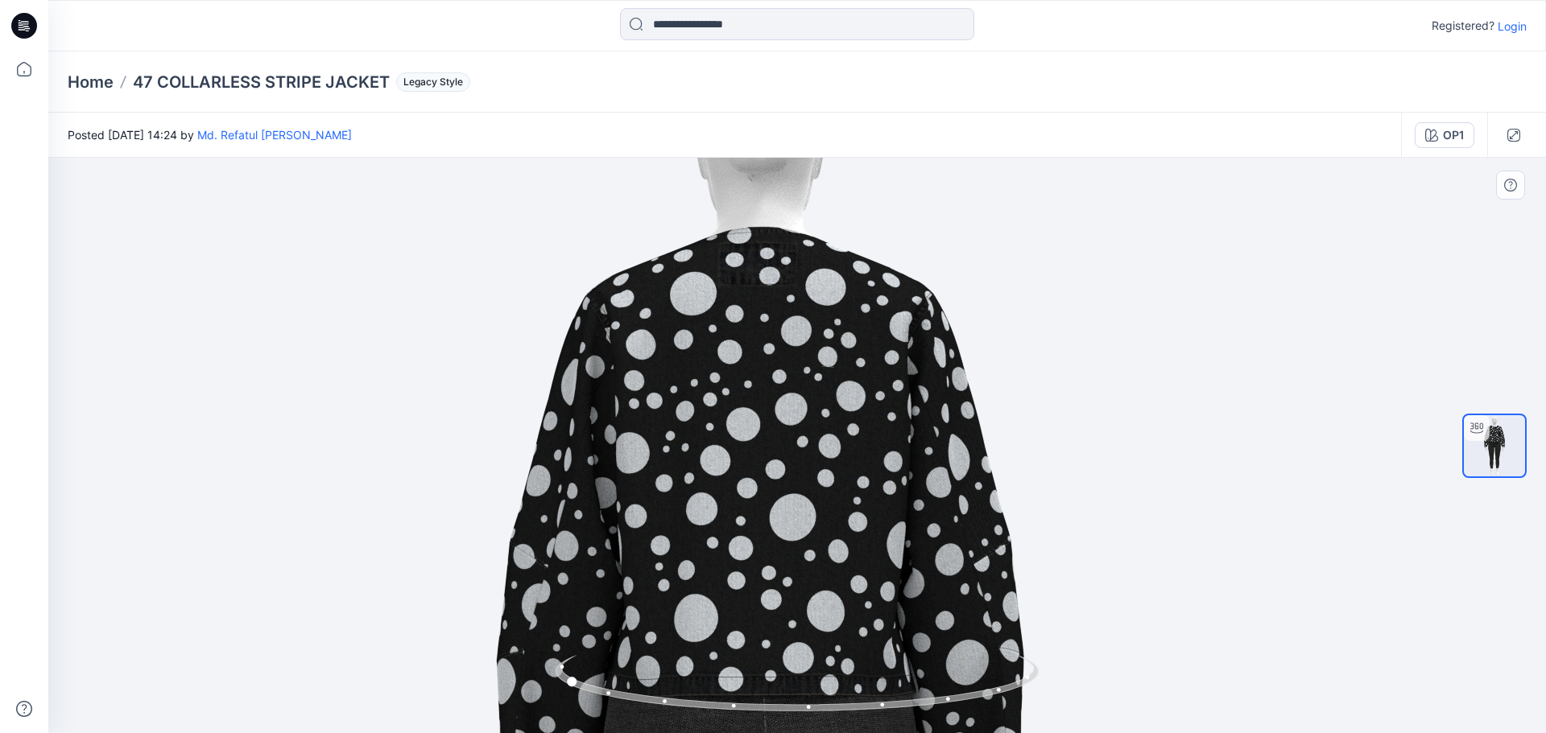
drag, startPoint x: 822, startPoint y: 466, endPoint x: 770, endPoint y: 575, distance: 120.3
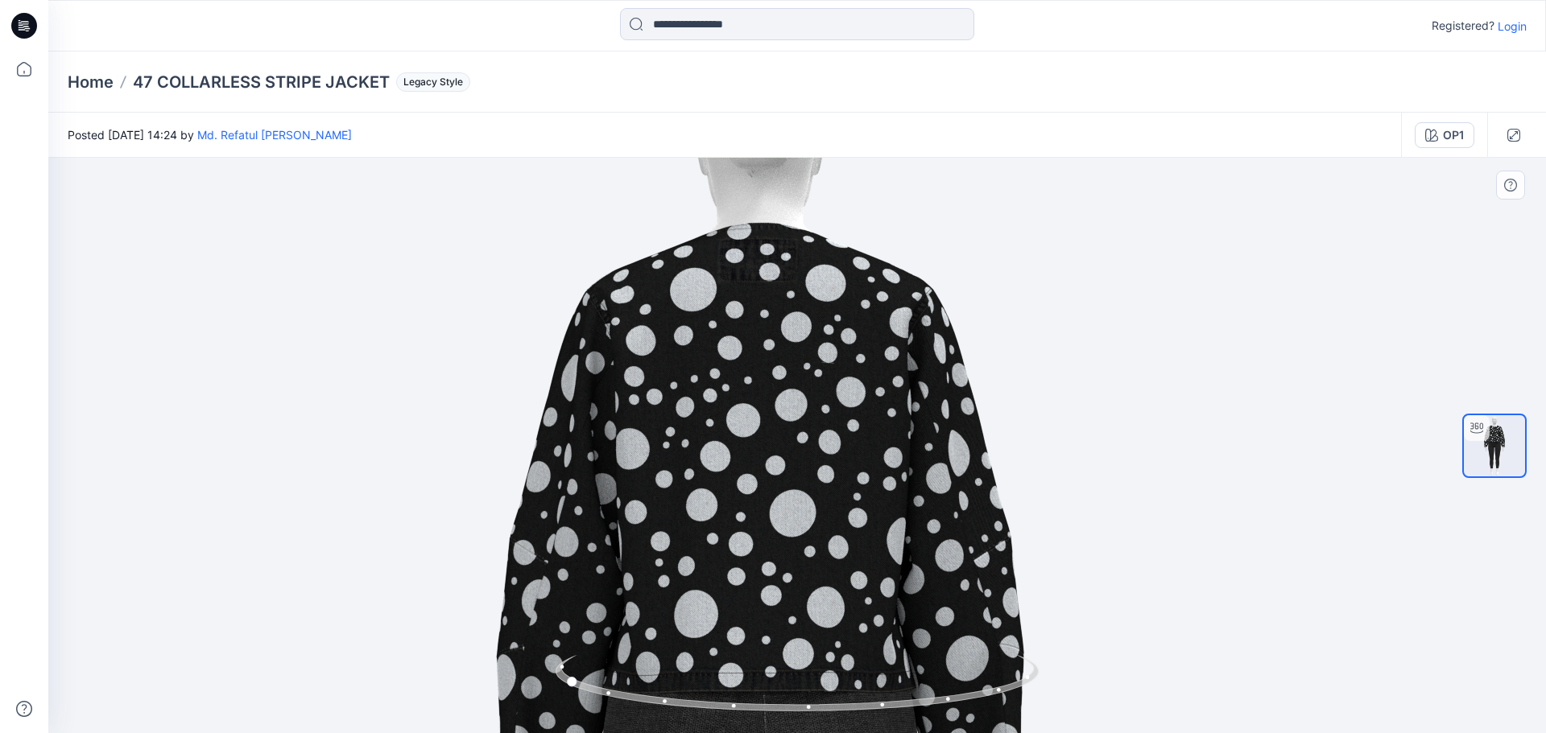
drag, startPoint x: 756, startPoint y: 568, endPoint x: 785, endPoint y: 430, distance: 141.5
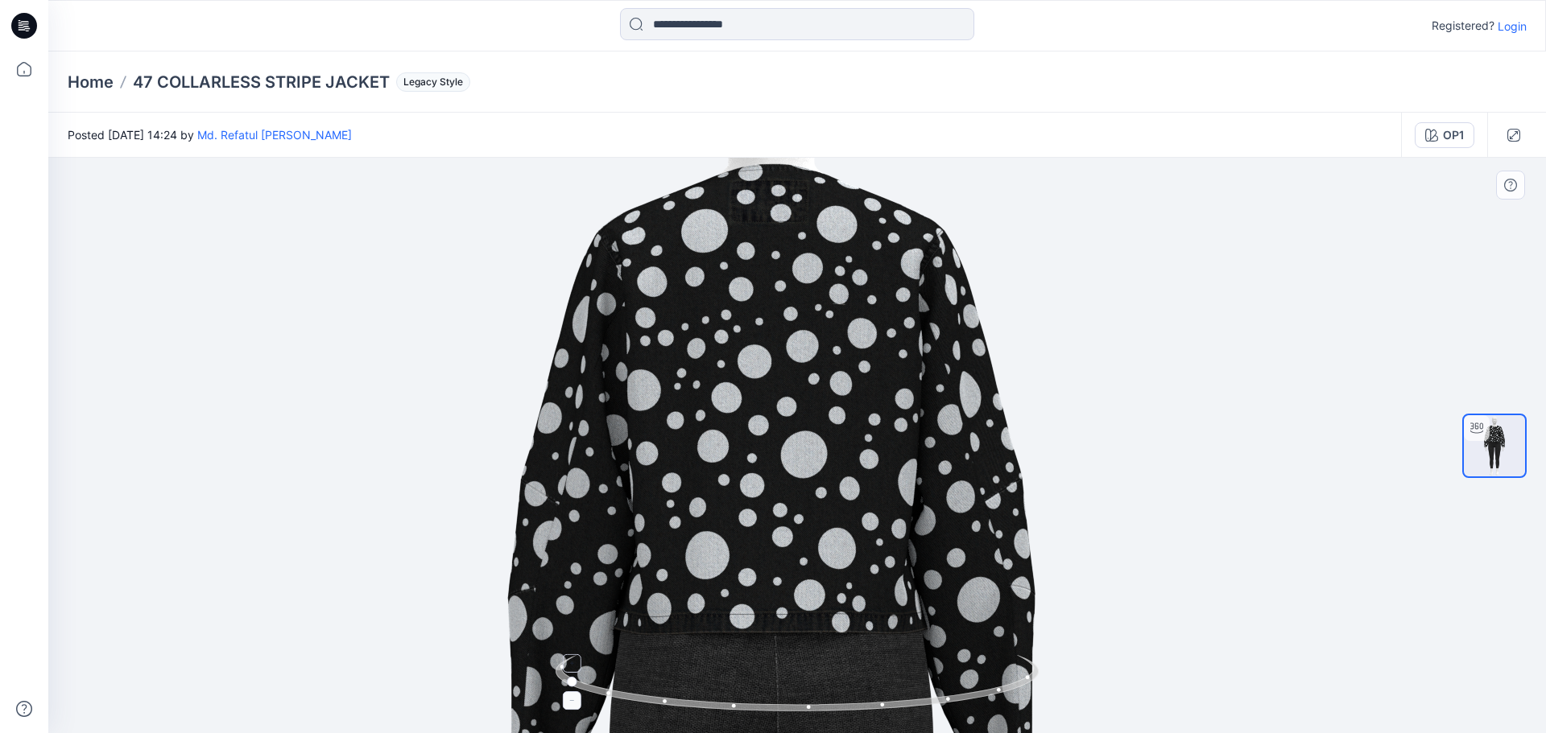
drag, startPoint x: 924, startPoint y: 598, endPoint x: 906, endPoint y: 678, distance: 81.8
click at [906, 678] on div at bounding box center [796, 446] width 1497 height 576
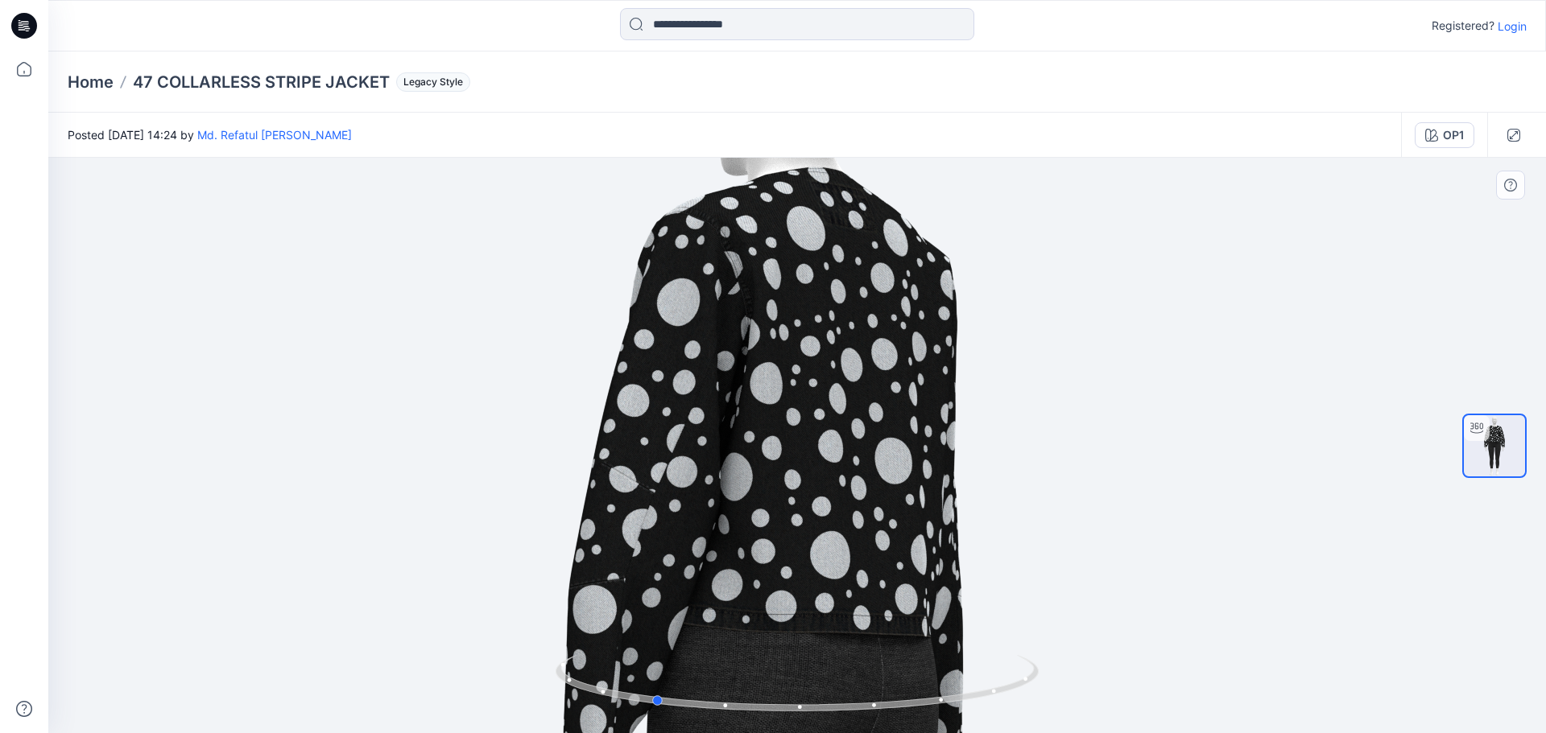
drag, startPoint x: 1021, startPoint y: 683, endPoint x: 151, endPoint y: 654, distance: 870.7
click at [151, 654] on div at bounding box center [796, 446] width 1497 height 576
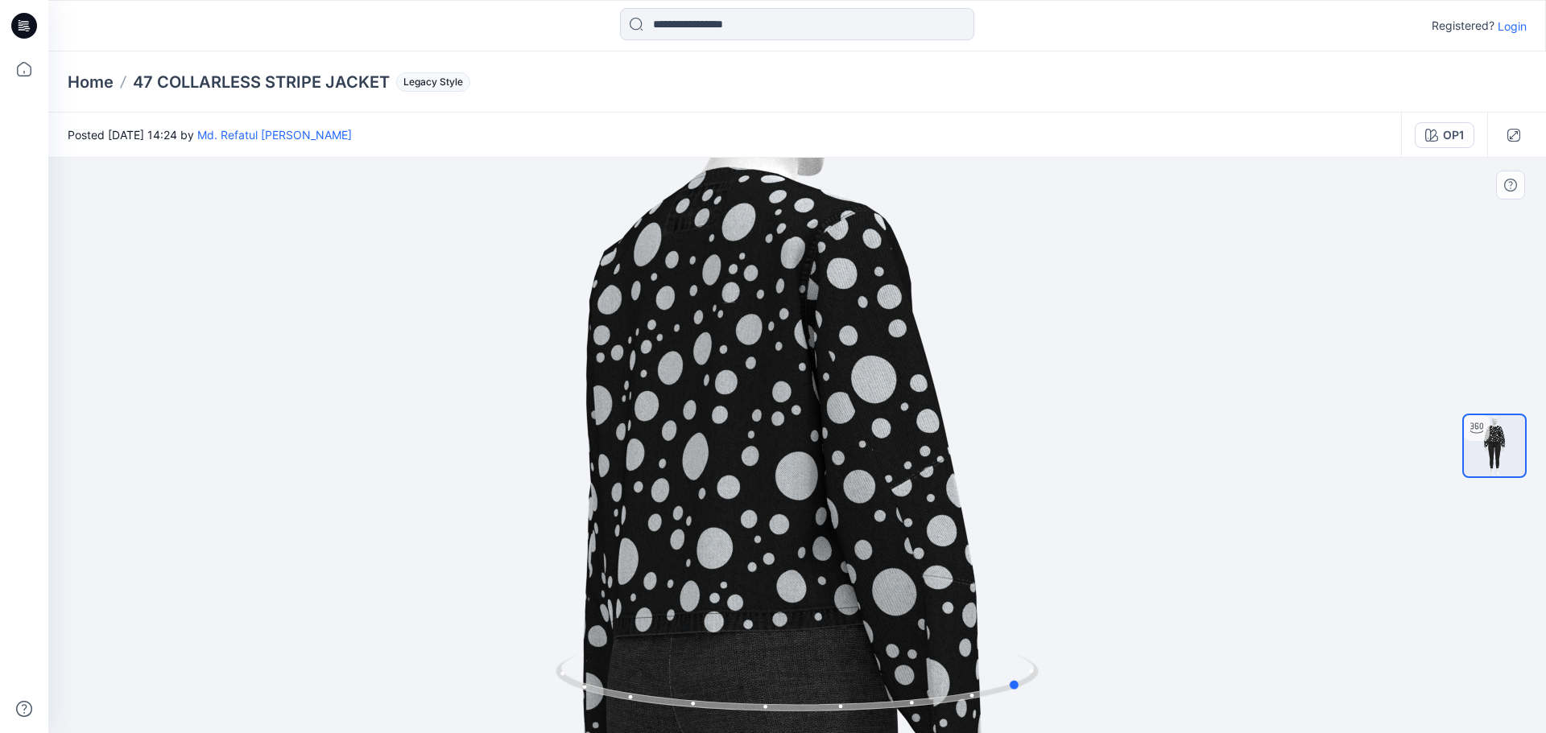
drag, startPoint x: 1036, startPoint y: 668, endPoint x: 949, endPoint y: 550, distance: 146.8
click at [949, 550] on div at bounding box center [796, 446] width 1497 height 576
